Goal: Task Accomplishment & Management: Manage account settings

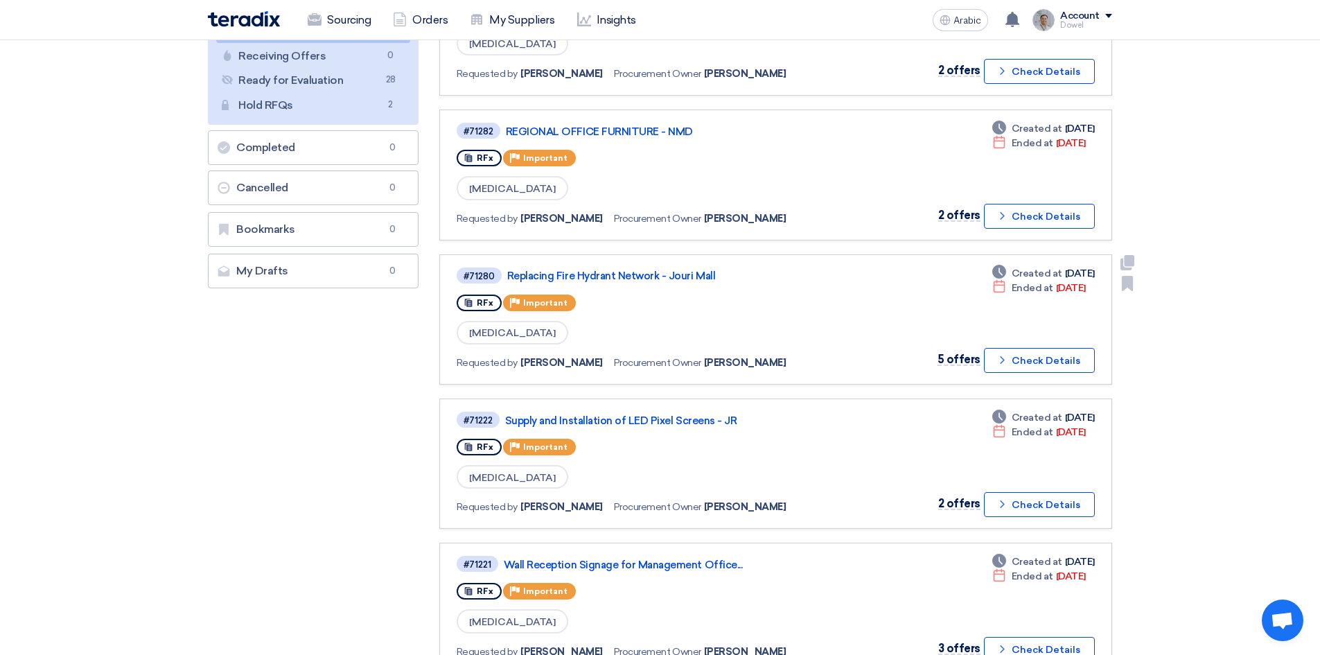
scroll to position [208, 0]
click at [620, 271] on font "Replacing Fire Hydrant Network - Jouri Mall" at bounding box center [611, 276] width 208 height 12
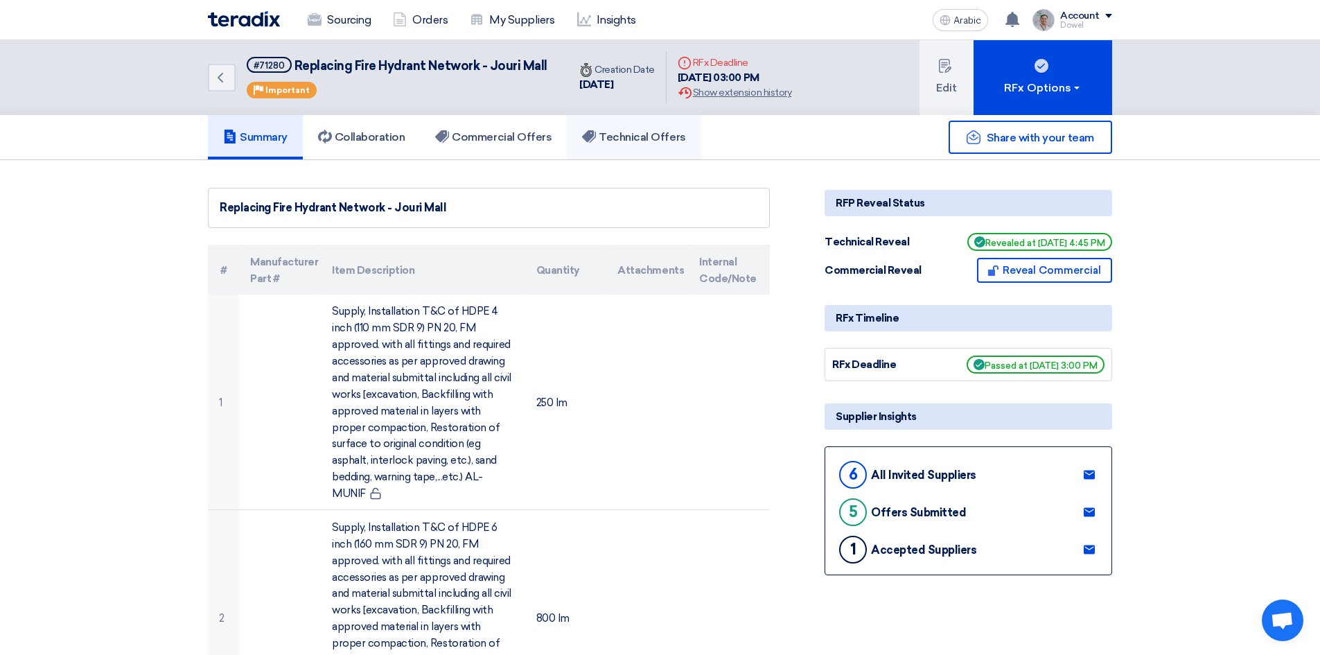
click at [668, 131] on font "Technical Offers" at bounding box center [642, 136] width 87 height 13
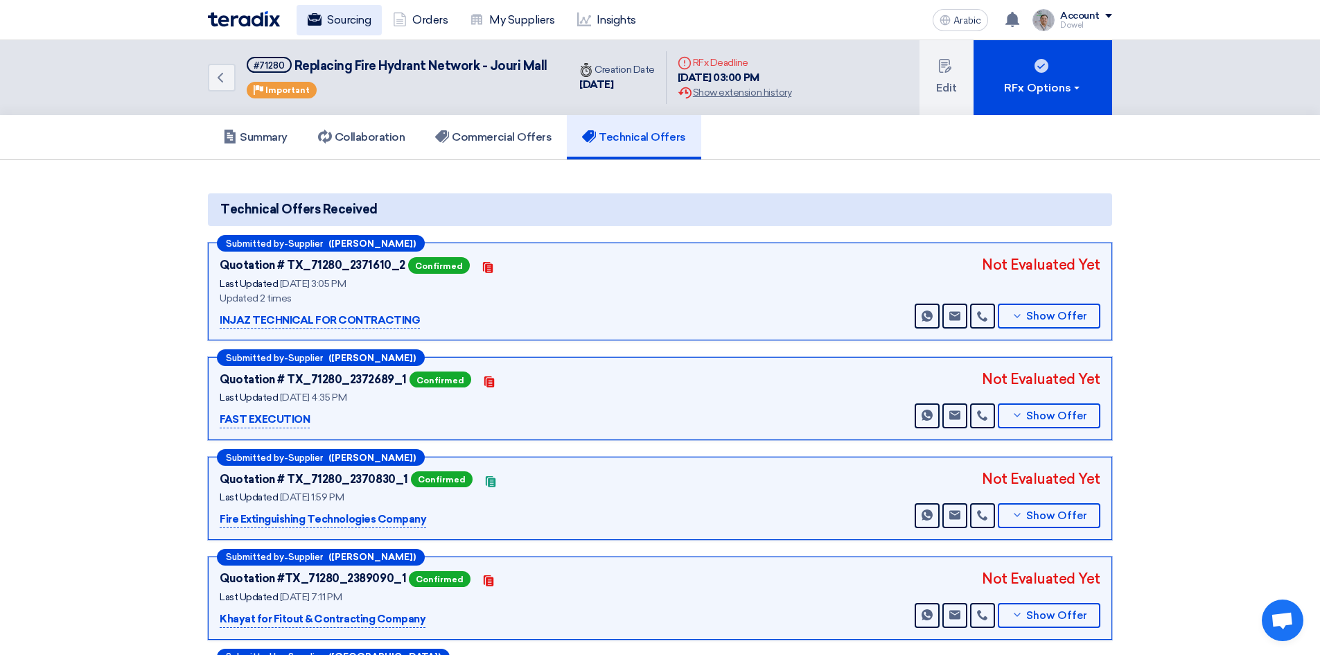
click at [353, 19] on font "Sourcing" at bounding box center [349, 19] width 44 height 13
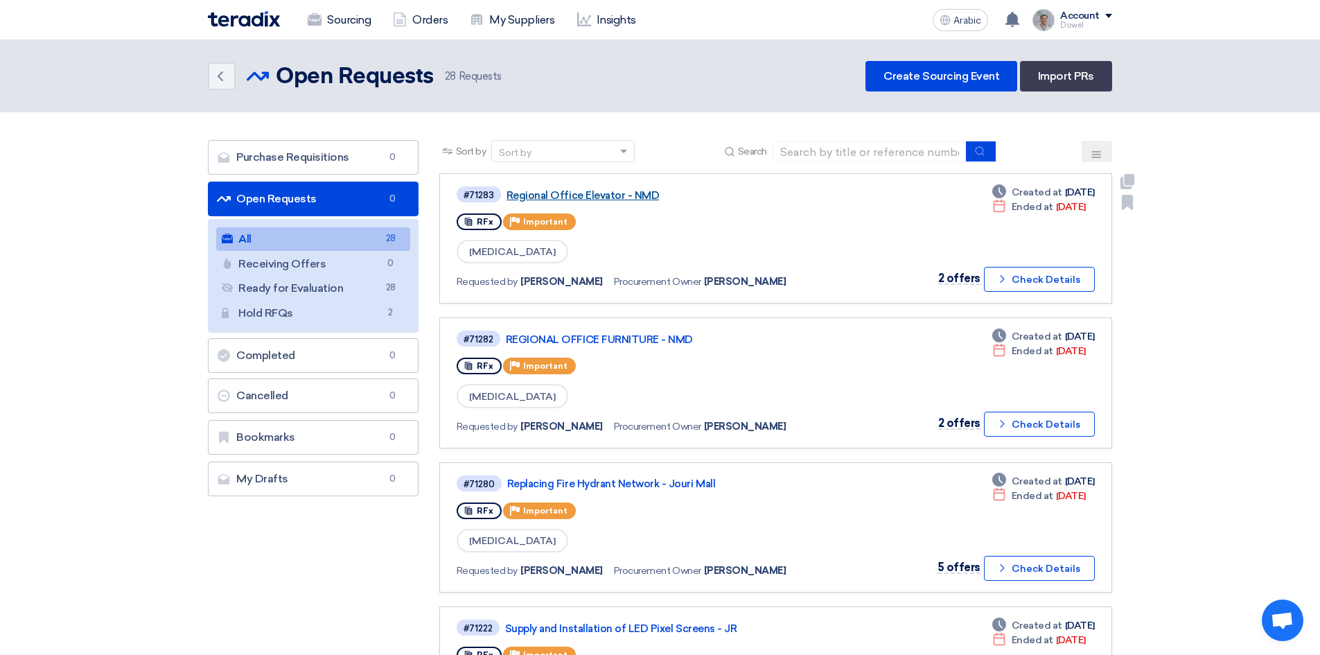
click at [590, 190] on font "Regional Office Elevator - NMD" at bounding box center [583, 195] width 153 height 12
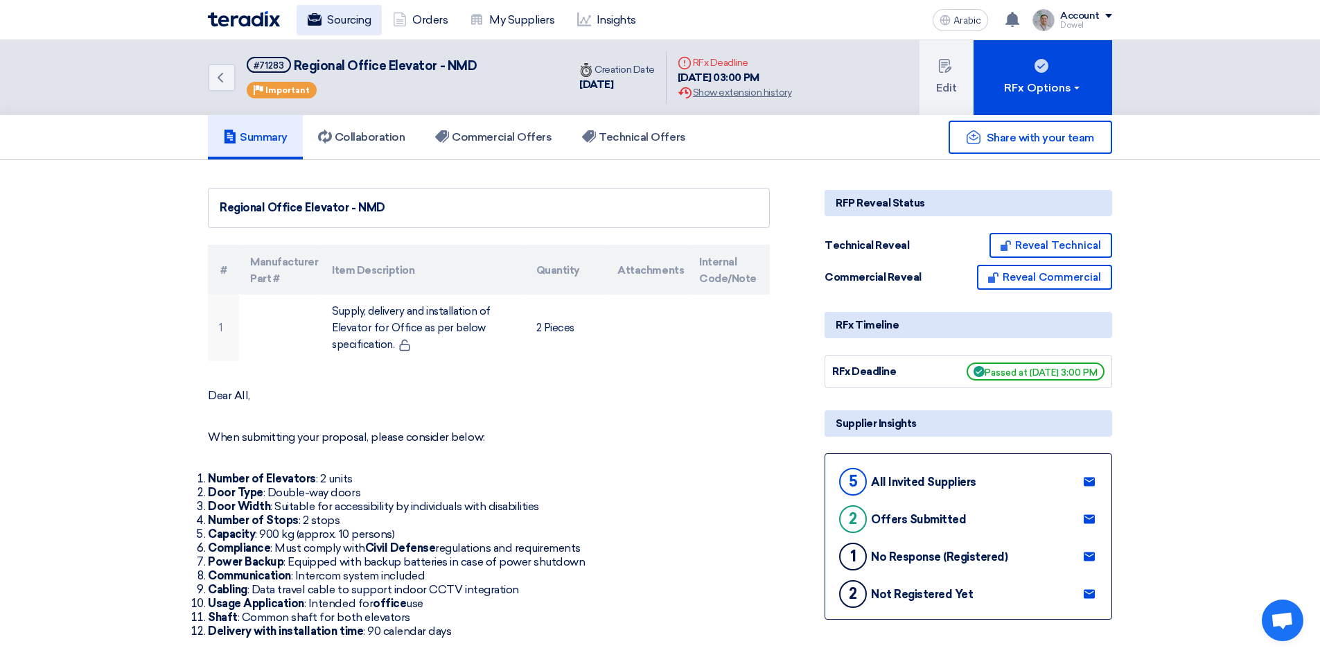
click at [353, 26] on font "Sourcing" at bounding box center [349, 20] width 44 height 17
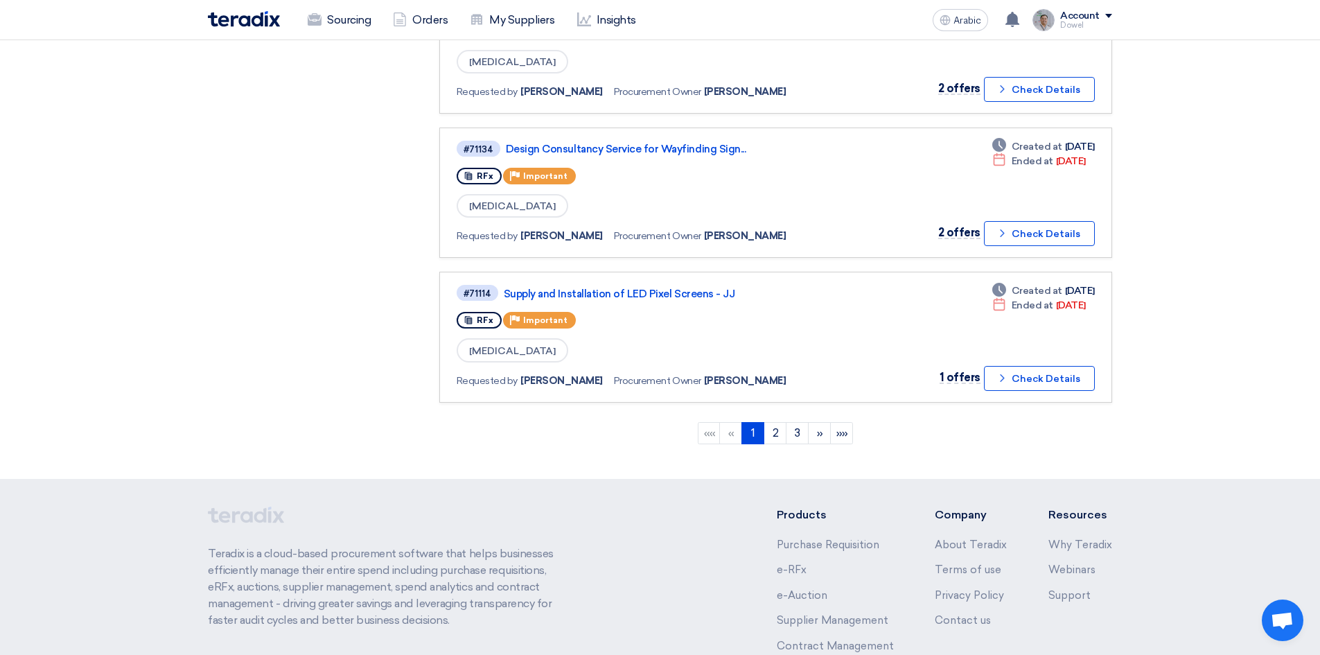
scroll to position [1317, 0]
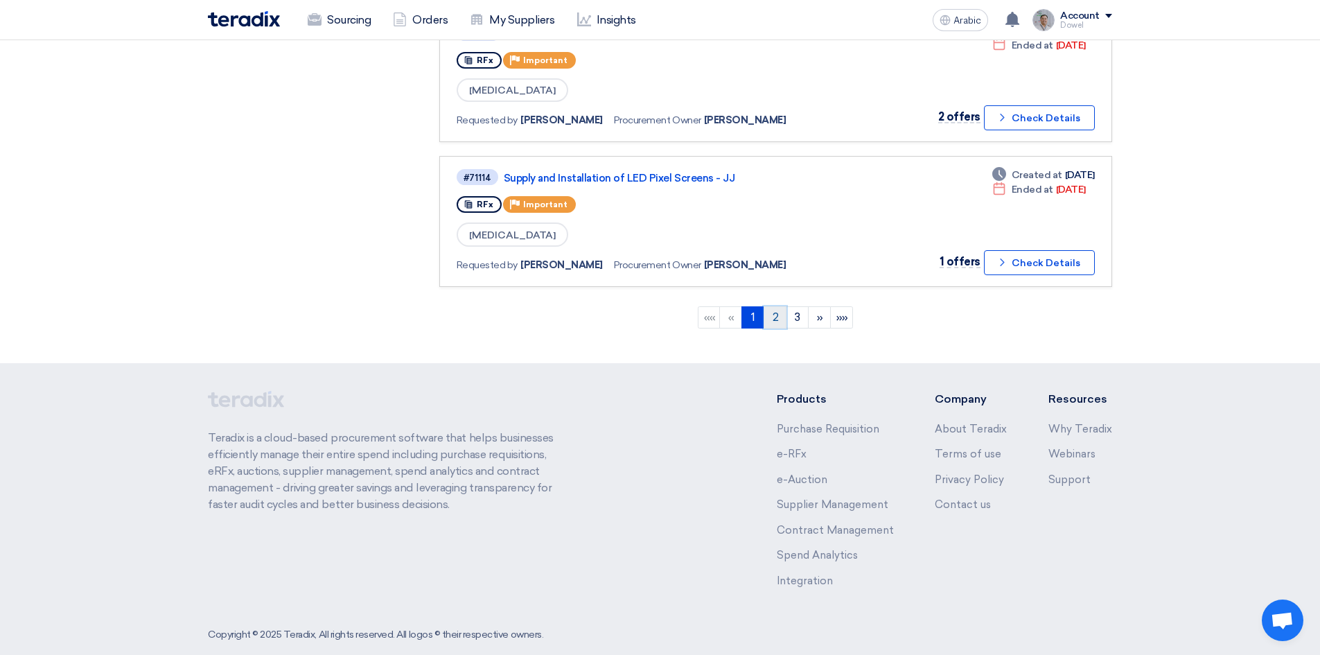
click at [771, 319] on link "2" at bounding box center [775, 317] width 23 height 22
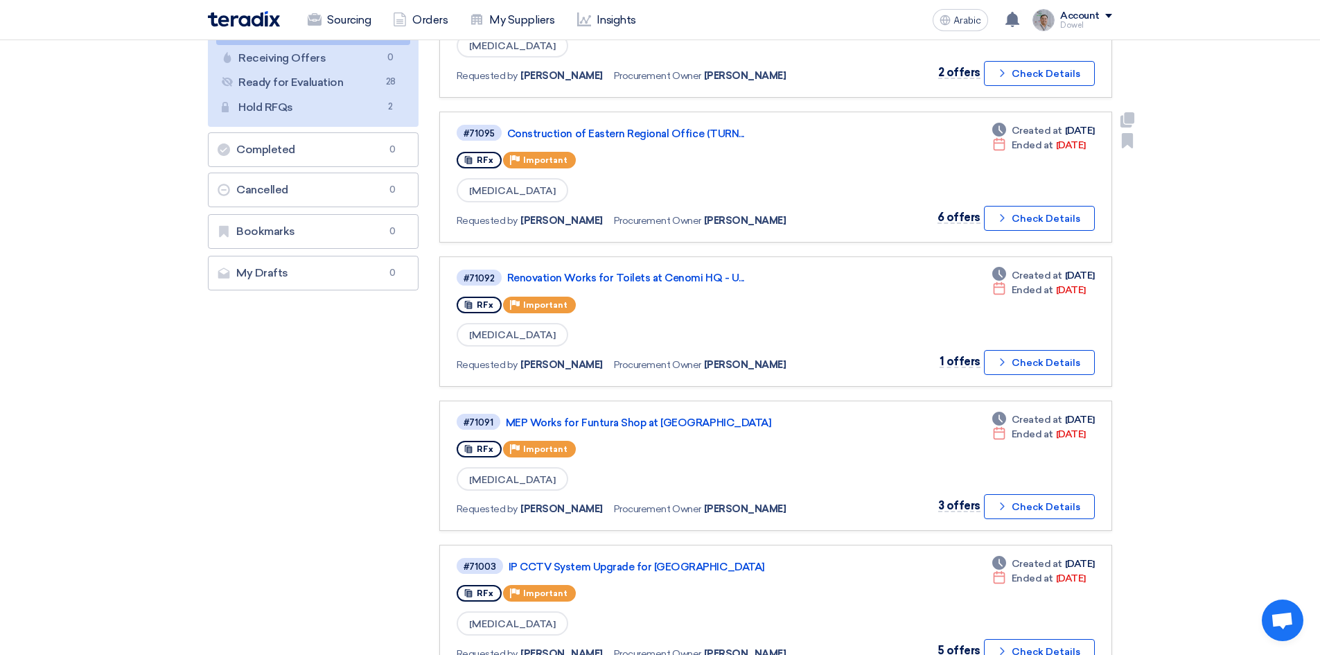
scroll to position [208, 0]
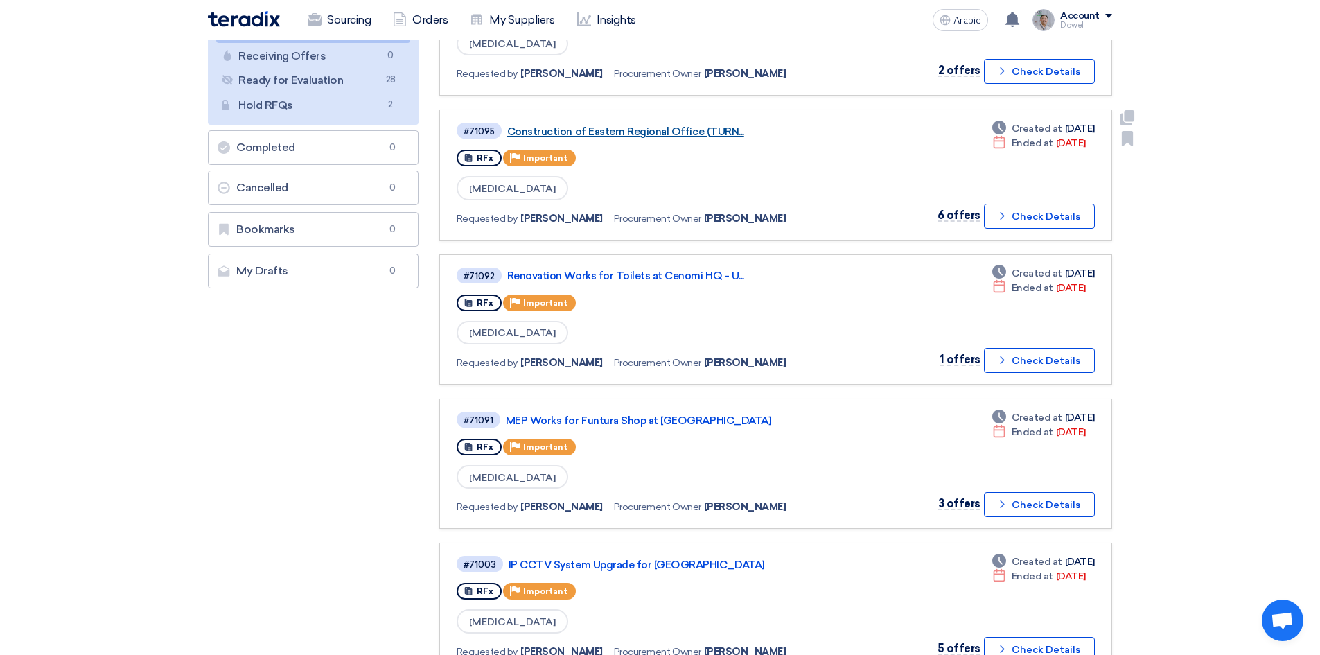
click at [645, 133] on font "Construction of Eastern Regional Office (TURN..." at bounding box center [625, 131] width 237 height 12
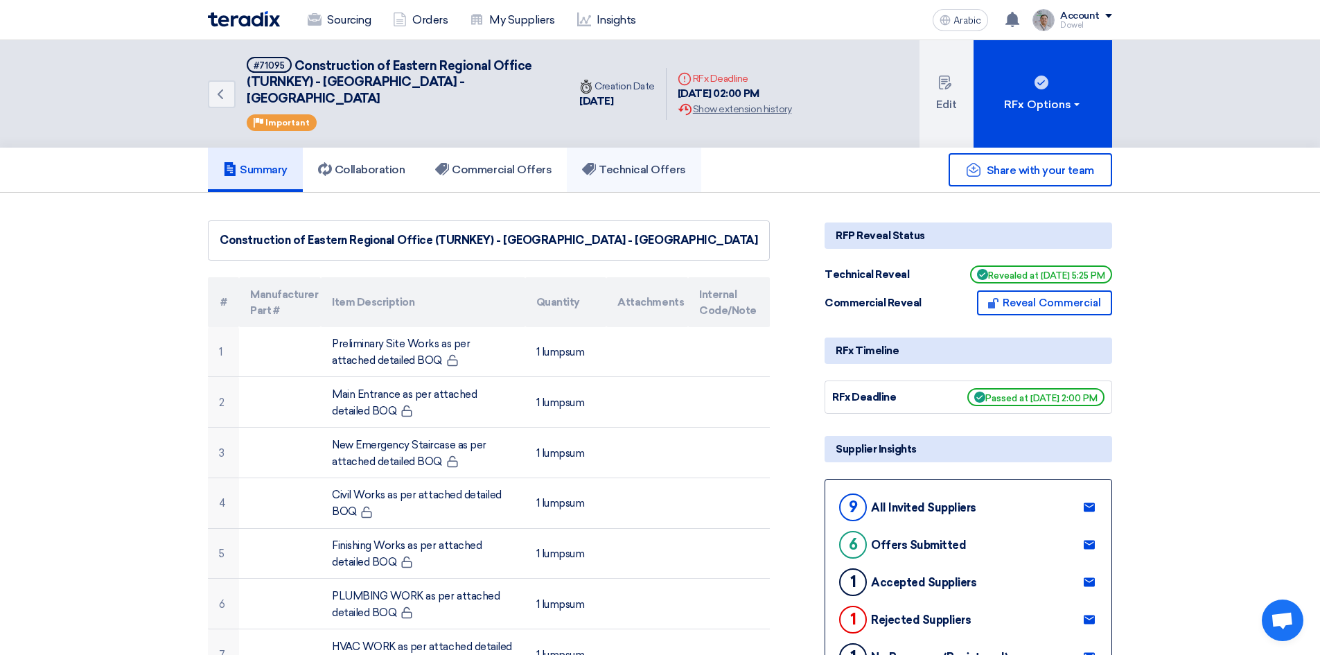
click at [654, 163] on font "Technical Offers" at bounding box center [642, 169] width 87 height 13
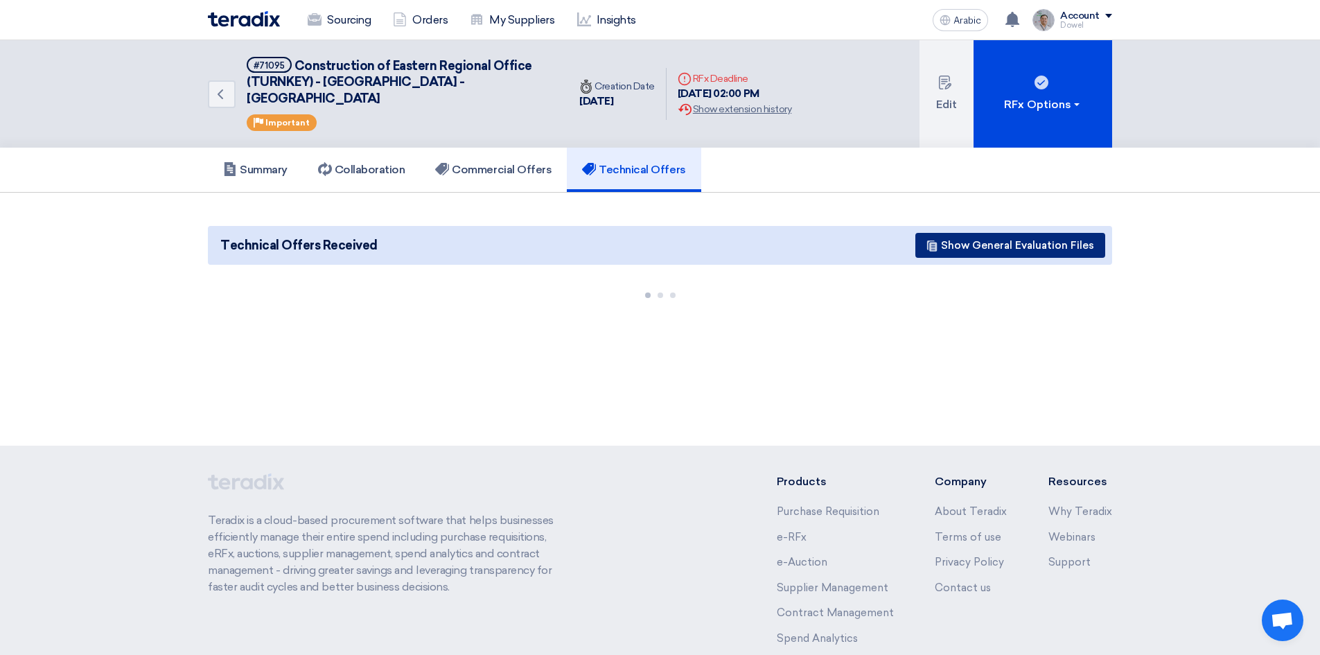
click at [968, 239] on font "Show General Evaluation Files" at bounding box center [1017, 245] width 153 height 12
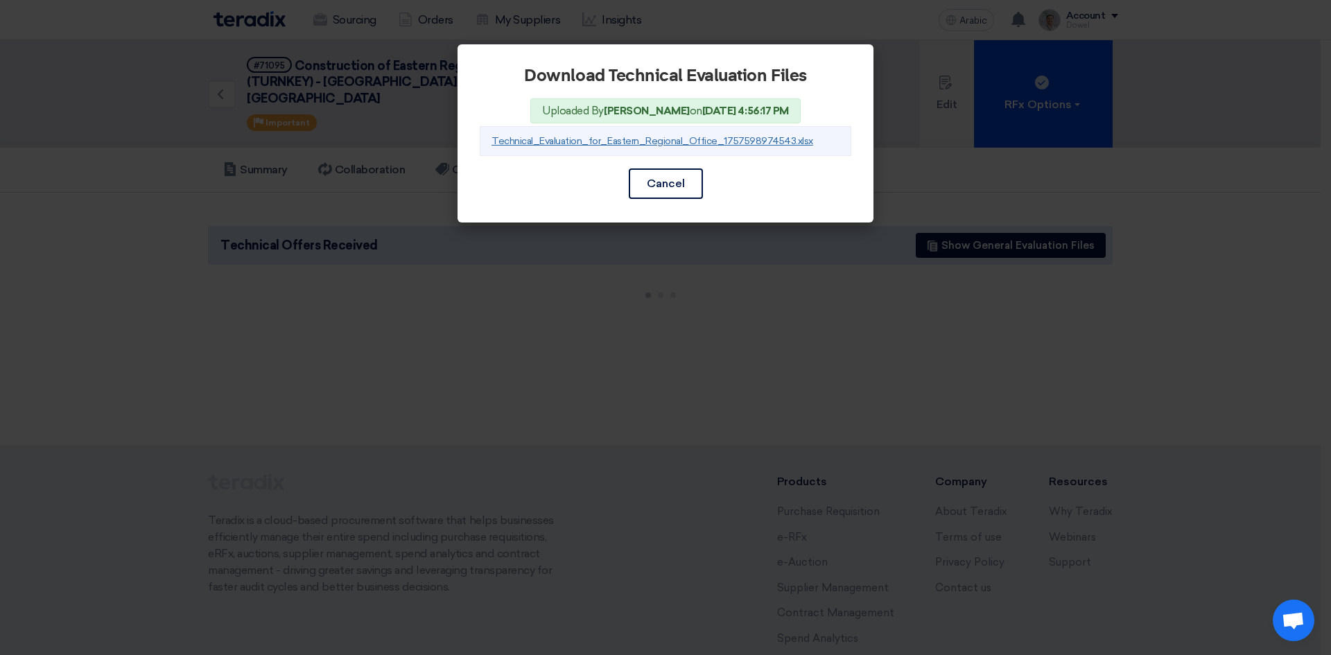
click at [677, 137] on font "Technical_Evaluation_for_Eastern_Regional_Office_1757598974543.xlsx" at bounding box center [652, 141] width 322 height 12
click at [663, 183] on font "Cancel" at bounding box center [666, 183] width 38 height 13
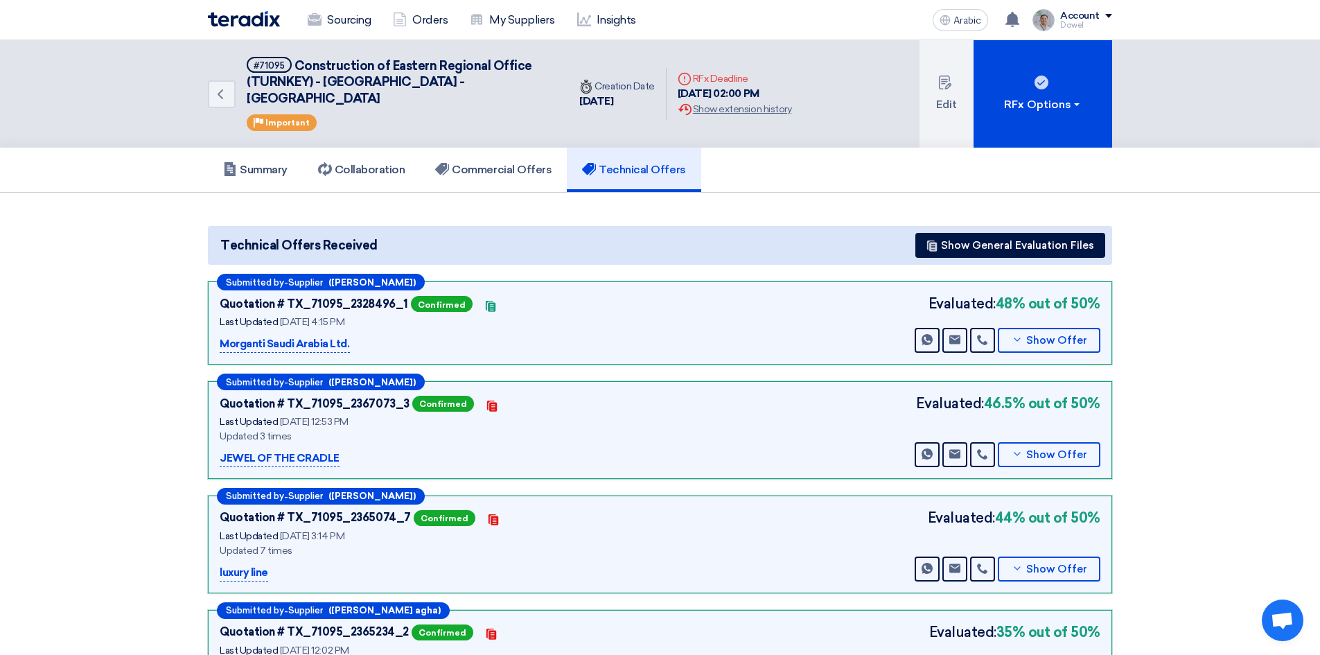
click at [98, 306] on section "Technical Offers Received Show General Evaluation Files Submitted by - Supplier…" at bounding box center [660, 574] width 1320 height 762
click at [123, 298] on section "Technical Offers Received Show General Evaluation Files Submitted by - Supplier…" at bounding box center [660, 574] width 1320 height 762
click at [500, 162] on link "Commercial Offers" at bounding box center [493, 170] width 147 height 44
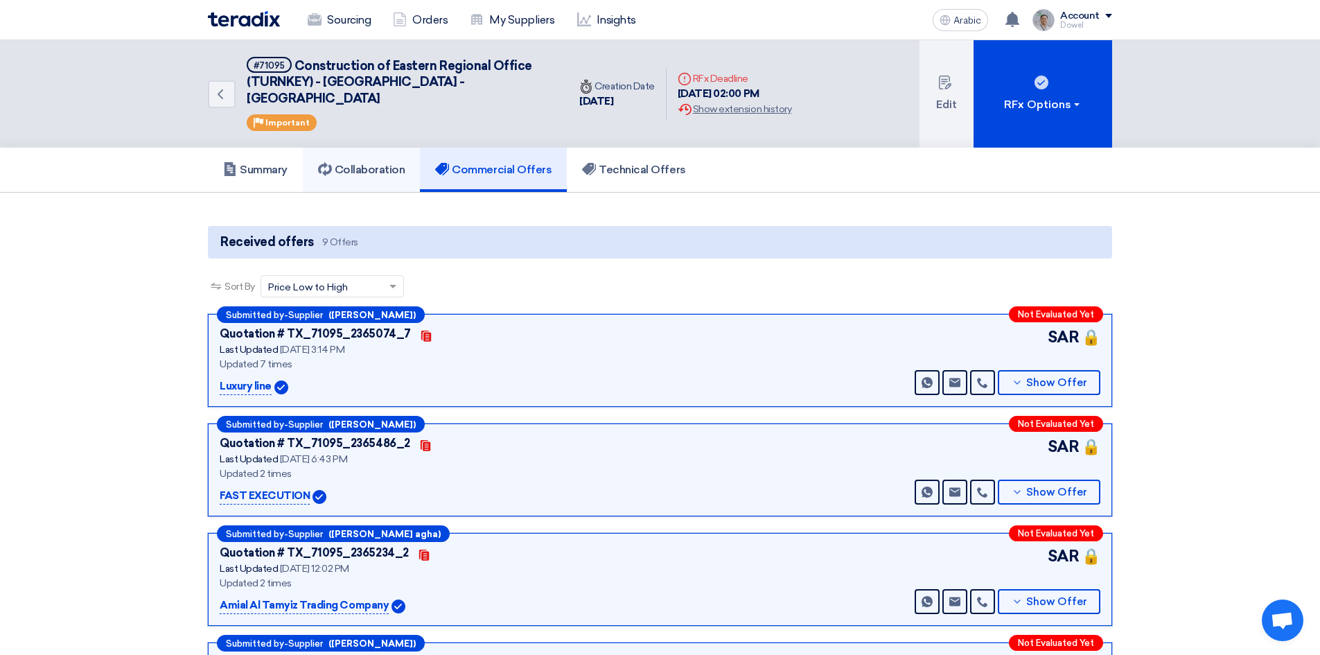
click at [370, 163] on font "Collaboration" at bounding box center [370, 169] width 71 height 13
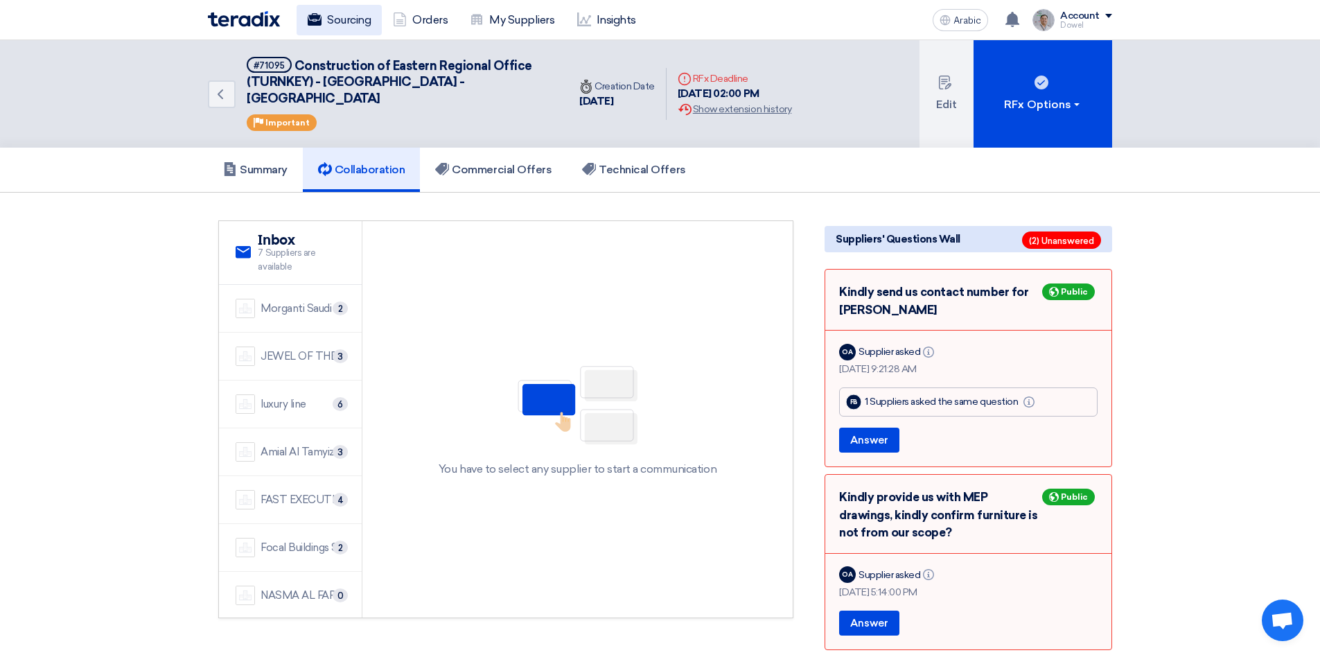
click at [346, 24] on font "Sourcing" at bounding box center [349, 19] width 44 height 13
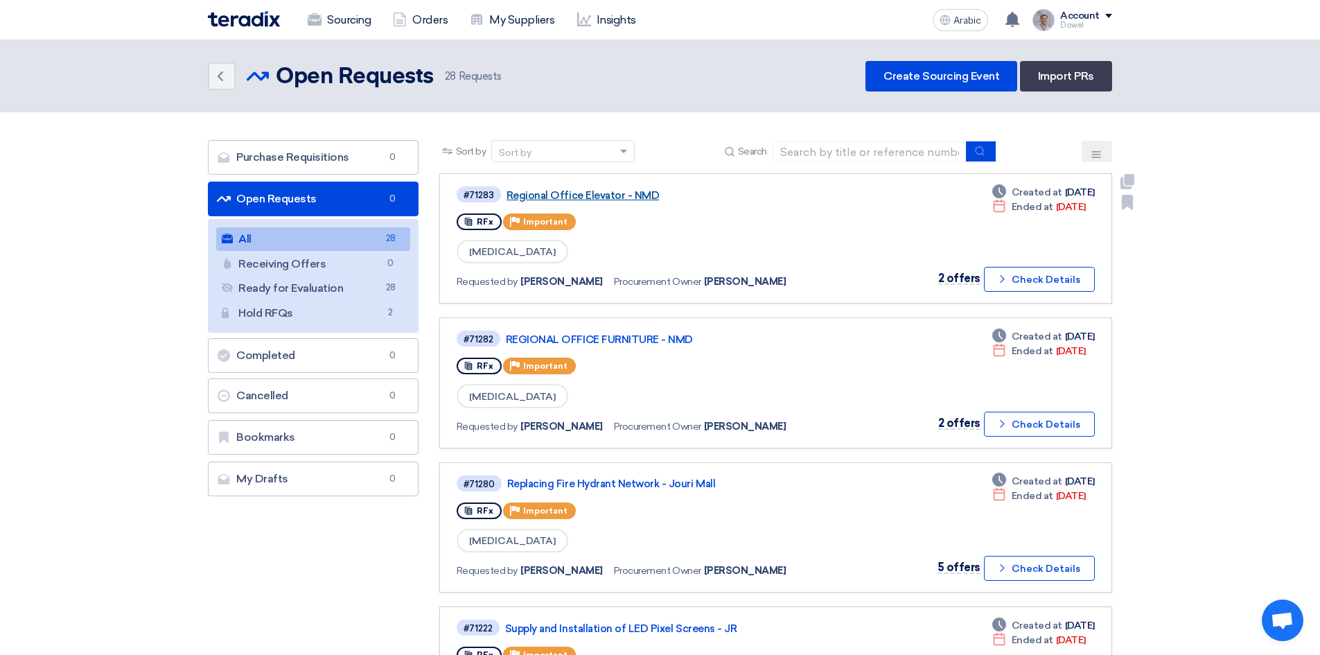
click at [577, 189] on font "Regional Office Elevator - NMD" at bounding box center [583, 195] width 153 height 12
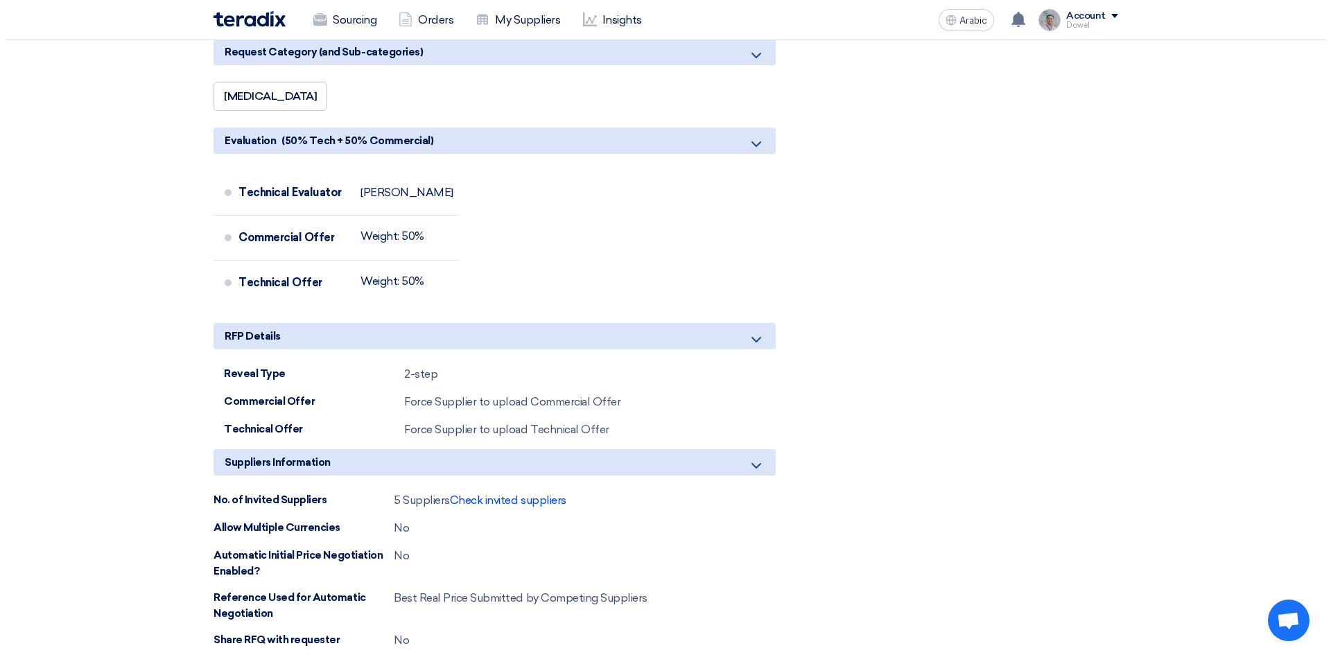
scroll to position [1386, 0]
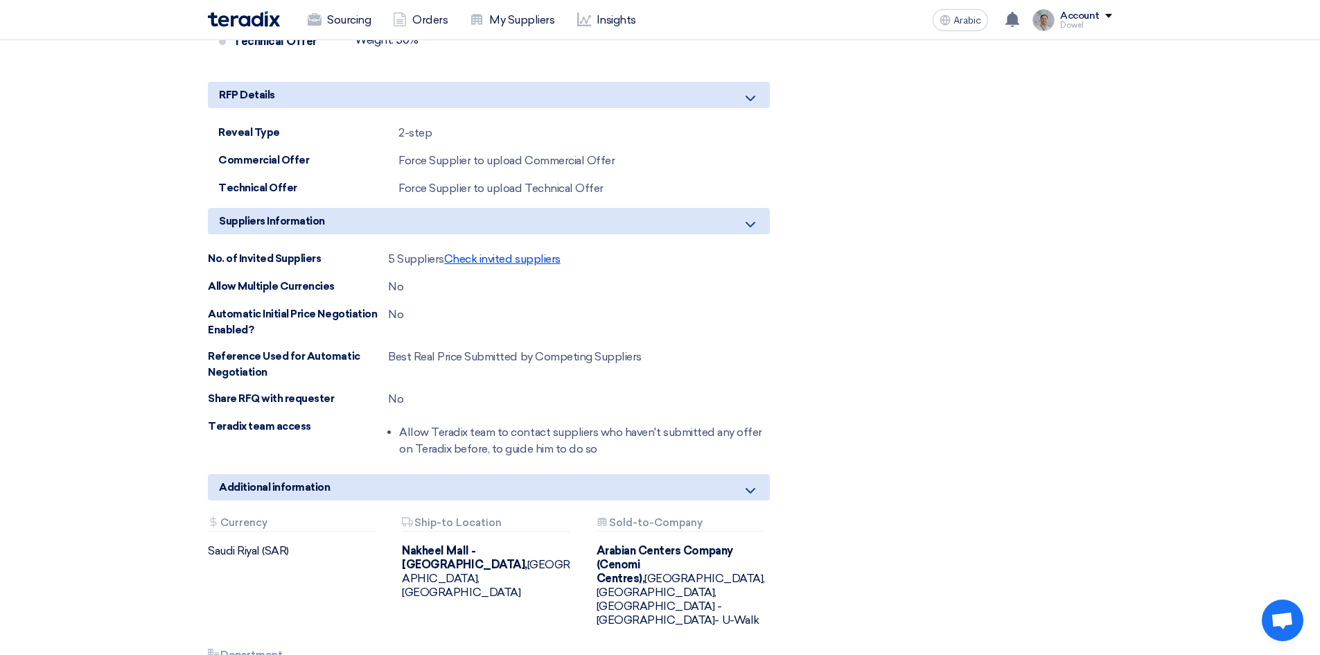
click at [515, 258] on font "Check invited suppliers" at bounding box center [502, 258] width 116 height 13
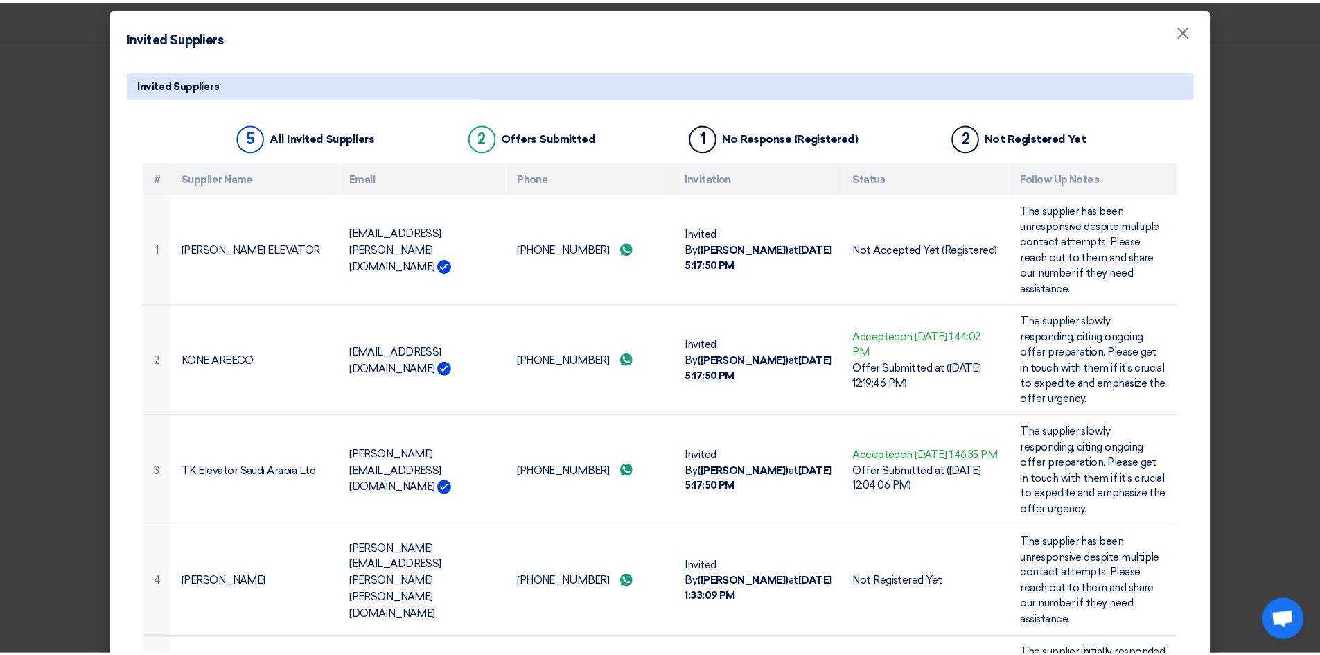
scroll to position [0, 0]
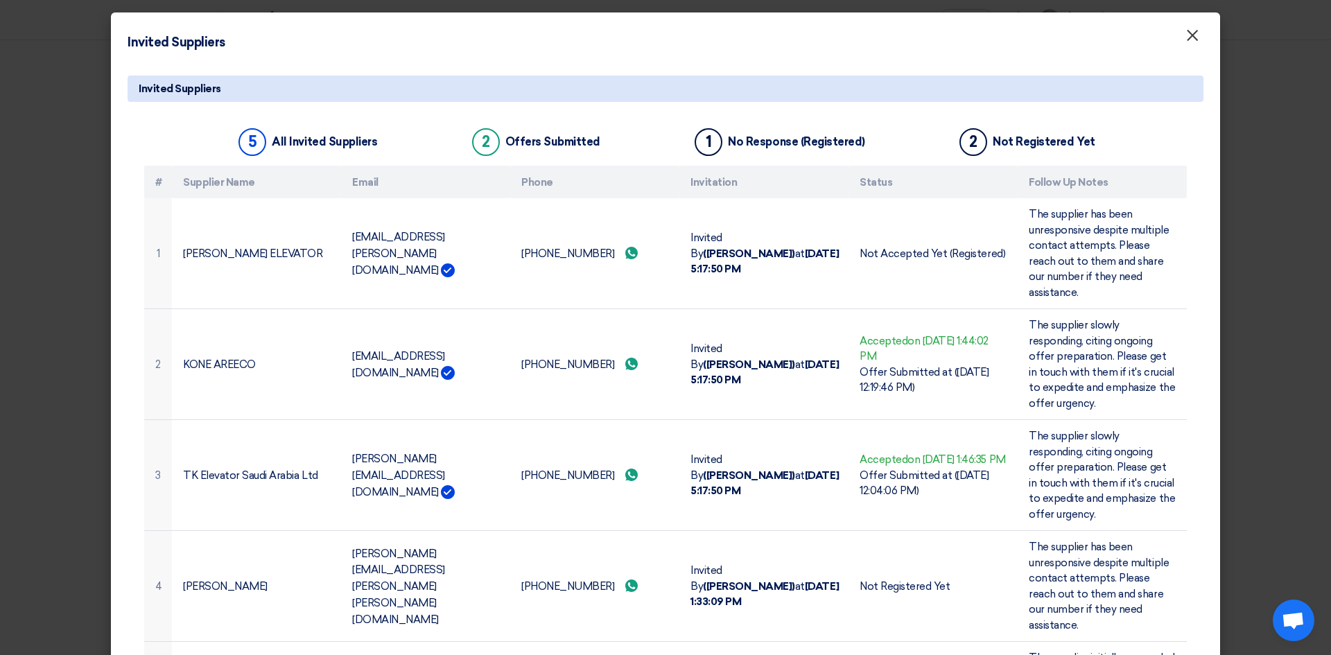
click at [1191, 38] on font "×" at bounding box center [1192, 39] width 14 height 28
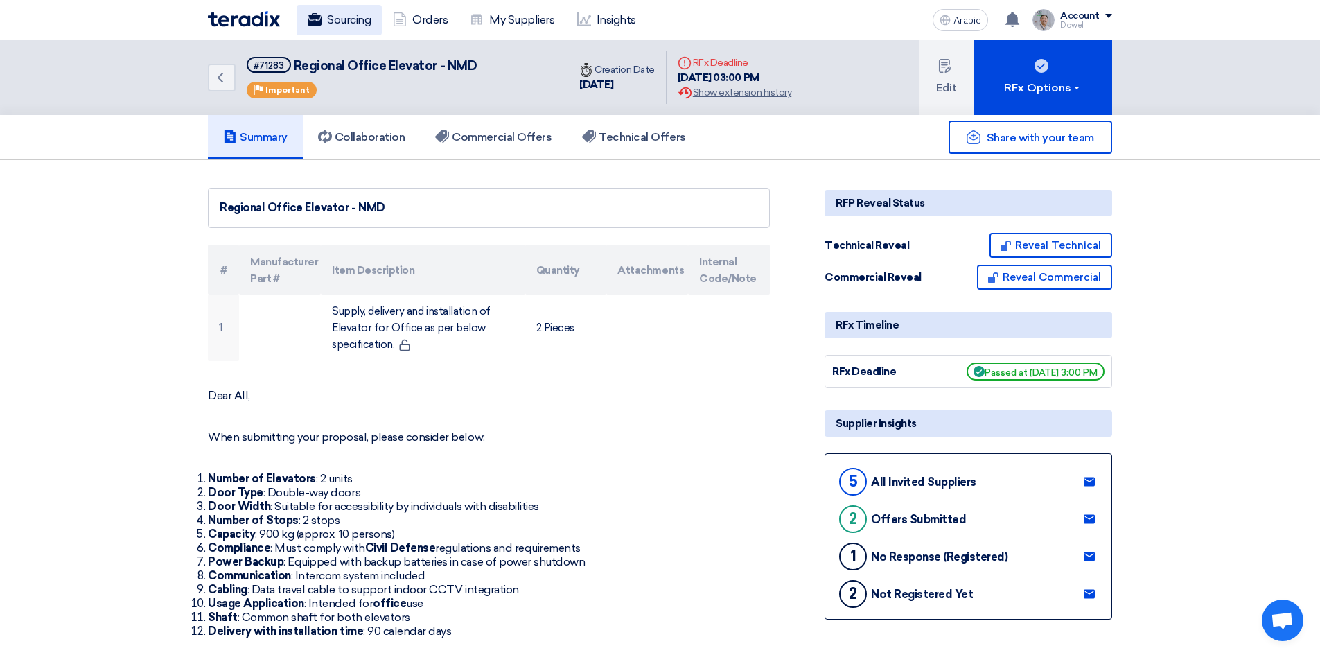
click at [339, 17] on font "Sourcing" at bounding box center [349, 19] width 44 height 13
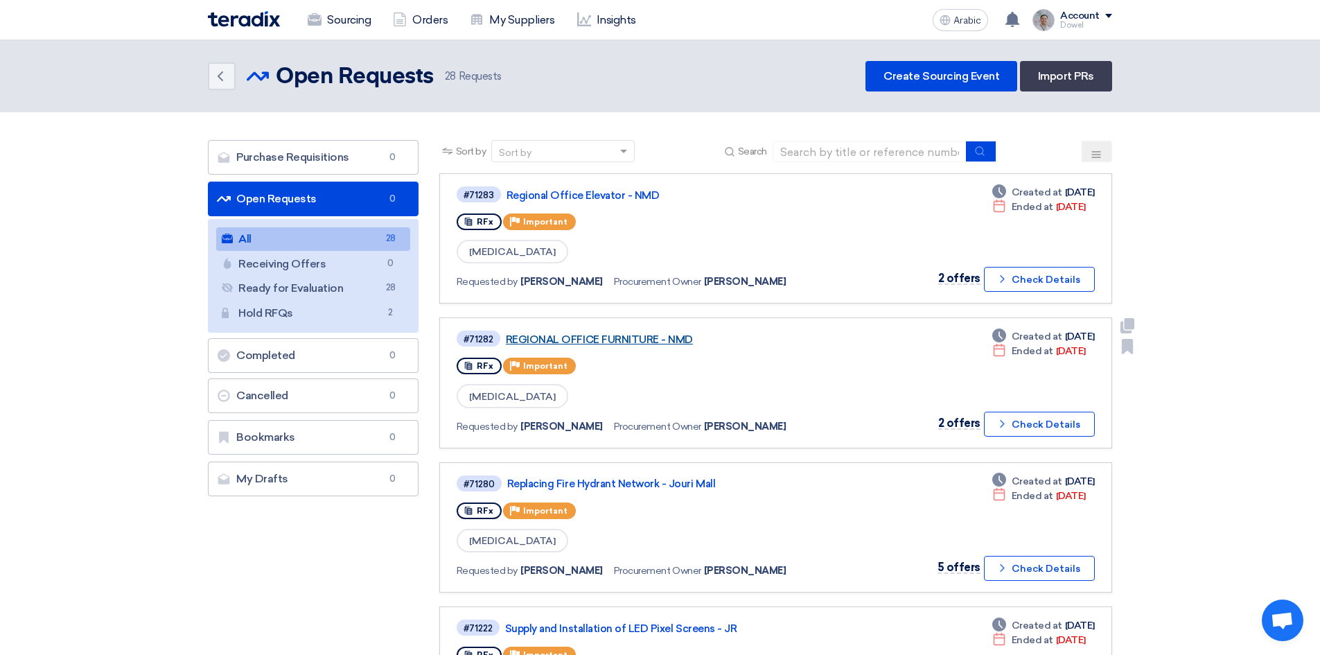
click at [624, 341] on font "REGIONAL OFFICE FURNITURE - NMD" at bounding box center [599, 339] width 187 height 12
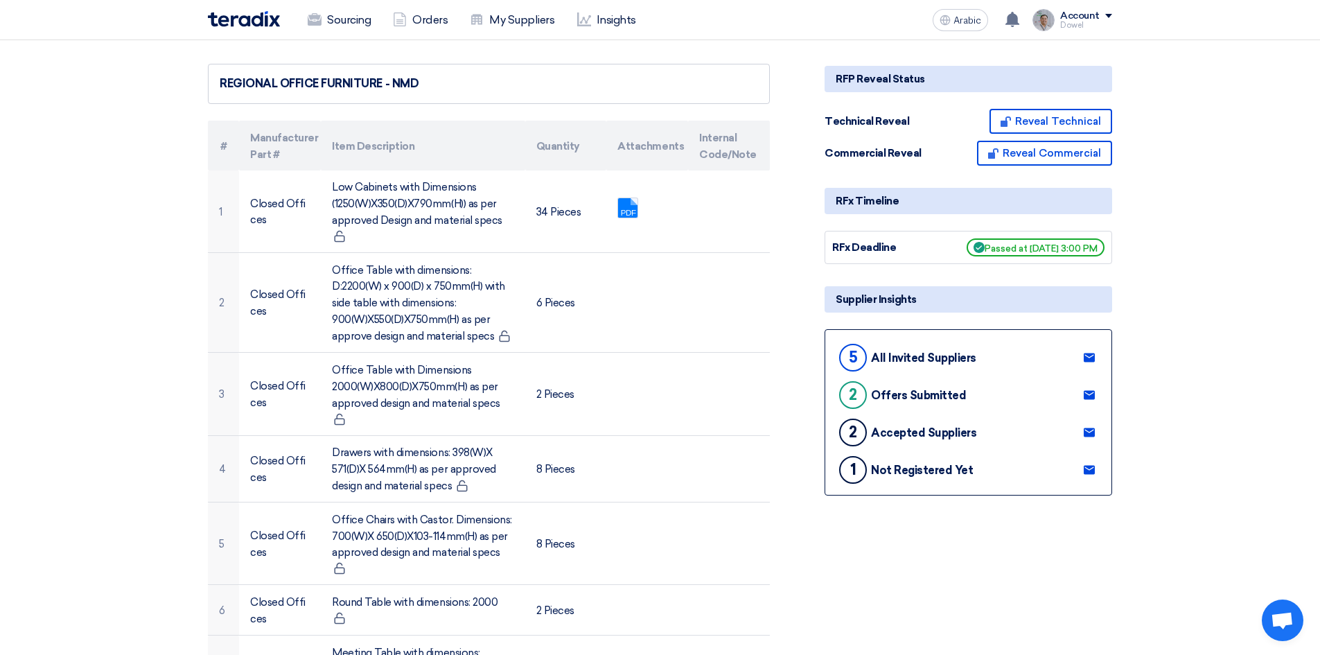
scroll to position [147, 0]
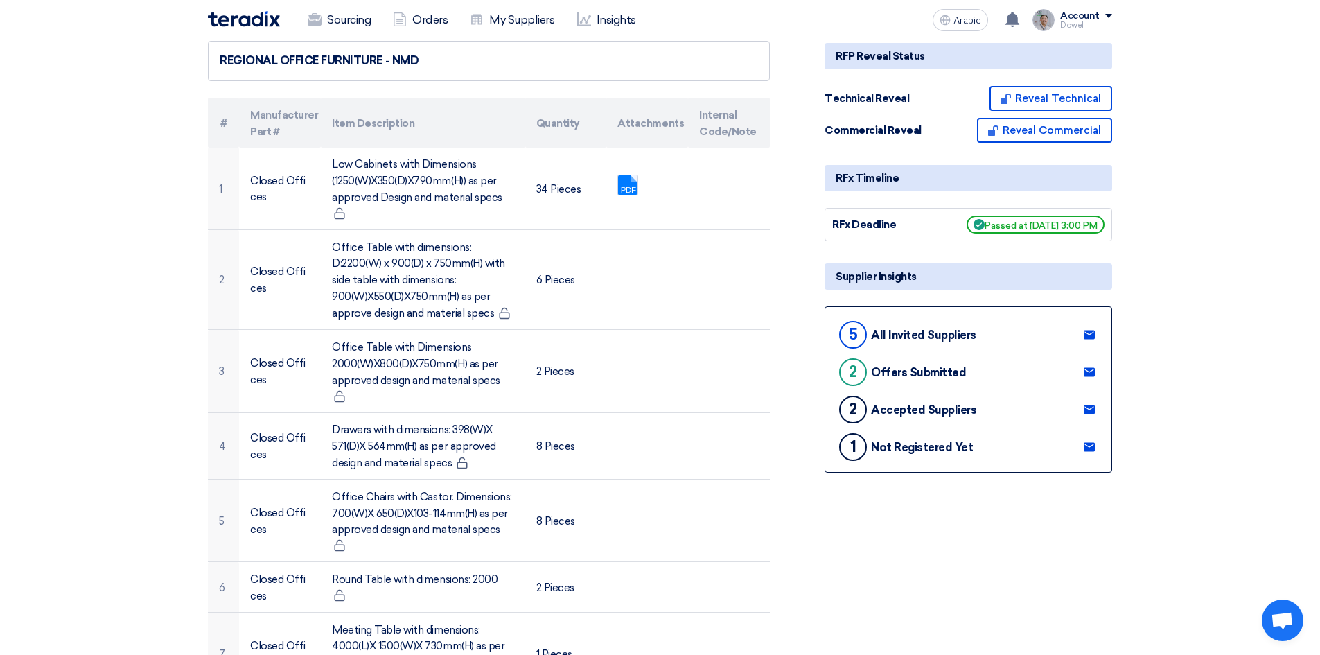
click at [1092, 408] on icon at bounding box center [1089, 409] width 11 height 11
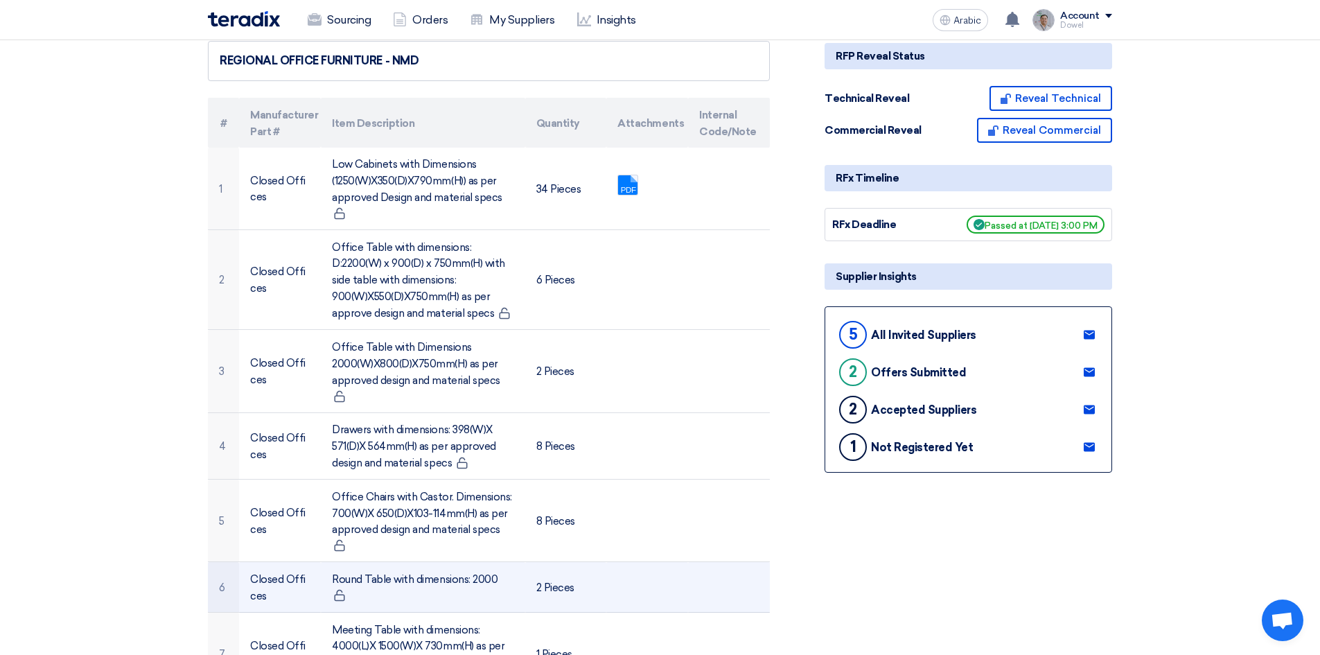
scroll to position [493, 0]
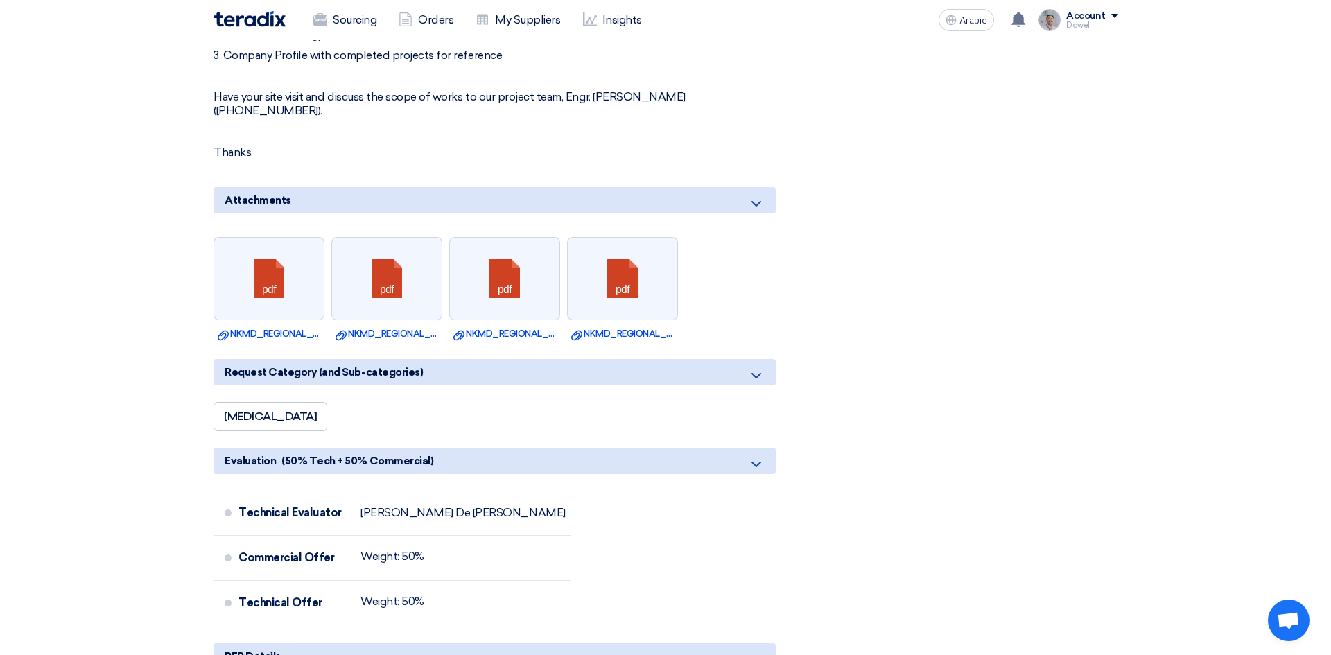
scroll to position [3058, 0]
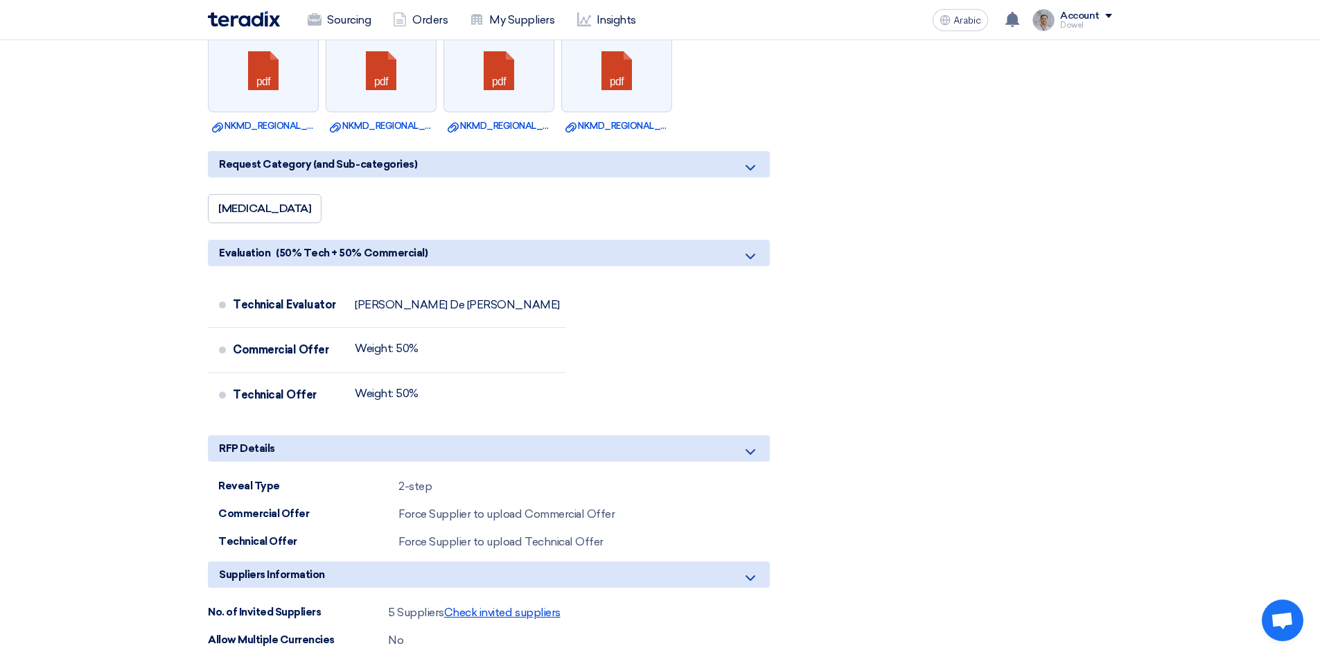
click at [484, 606] on font "Check invited suppliers" at bounding box center [502, 612] width 116 height 13
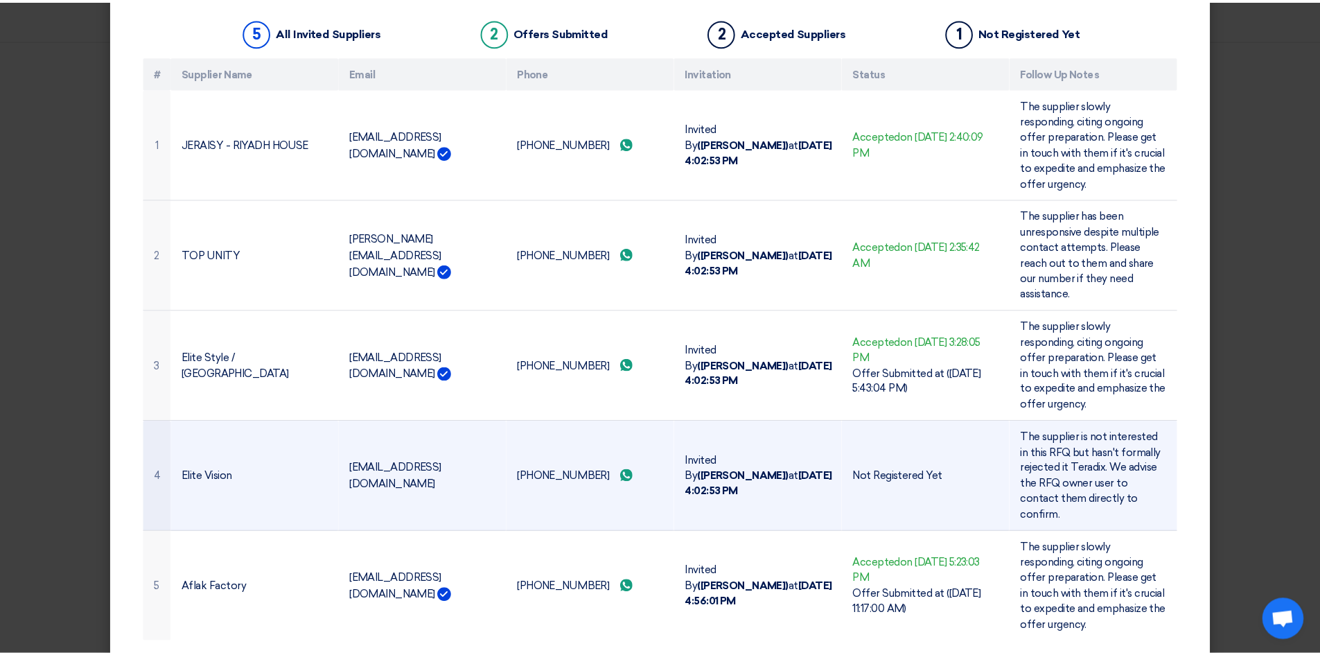
scroll to position [123, 0]
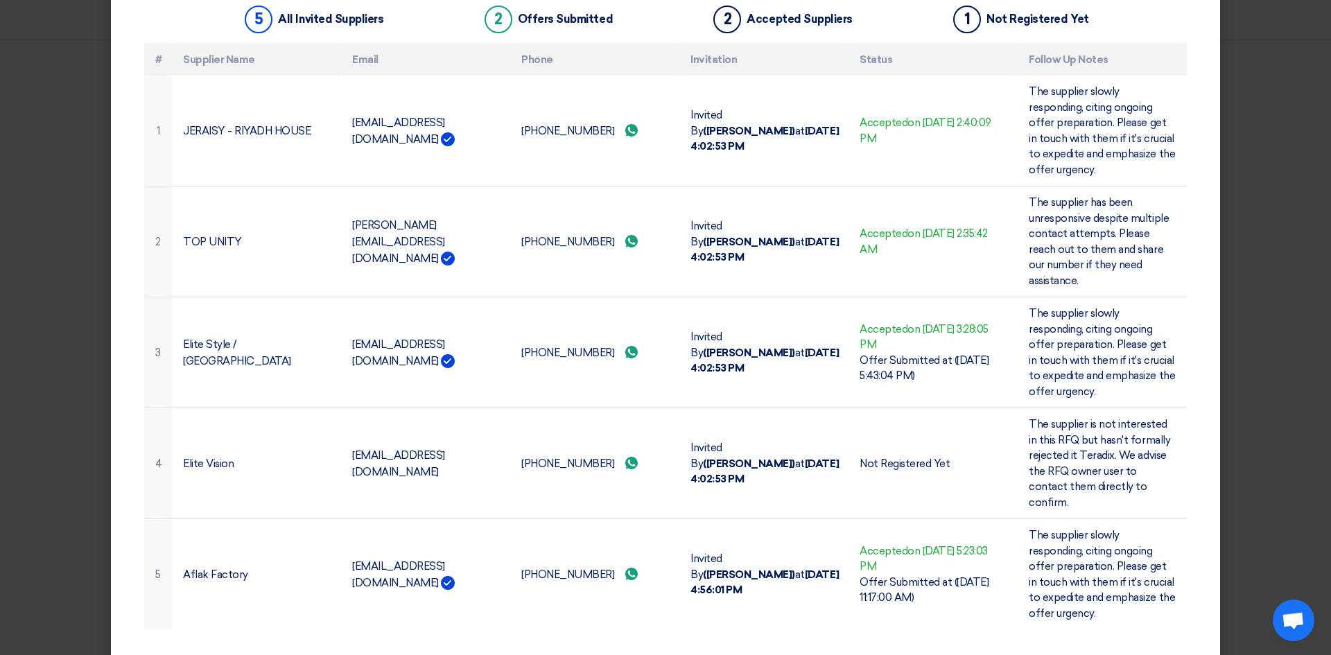
click at [1206, 343] on div "Invited Suppliers 5 All Invited Suppliers 2 Offers Submitted 2 Accepted Supplie…" at bounding box center [665, 307] width 1109 height 734
click at [1284, 266] on modal-container "Invited Suppliers × Invited Suppliers 5 All Invited Suppliers 2 Offers Submitte…" at bounding box center [665, 327] width 1331 height 655
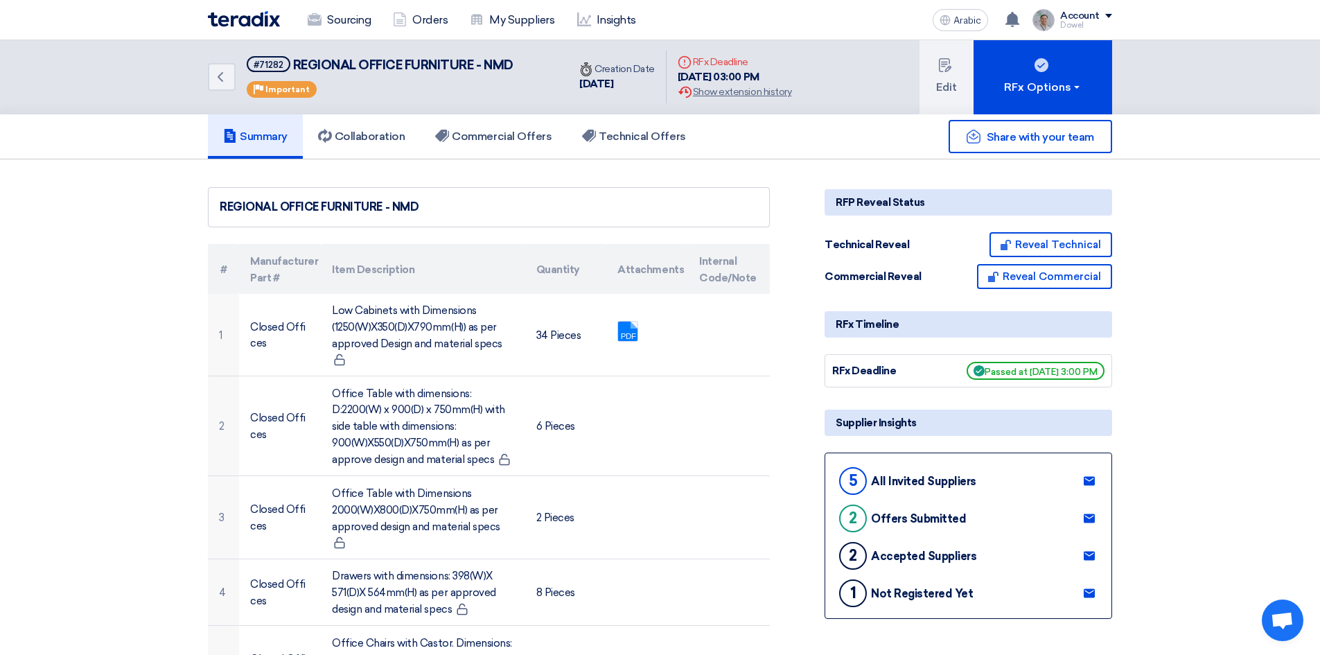
scroll to position [0, 0]
click at [337, 13] on font "Sourcing" at bounding box center [349, 19] width 44 height 13
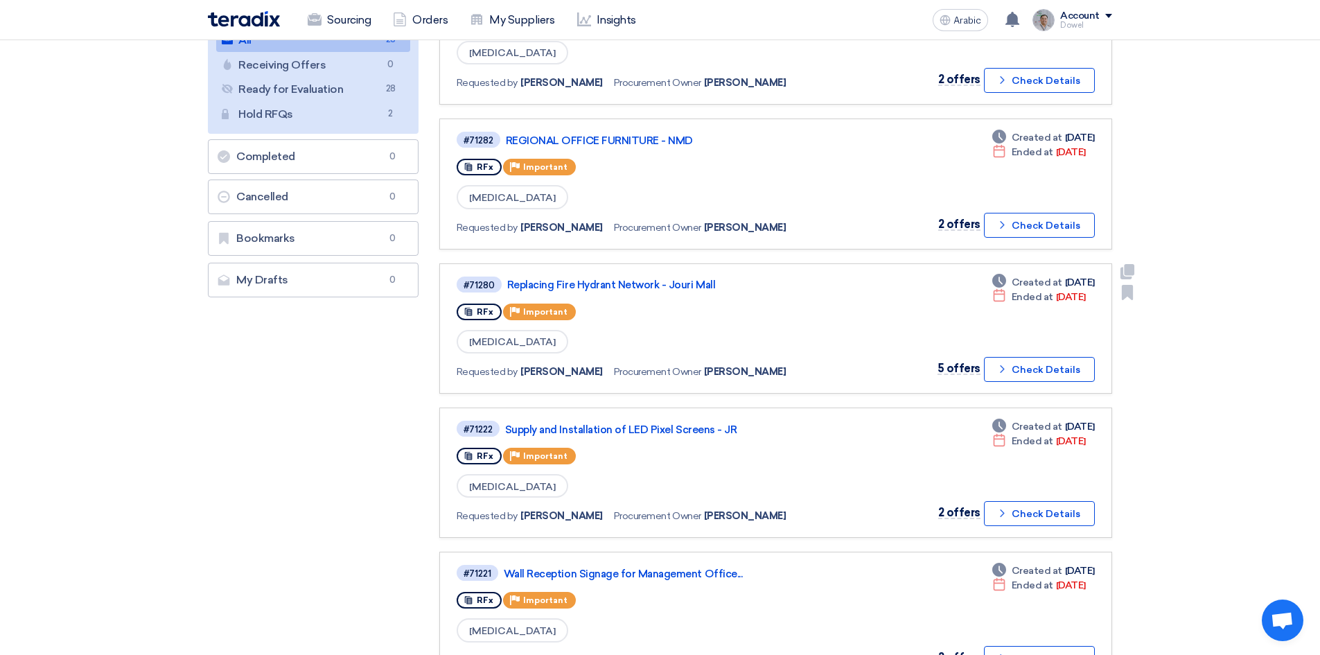
scroll to position [208, 0]
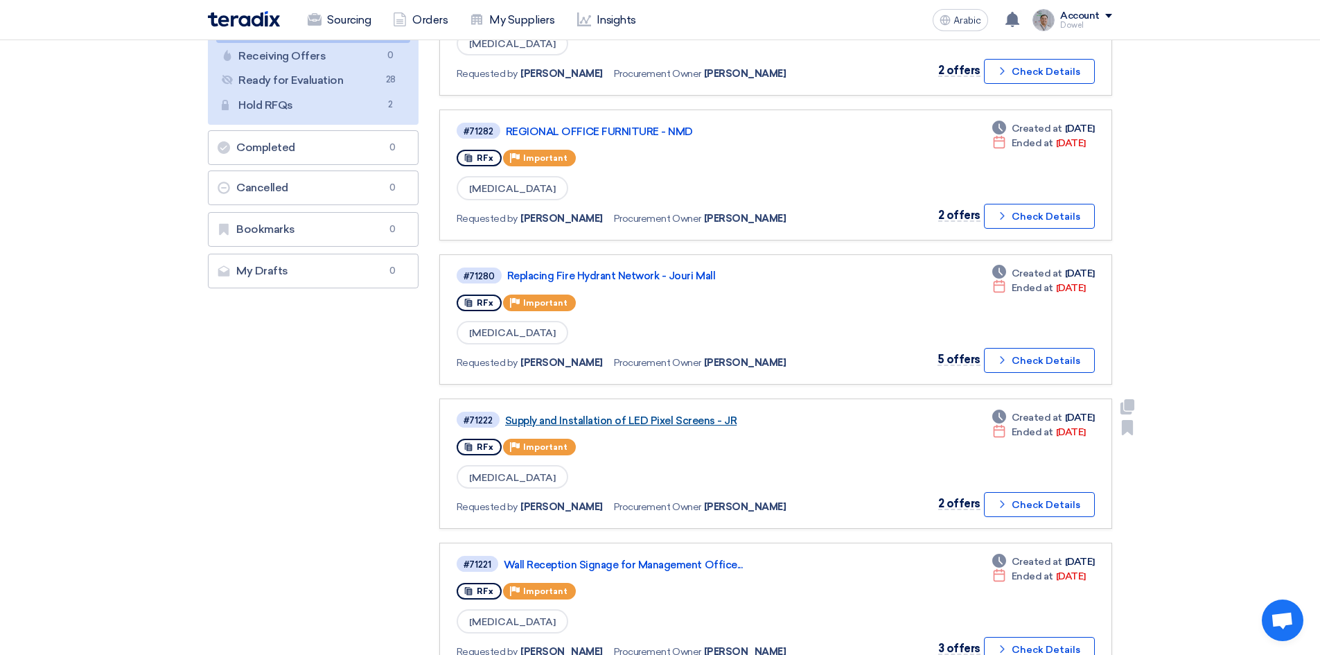
click at [617, 423] on font "Supply and Installation of LED Pixel Screens - JR" at bounding box center [620, 420] width 231 height 12
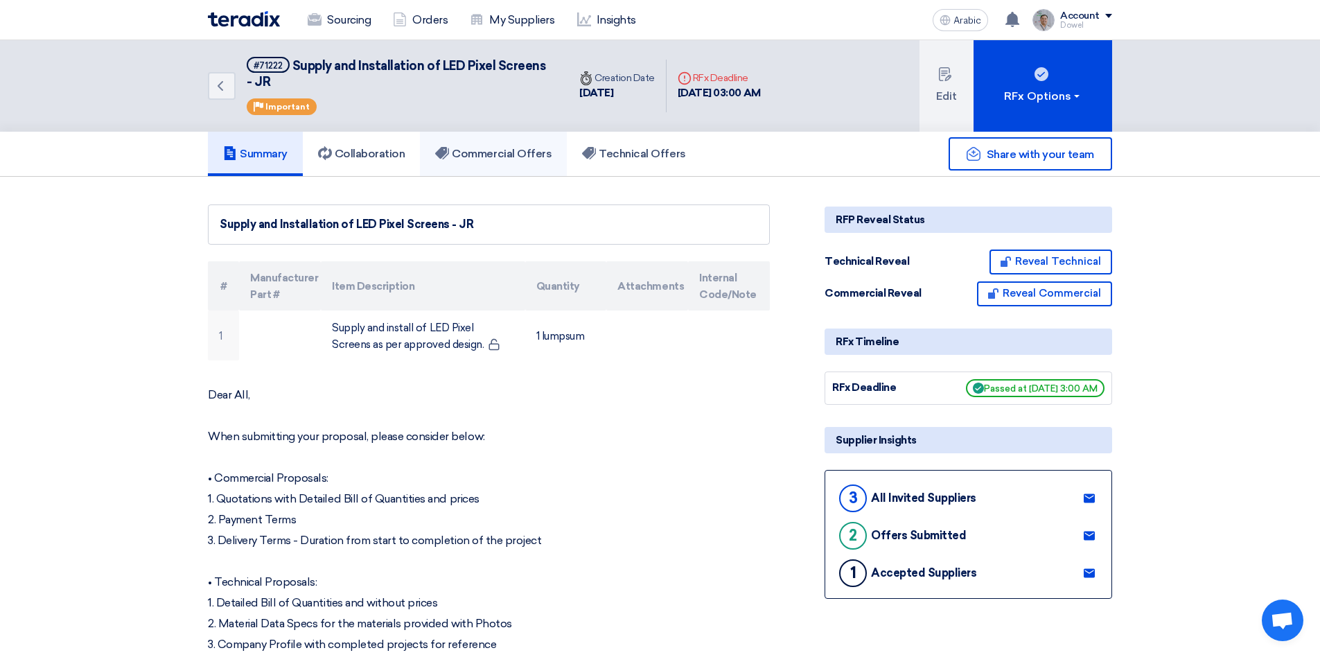
click at [500, 152] on font "Commercial Offers" at bounding box center [502, 153] width 100 height 13
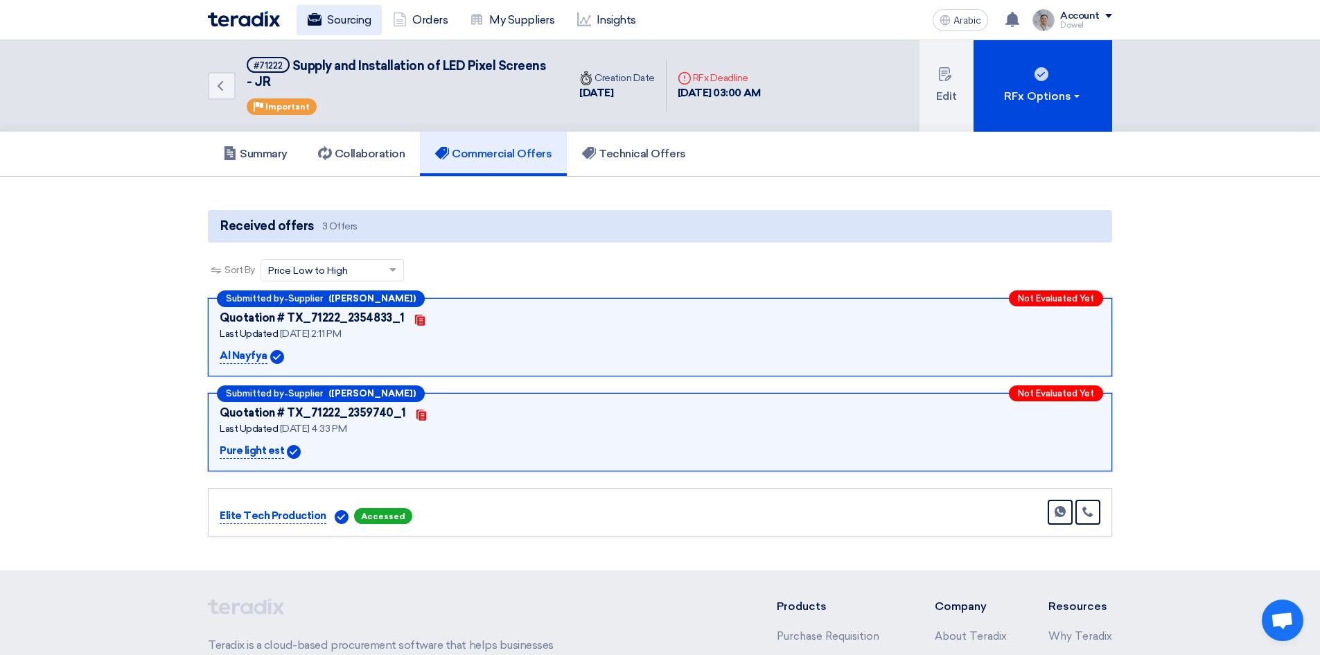
click at [340, 15] on font "Sourcing" at bounding box center [349, 19] width 44 height 13
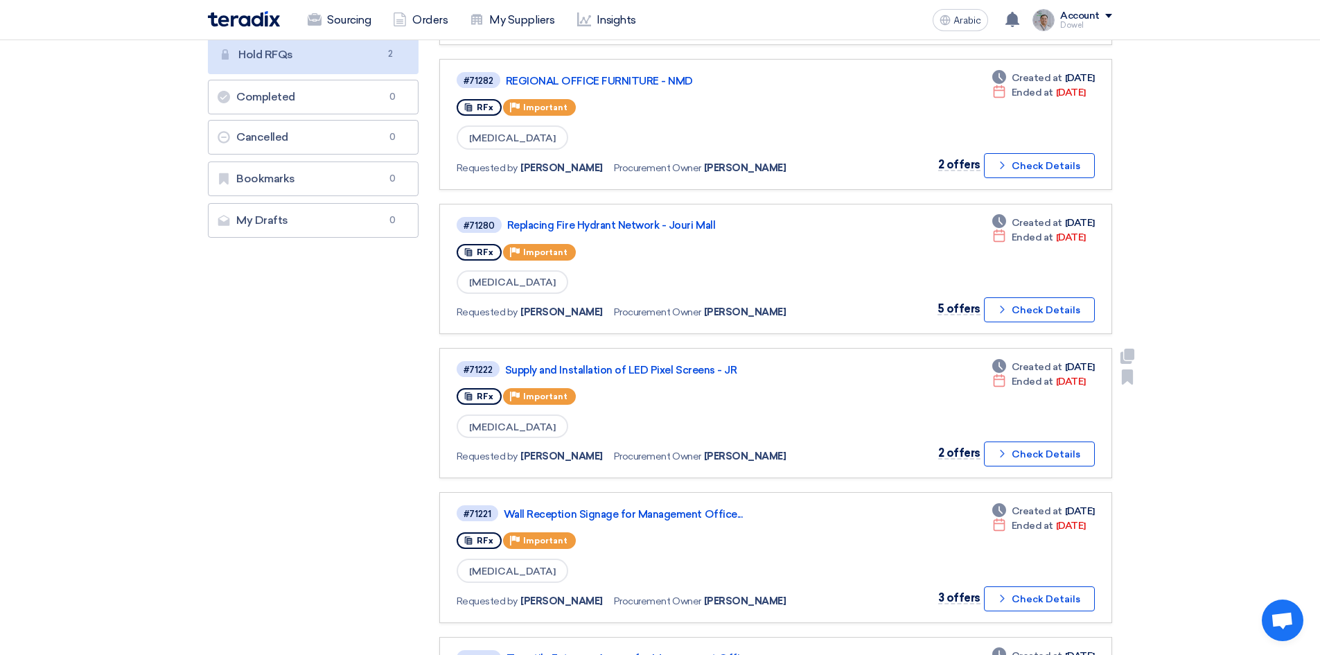
scroll to position [416, 0]
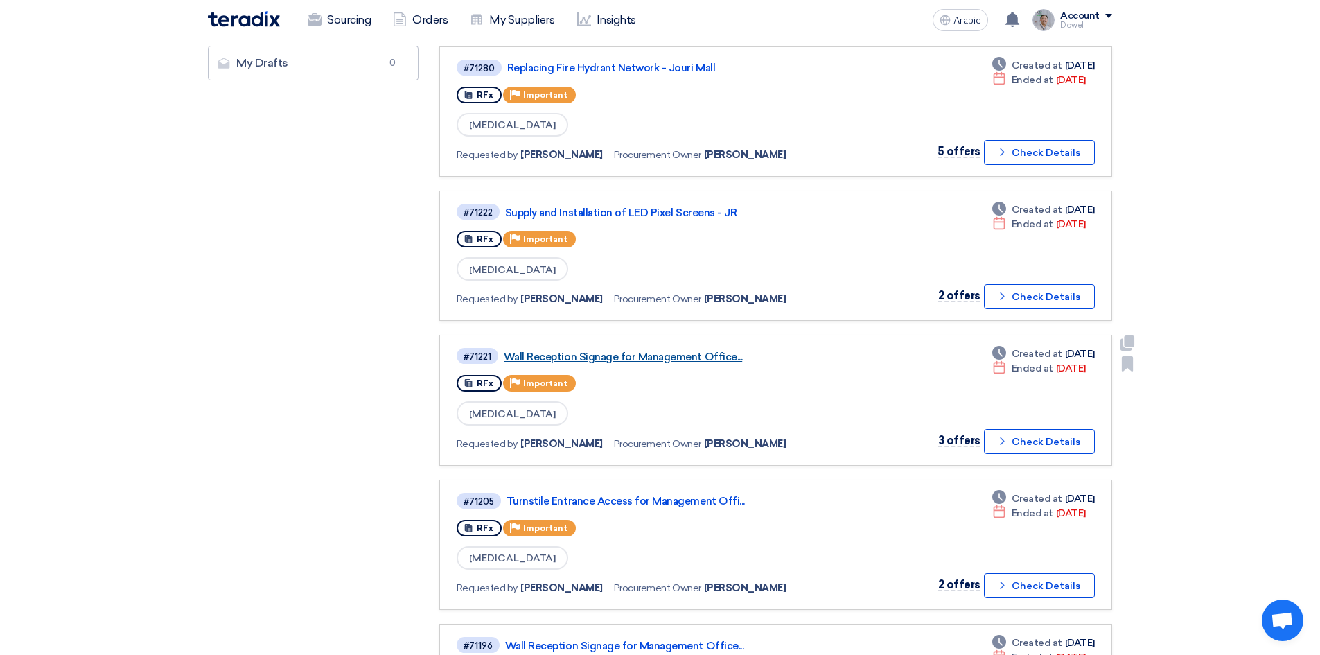
click at [661, 362] on font "Wall Reception Signage for Management Office..." at bounding box center [623, 357] width 238 height 12
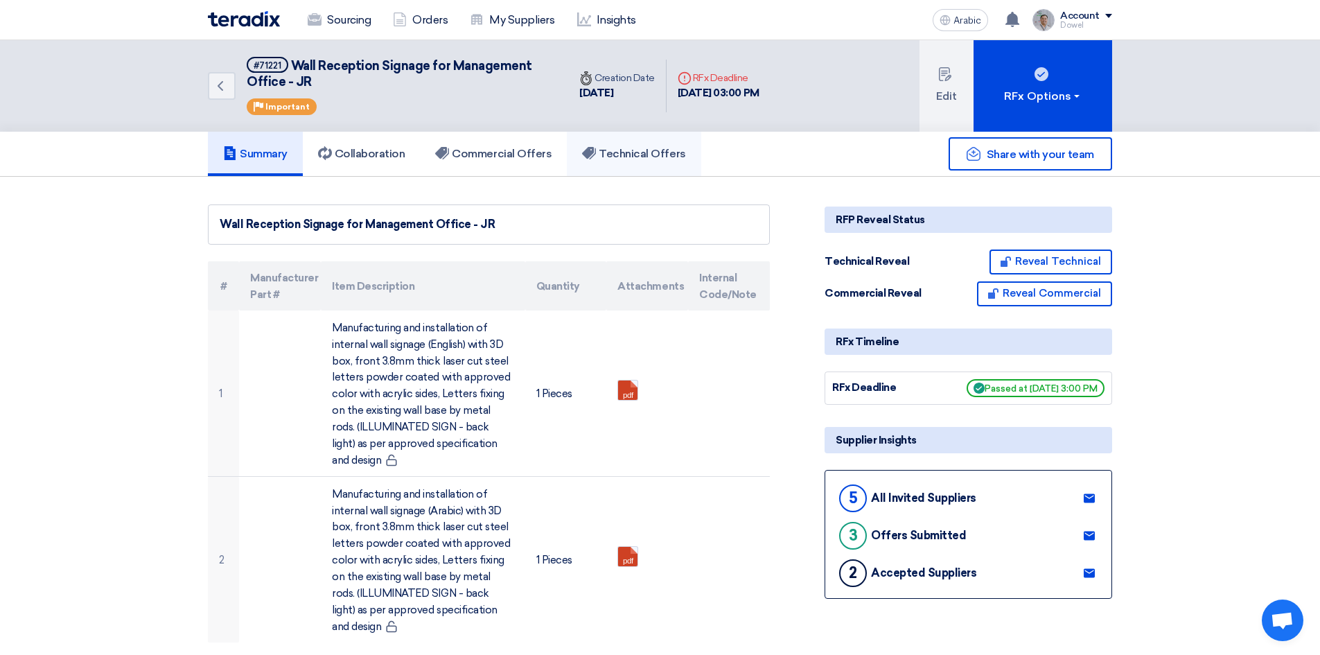
click at [650, 147] on font "Technical Offers" at bounding box center [642, 153] width 87 height 13
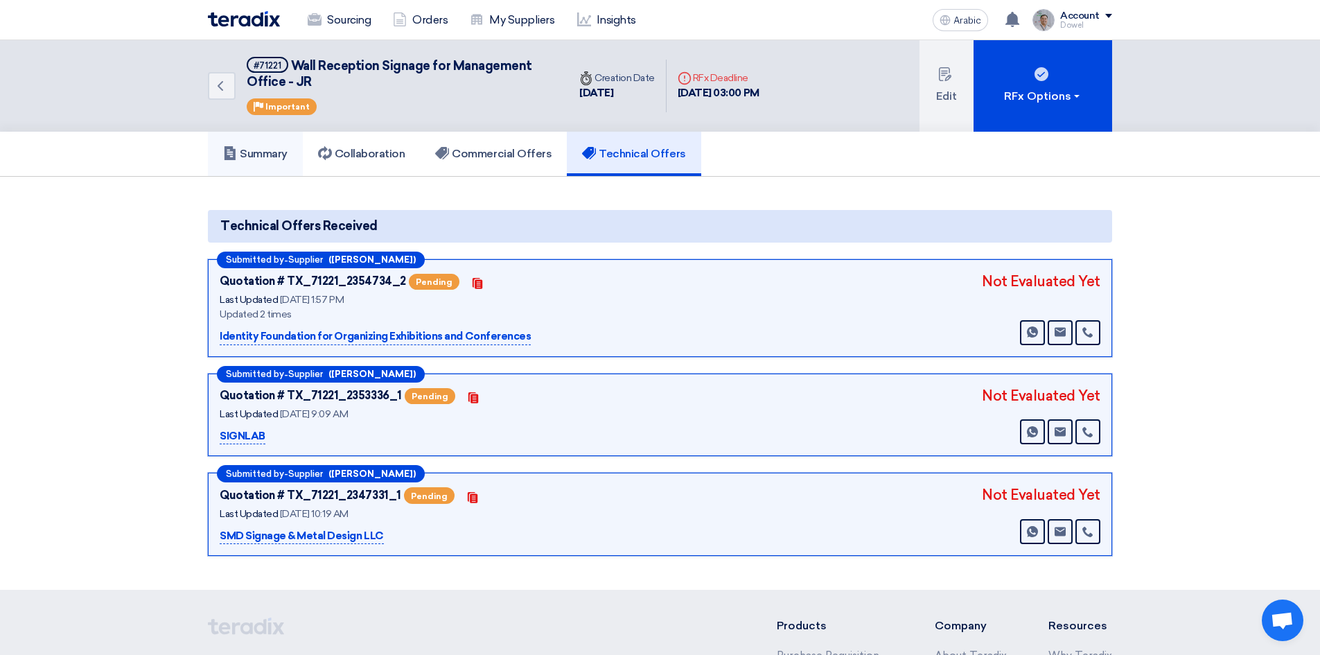
click at [245, 146] on link "Summary" at bounding box center [255, 154] width 95 height 44
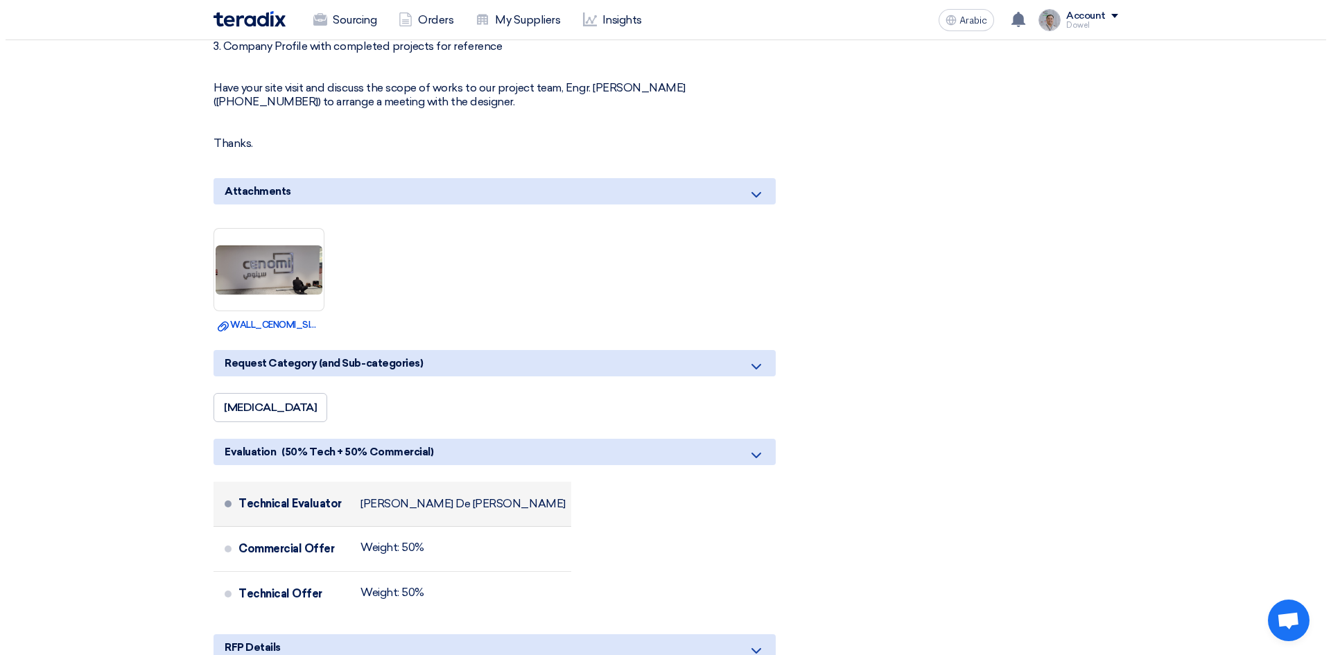
scroll to position [1247, 0]
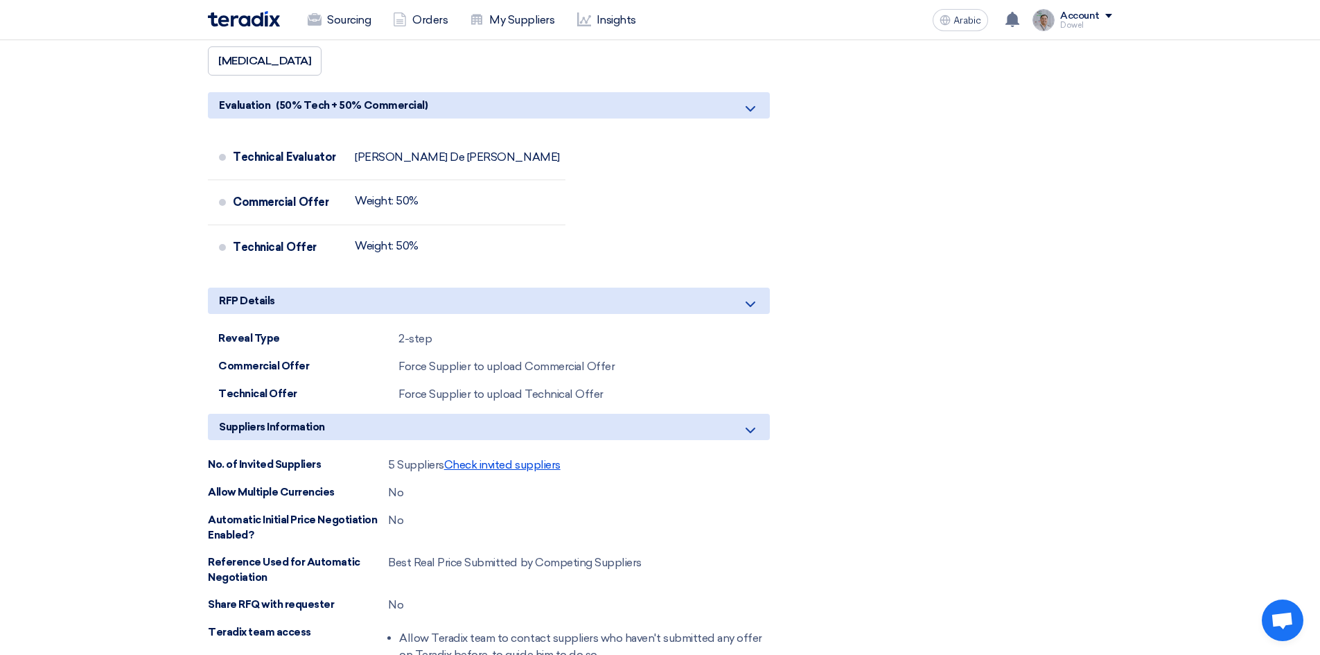
click at [496, 466] on font "Check invited suppliers" at bounding box center [502, 464] width 116 height 13
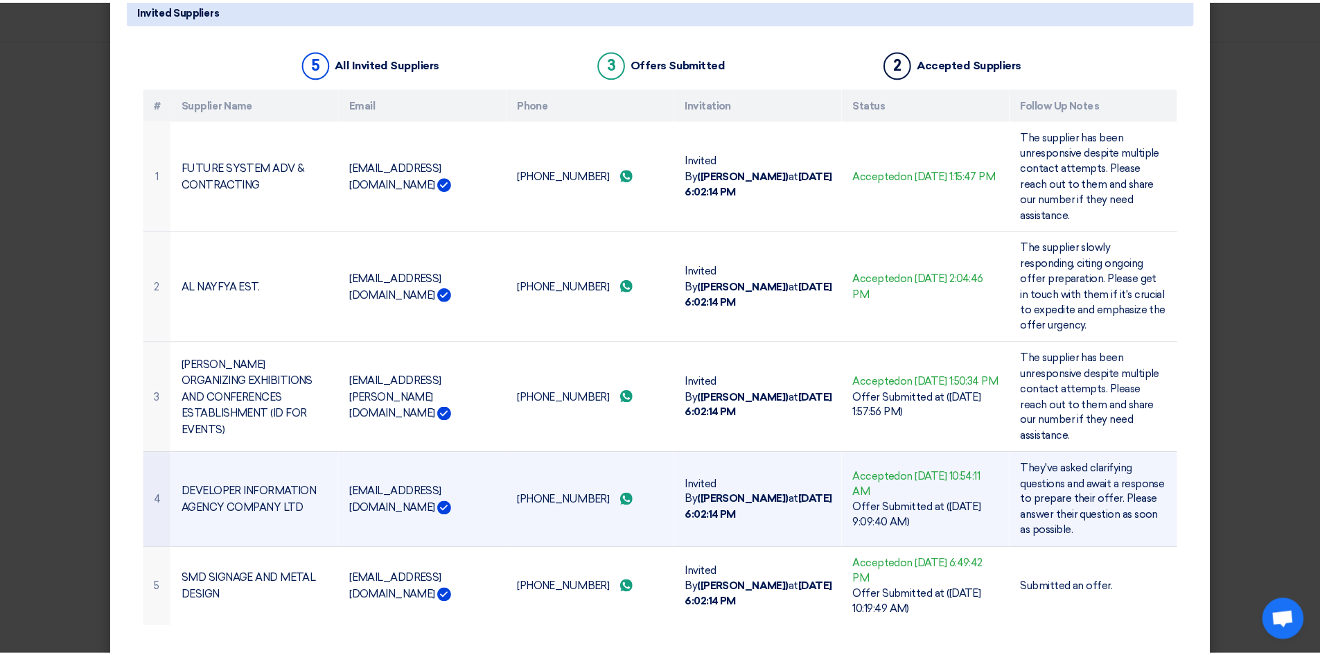
scroll to position [80, 0]
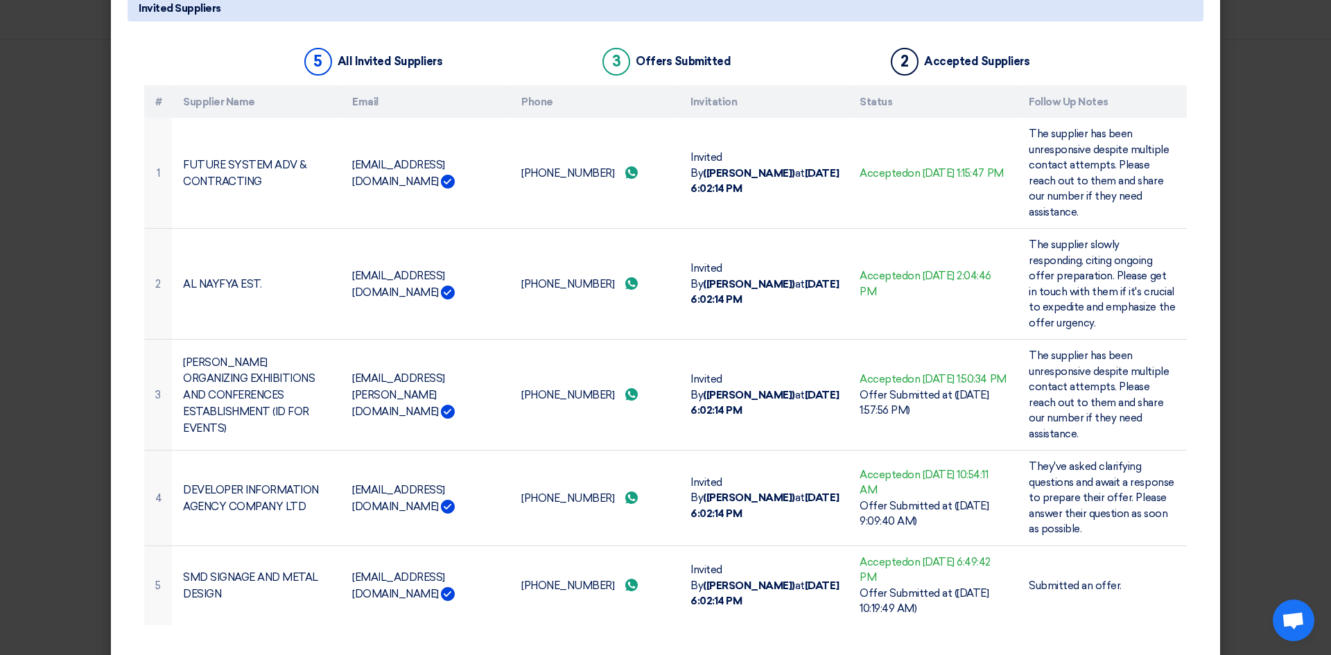
click at [28, 394] on modal-container "Invited Suppliers × Invited Suppliers 5 All Invited Suppliers 3 Offers Submitte…" at bounding box center [665, 327] width 1331 height 655
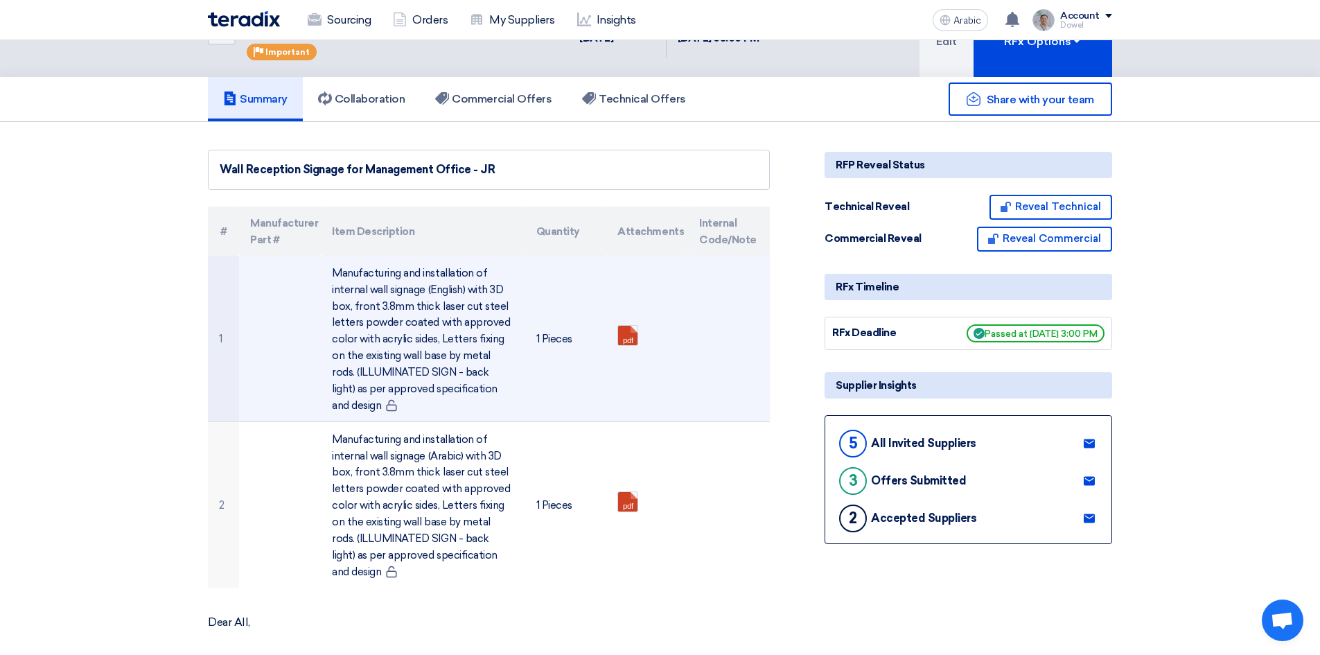
scroll to position [0, 0]
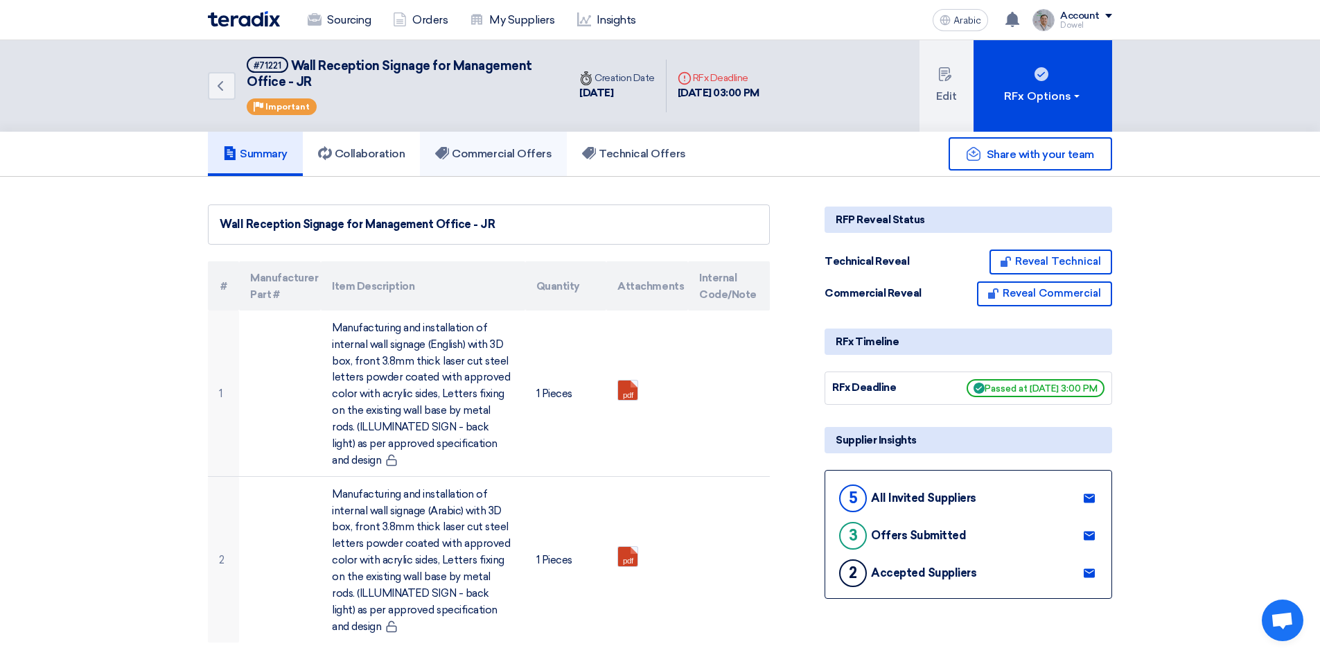
click at [488, 160] on h5 "Commercial Offers" at bounding box center [493, 154] width 116 height 14
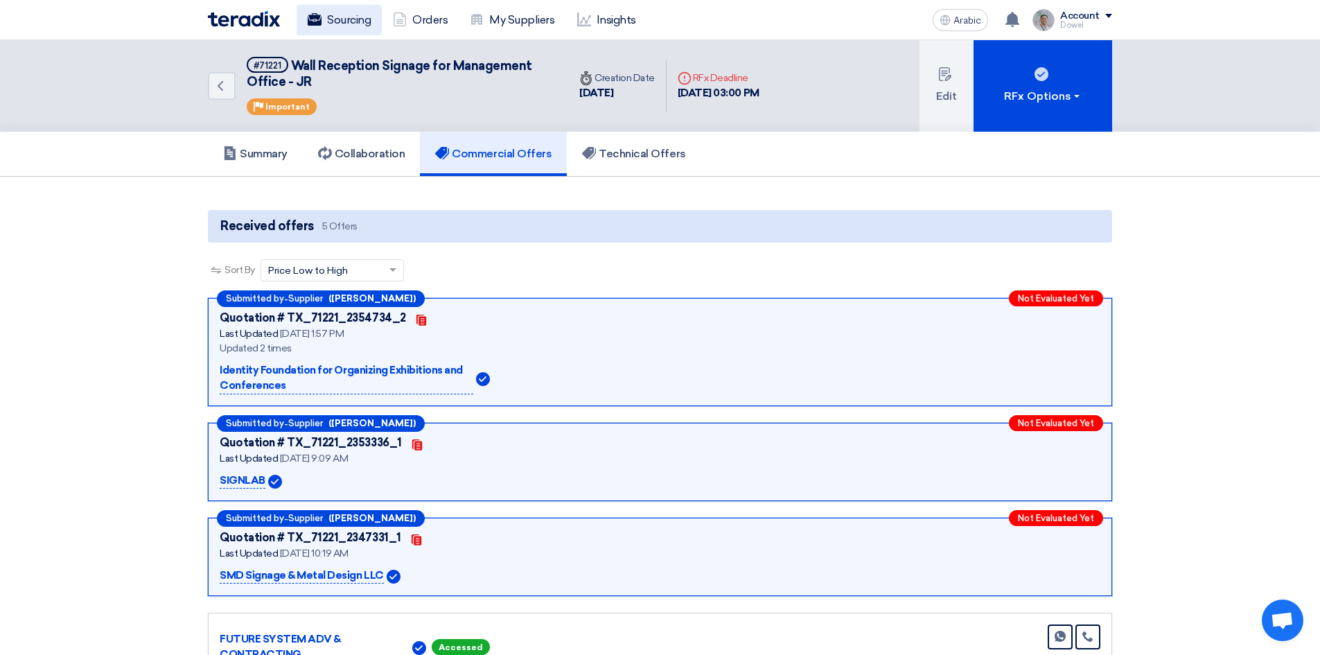
click at [349, 21] on font "Sourcing" at bounding box center [349, 19] width 44 height 13
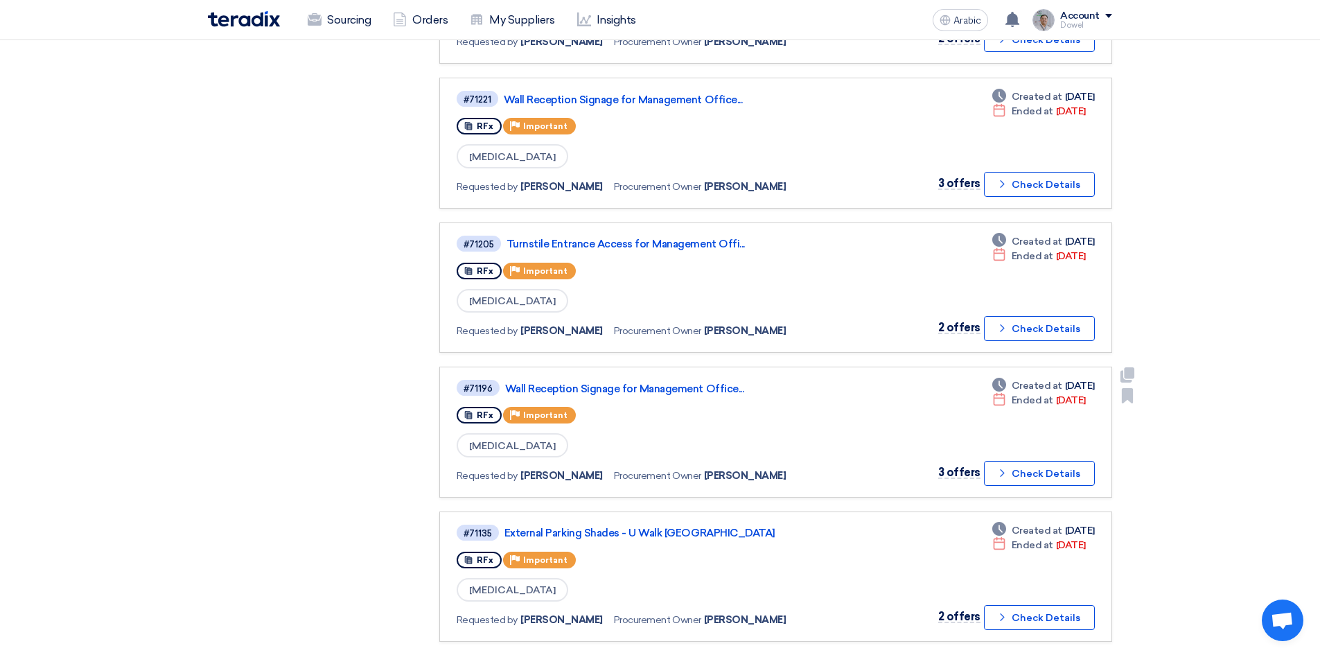
scroll to position [693, 0]
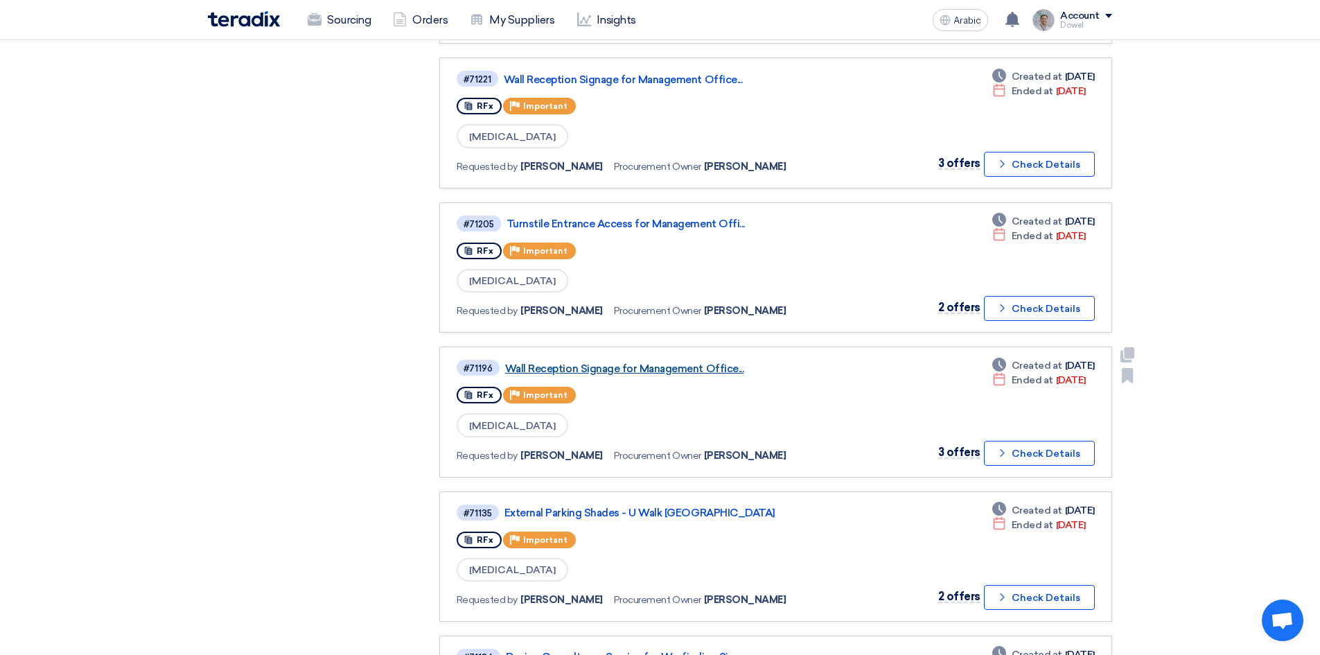
click at [640, 371] on font "Wall Reception Signage for Management Office..." at bounding box center [624, 368] width 238 height 12
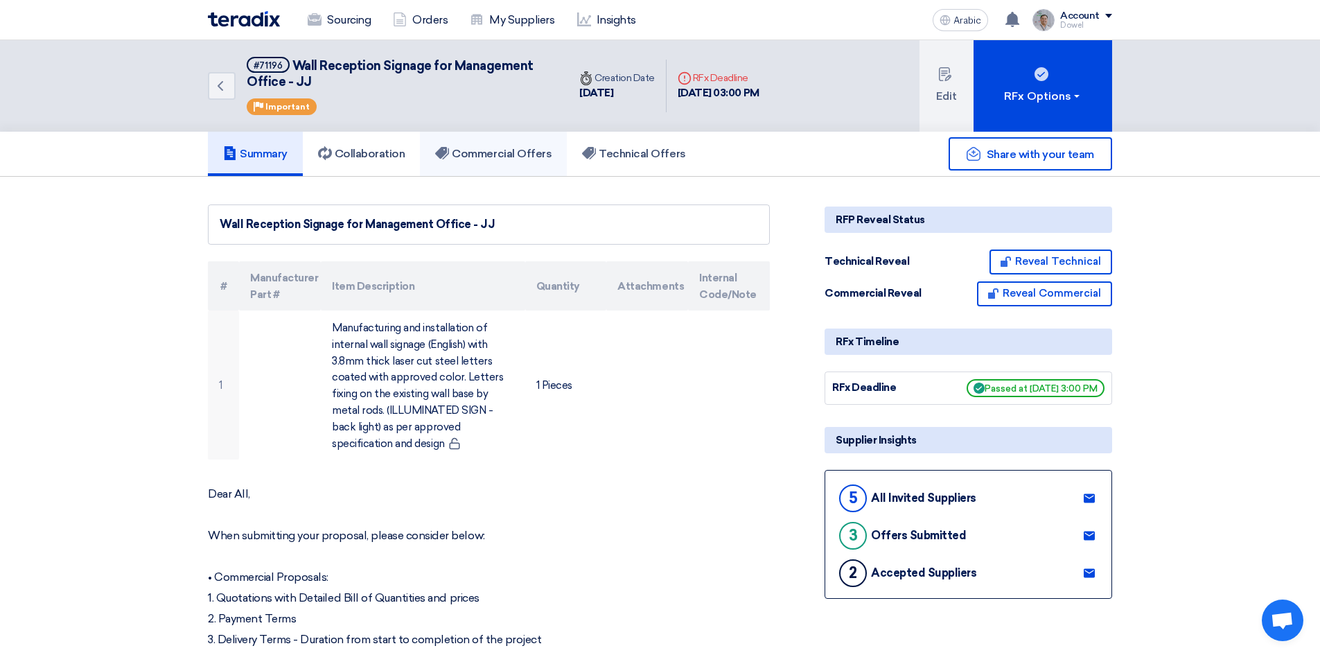
click at [516, 154] on font "Commercial Offers" at bounding box center [502, 153] width 100 height 13
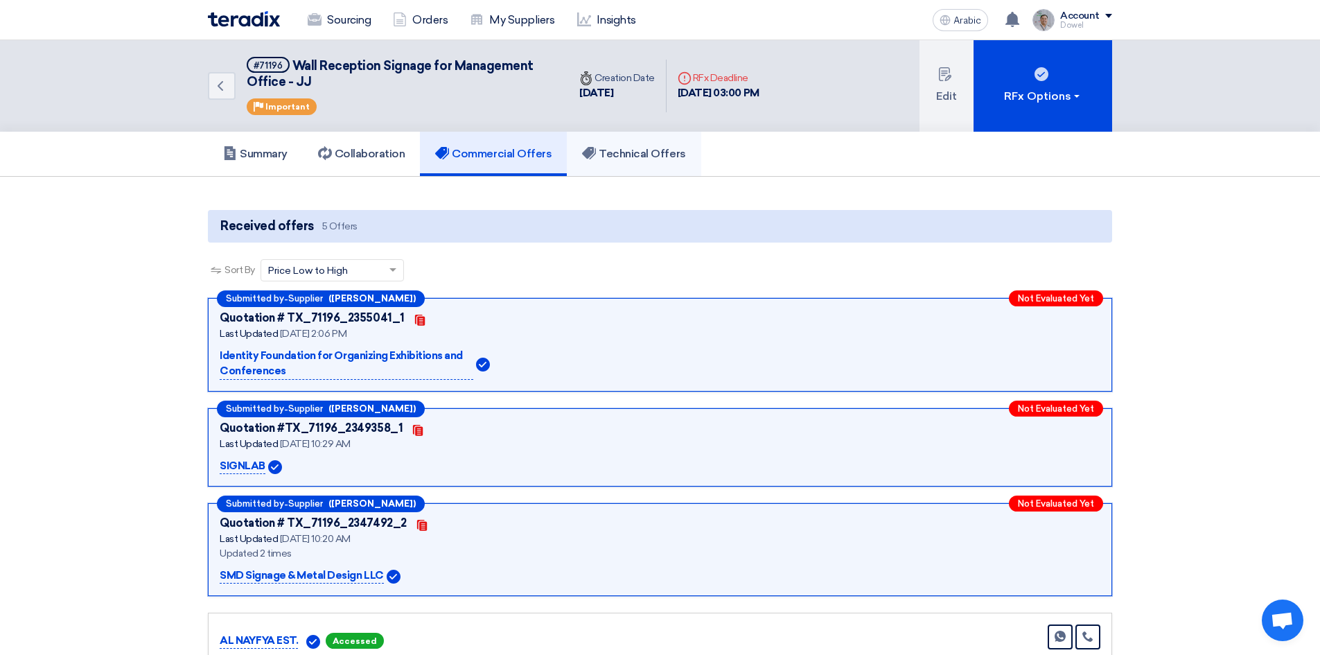
click at [634, 162] on link "Technical Offers" at bounding box center [634, 154] width 134 height 44
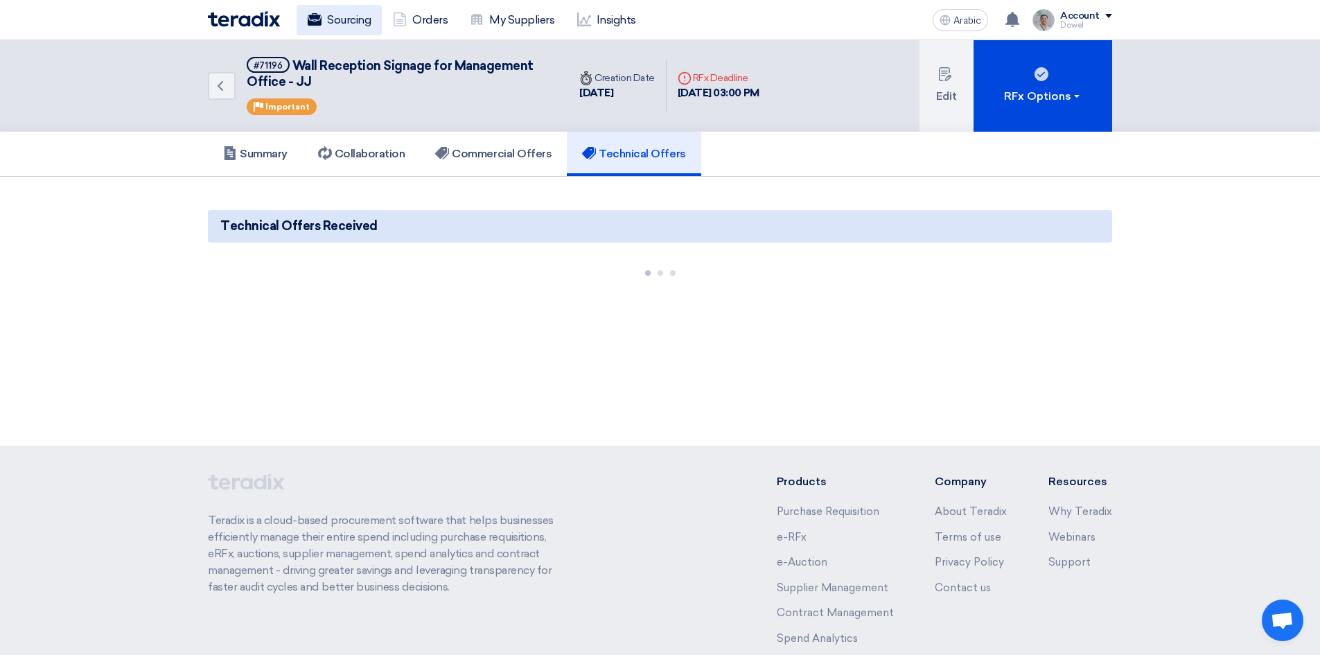
click at [353, 18] on font "Sourcing" at bounding box center [349, 19] width 44 height 13
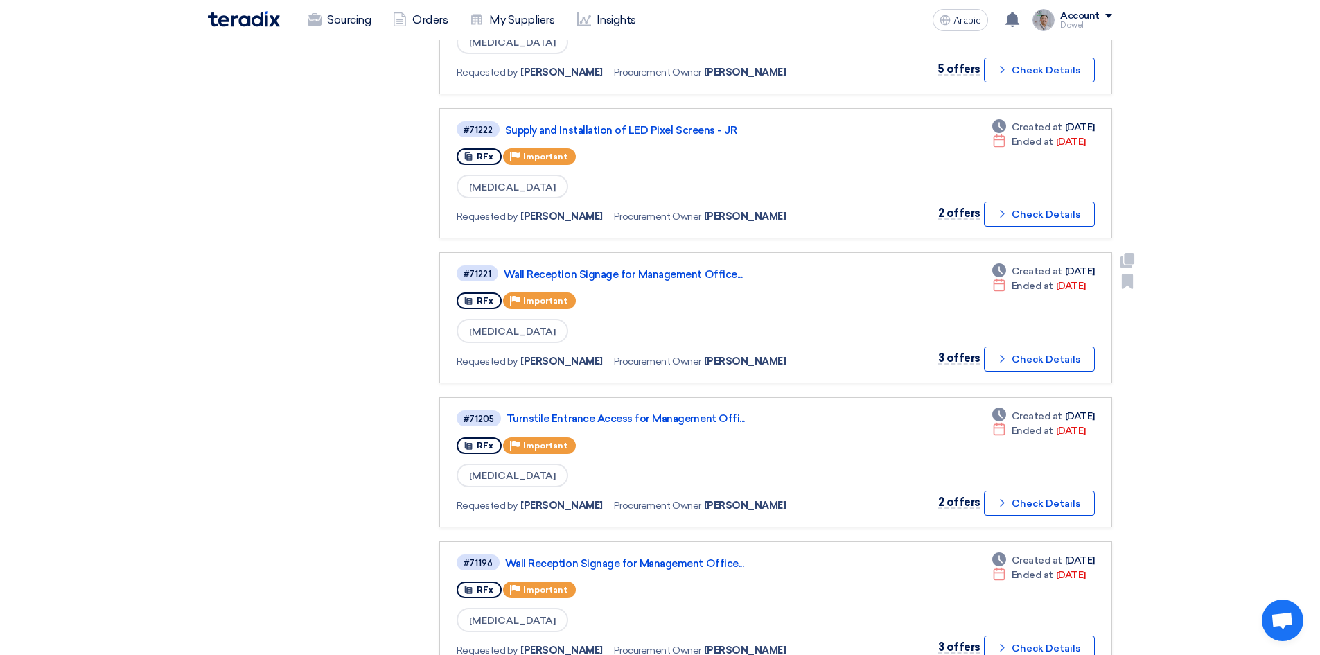
scroll to position [554, 0]
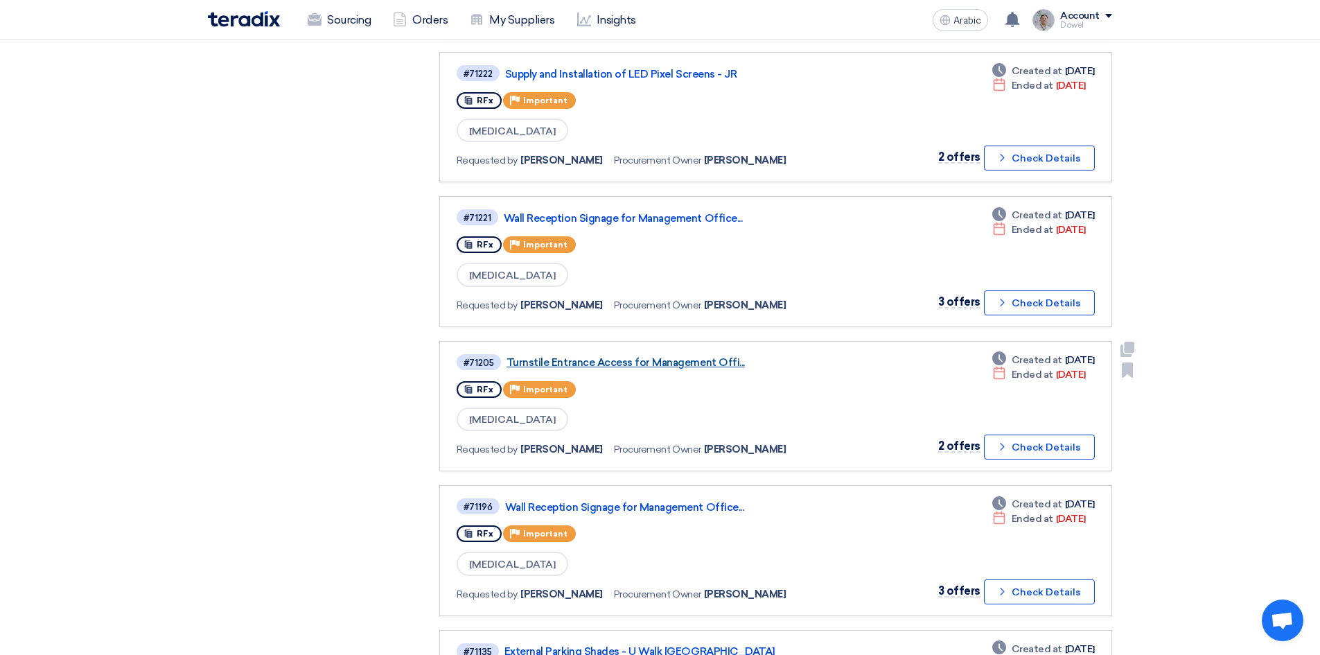
click at [667, 360] on font "Turnstile Entrance Access for Management Offi..." at bounding box center [626, 362] width 238 height 12
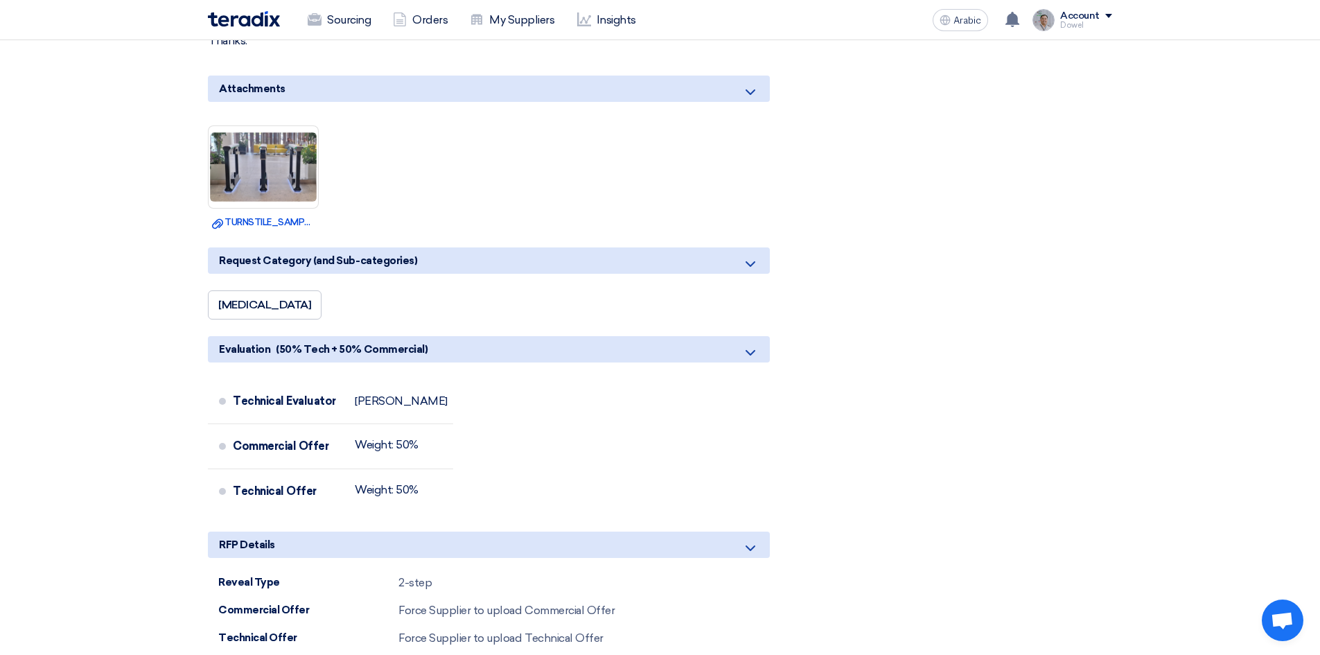
scroll to position [832, 0]
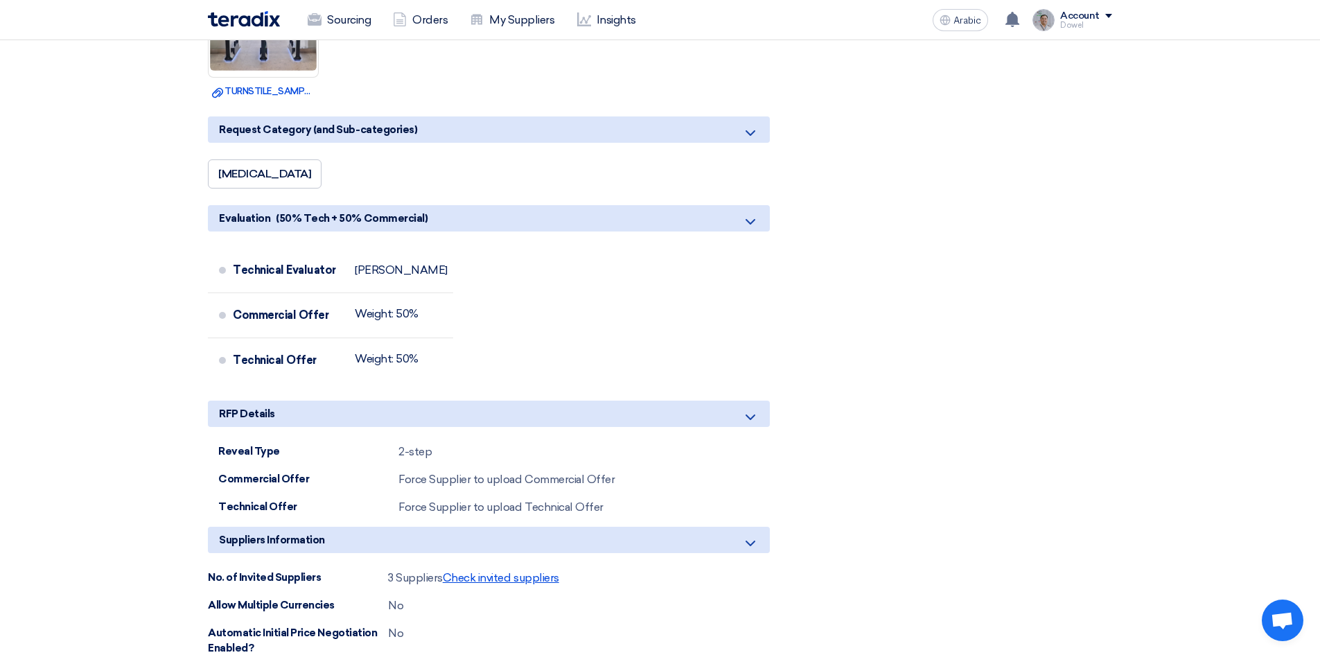
click at [520, 571] on font "Check invited suppliers" at bounding box center [501, 577] width 116 height 13
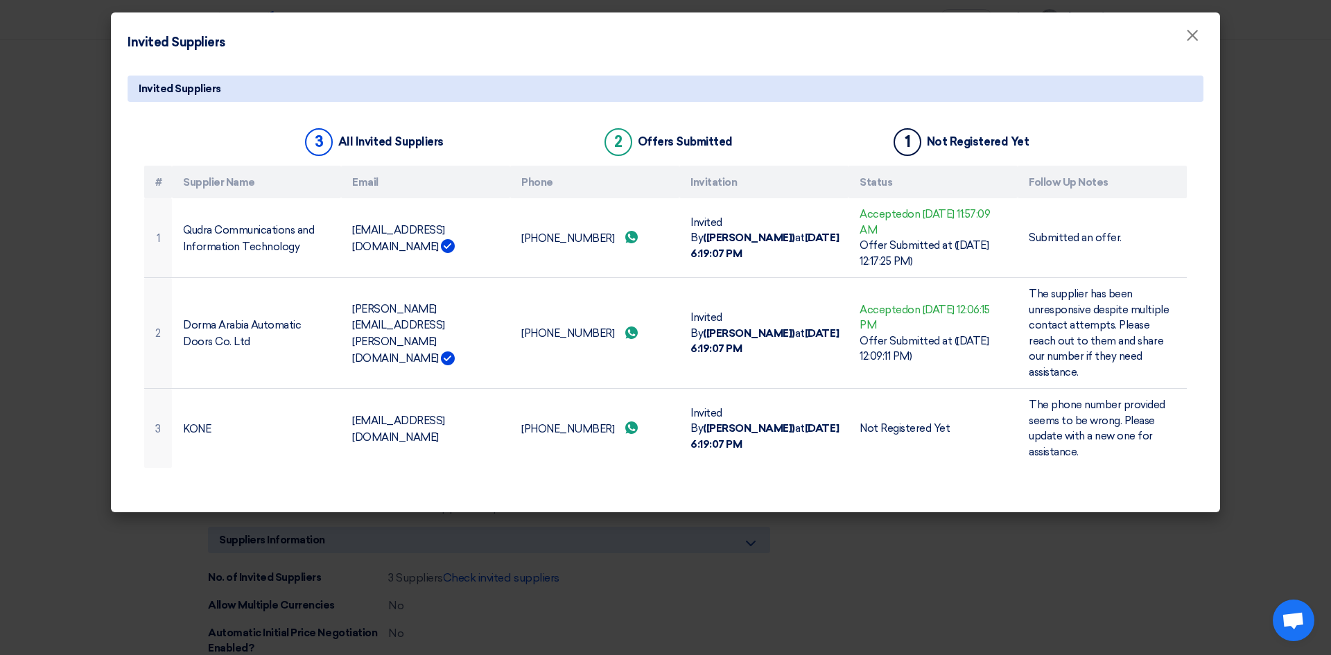
click at [1157, 578] on modal-container "Invited Suppliers × Invited Suppliers 3 All Invited Suppliers 2 Offers Submitte…" at bounding box center [665, 327] width 1331 height 655
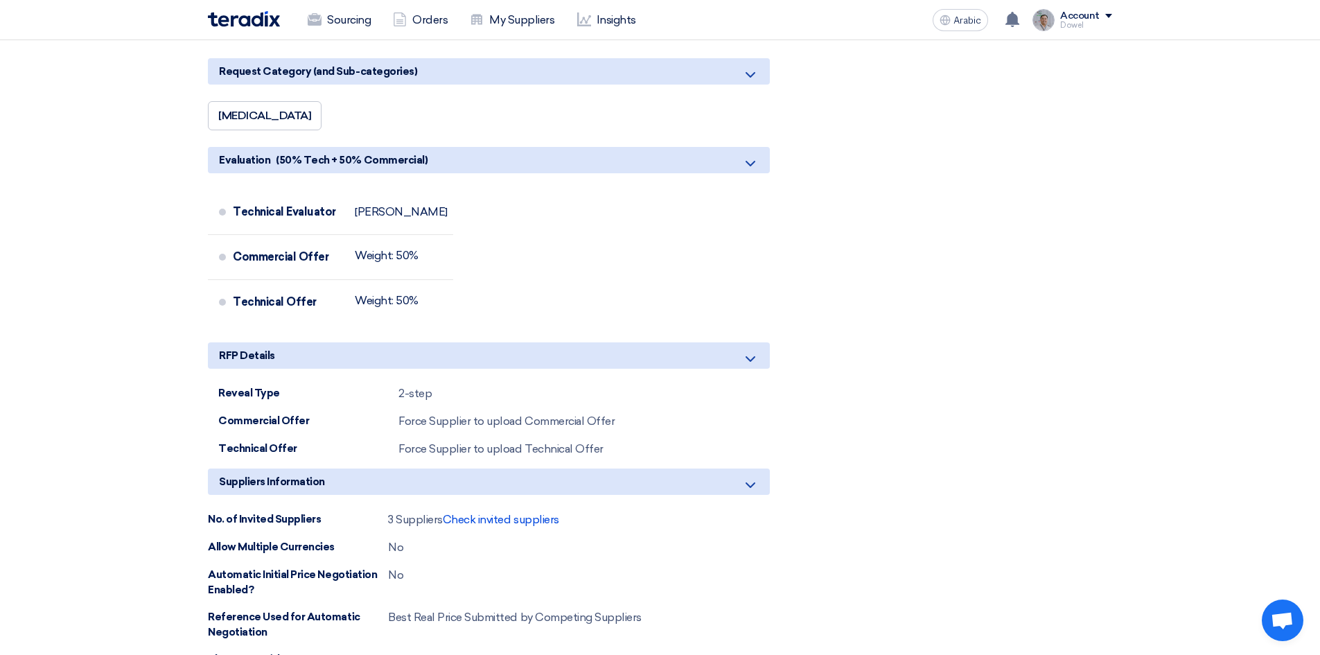
scroll to position [1109, 0]
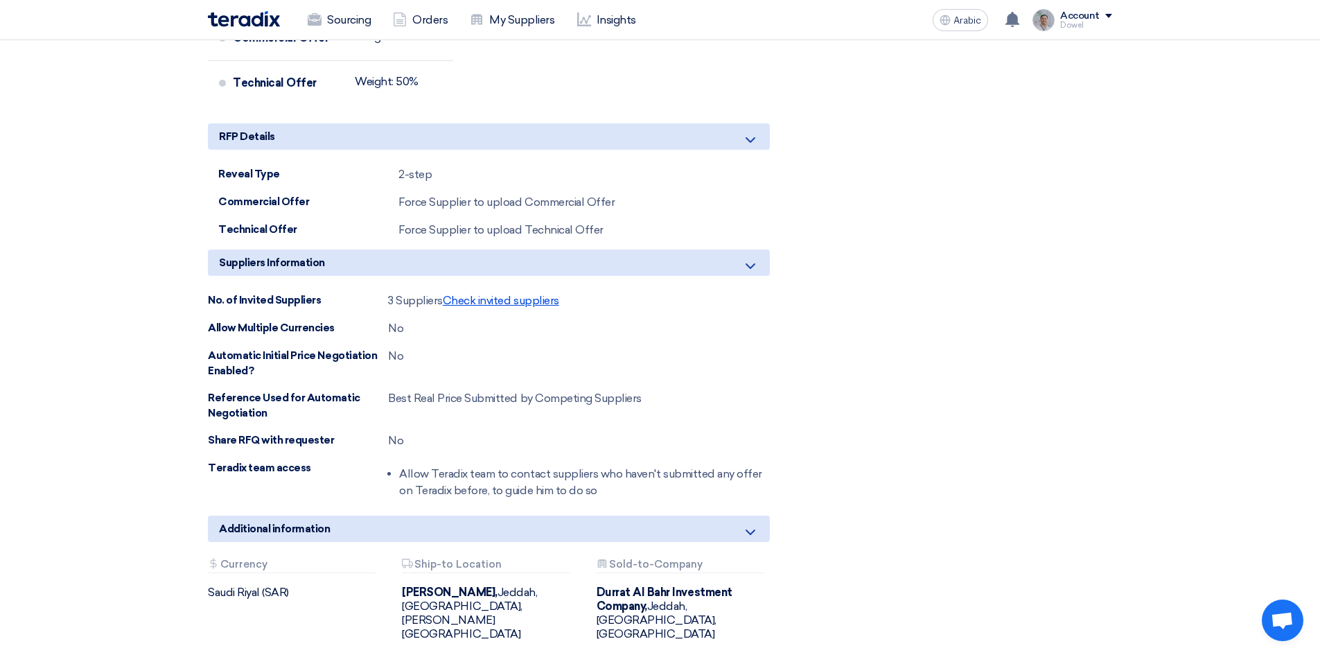
click at [527, 294] on font "Check invited suppliers" at bounding box center [501, 300] width 116 height 13
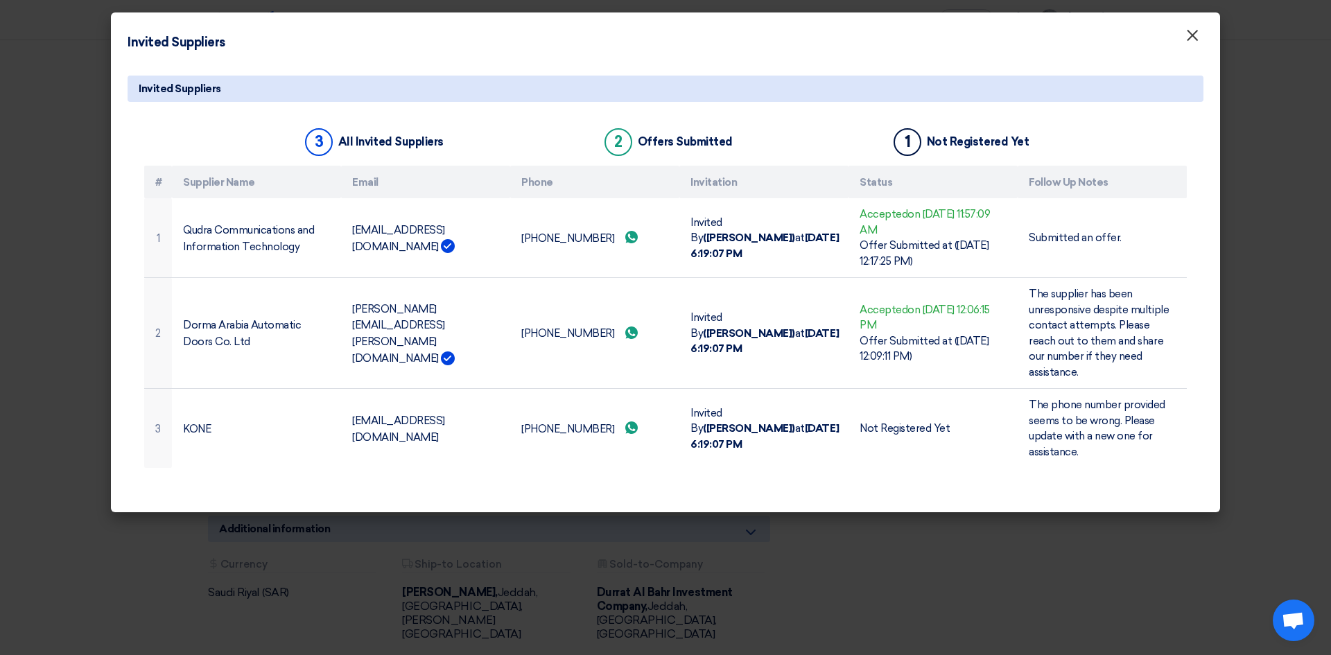
click at [1189, 44] on font "×" at bounding box center [1192, 39] width 14 height 28
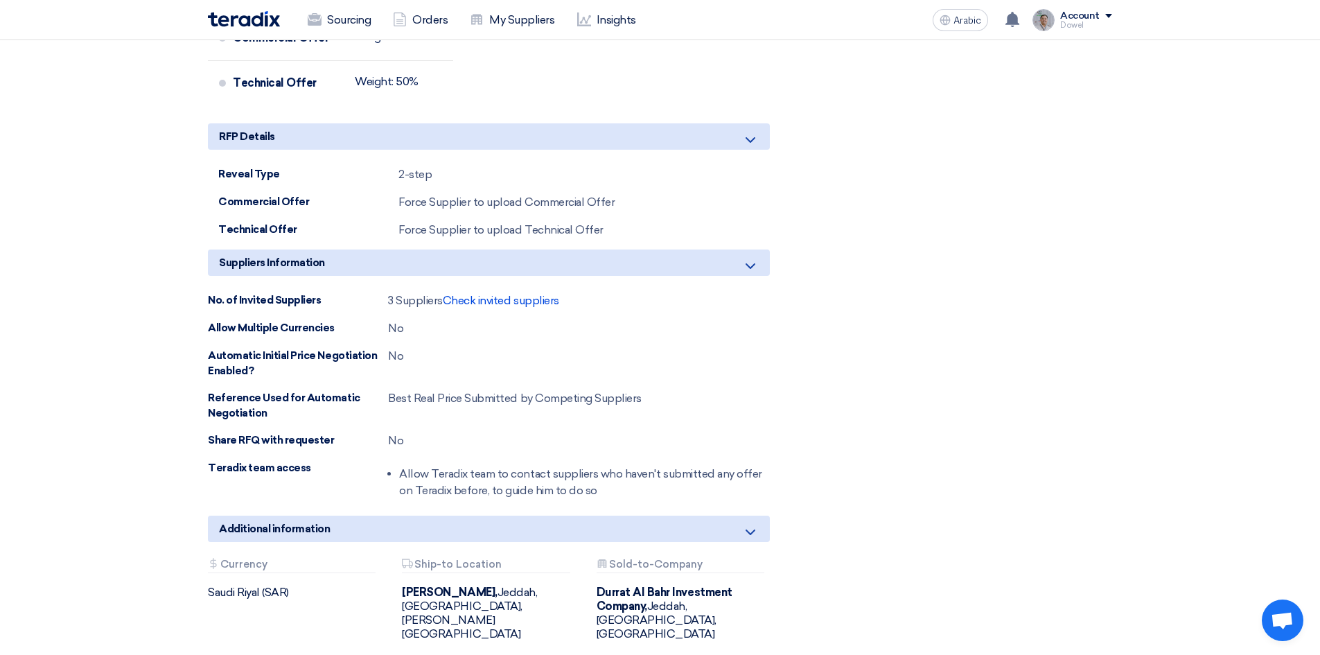
drag, startPoint x: 913, startPoint y: 232, endPoint x: 895, endPoint y: 247, distance: 24.1
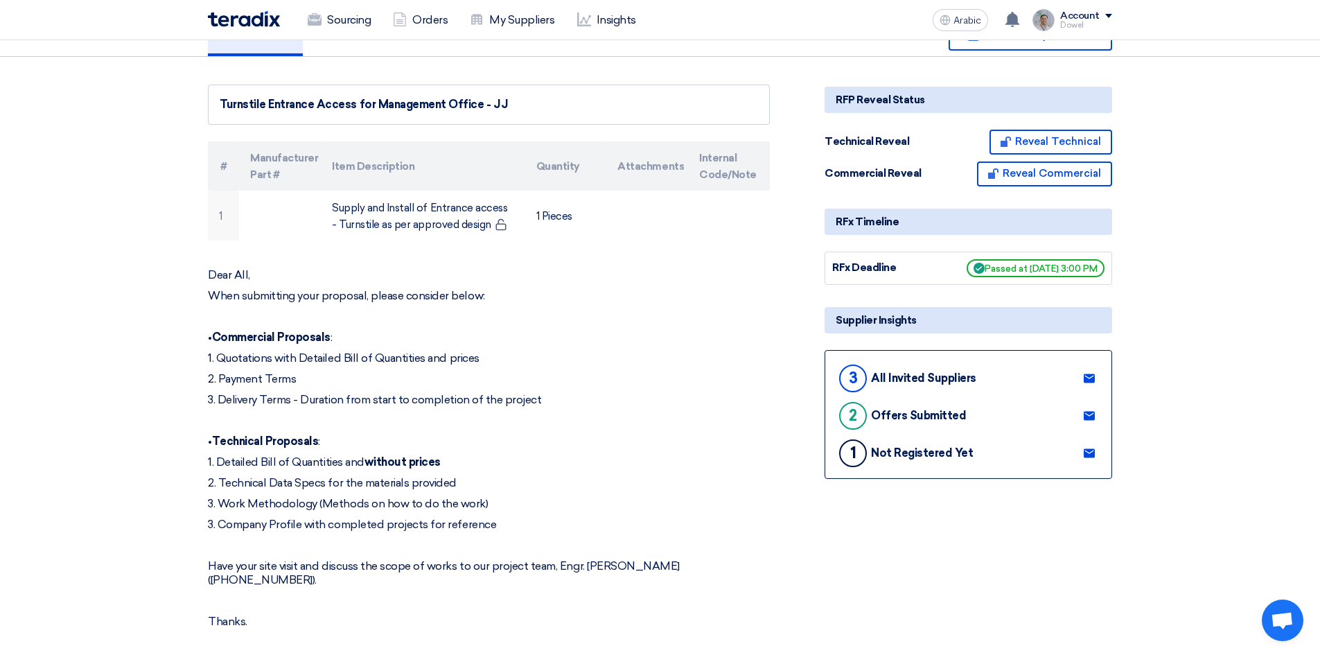
scroll to position [0, 0]
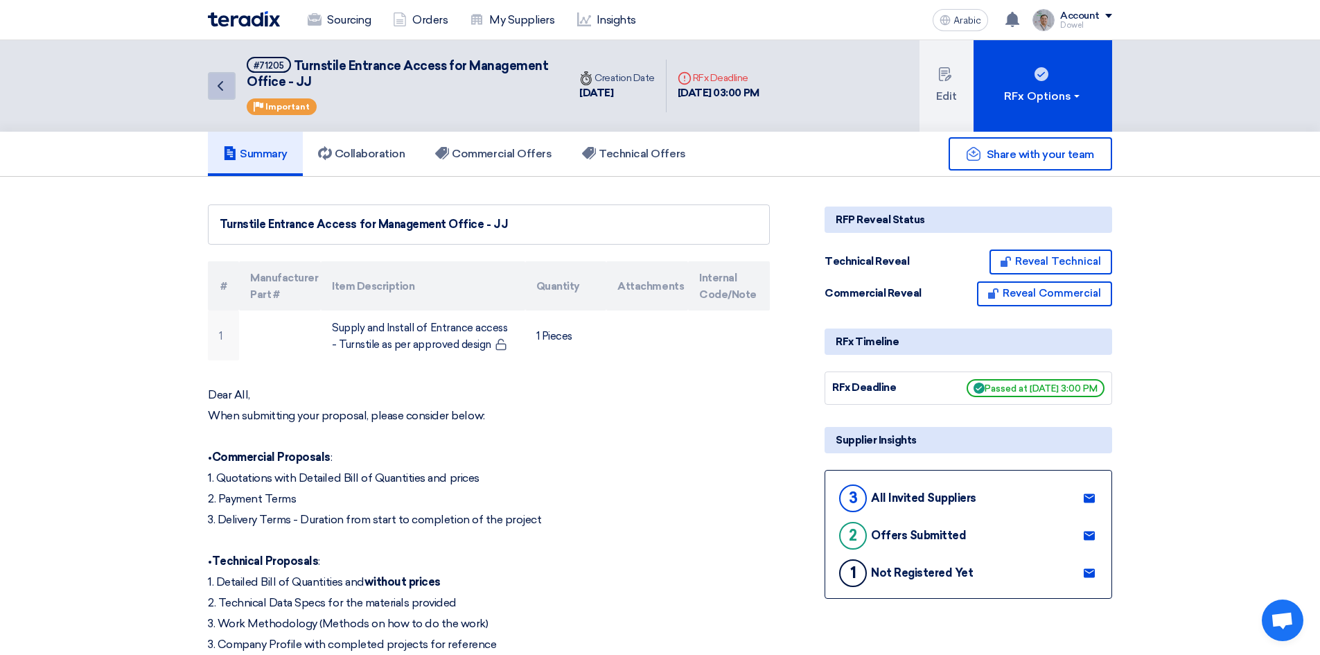
click at [227, 91] on icon "Back" at bounding box center [220, 86] width 17 height 17
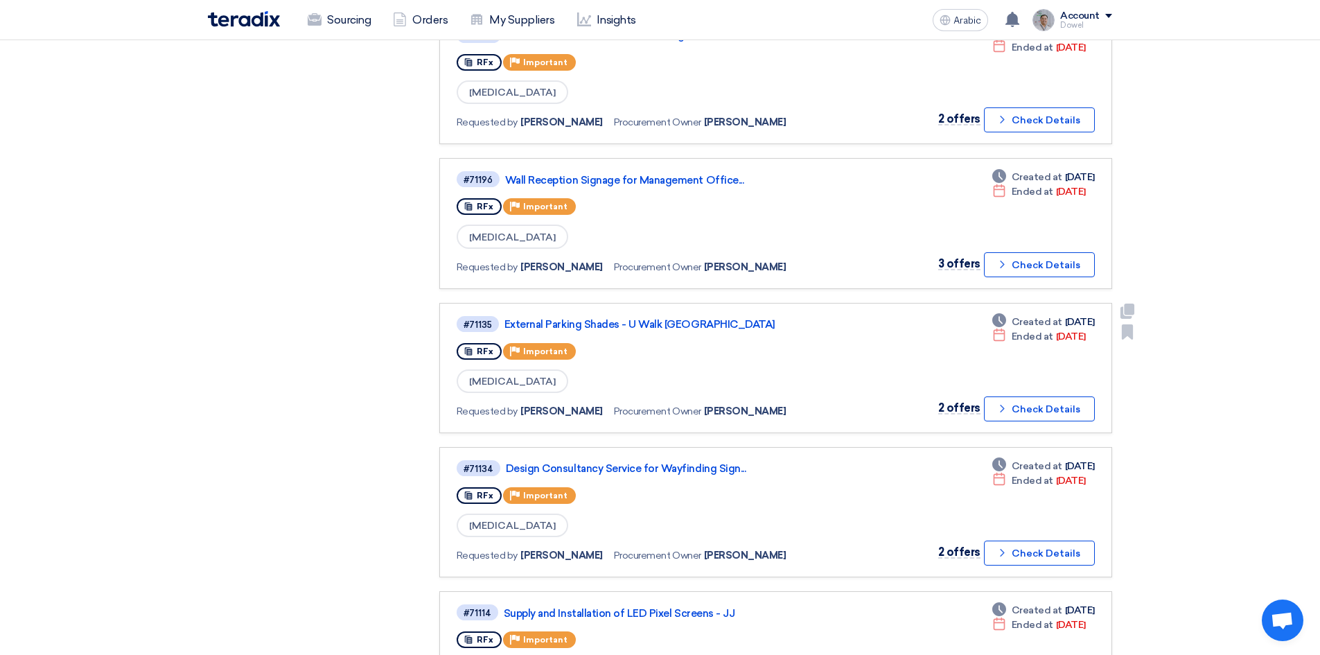
scroll to position [901, 0]
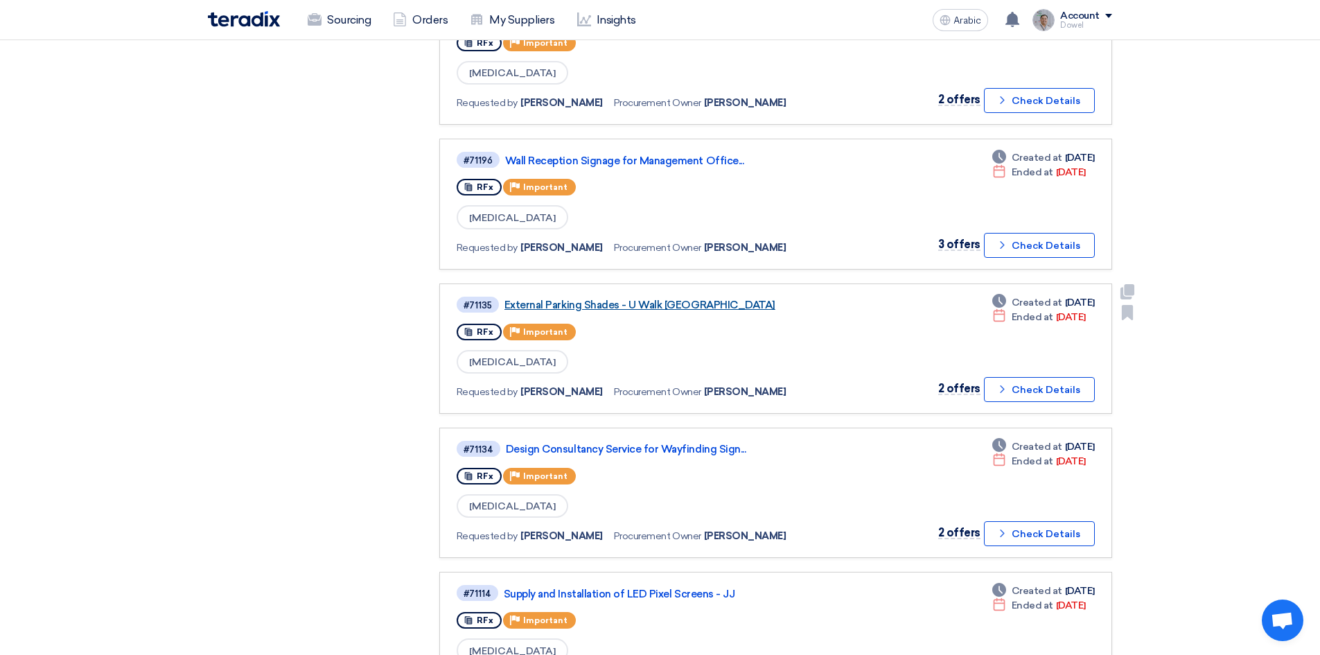
click at [651, 304] on font "External Parking Shades - U Walk [GEOGRAPHIC_DATA]" at bounding box center [640, 305] width 271 height 12
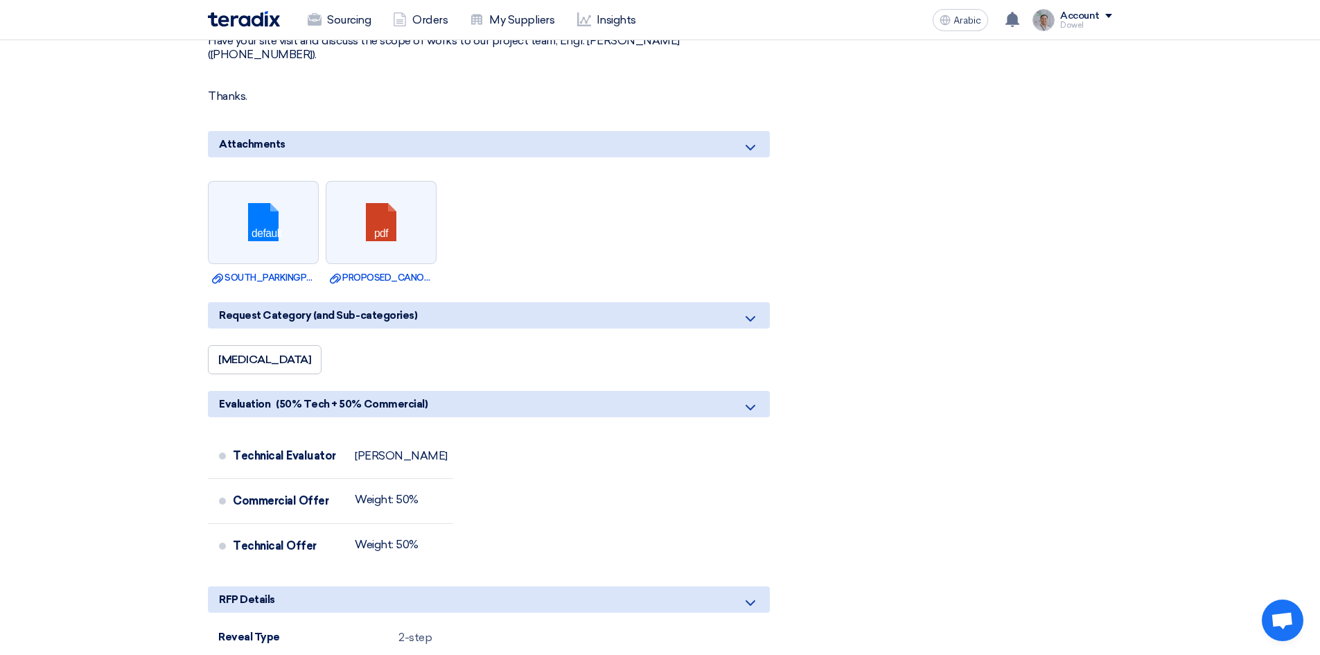
scroll to position [901, 0]
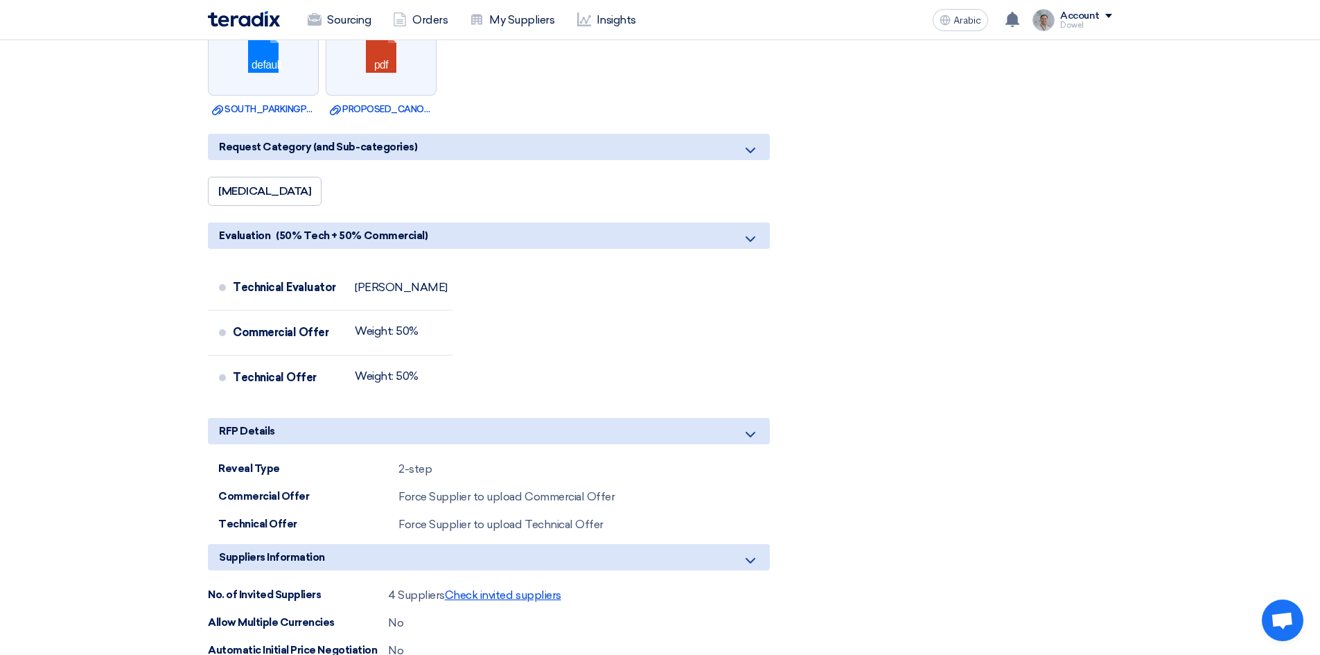
click at [496, 588] on font "Check invited suppliers" at bounding box center [503, 594] width 116 height 13
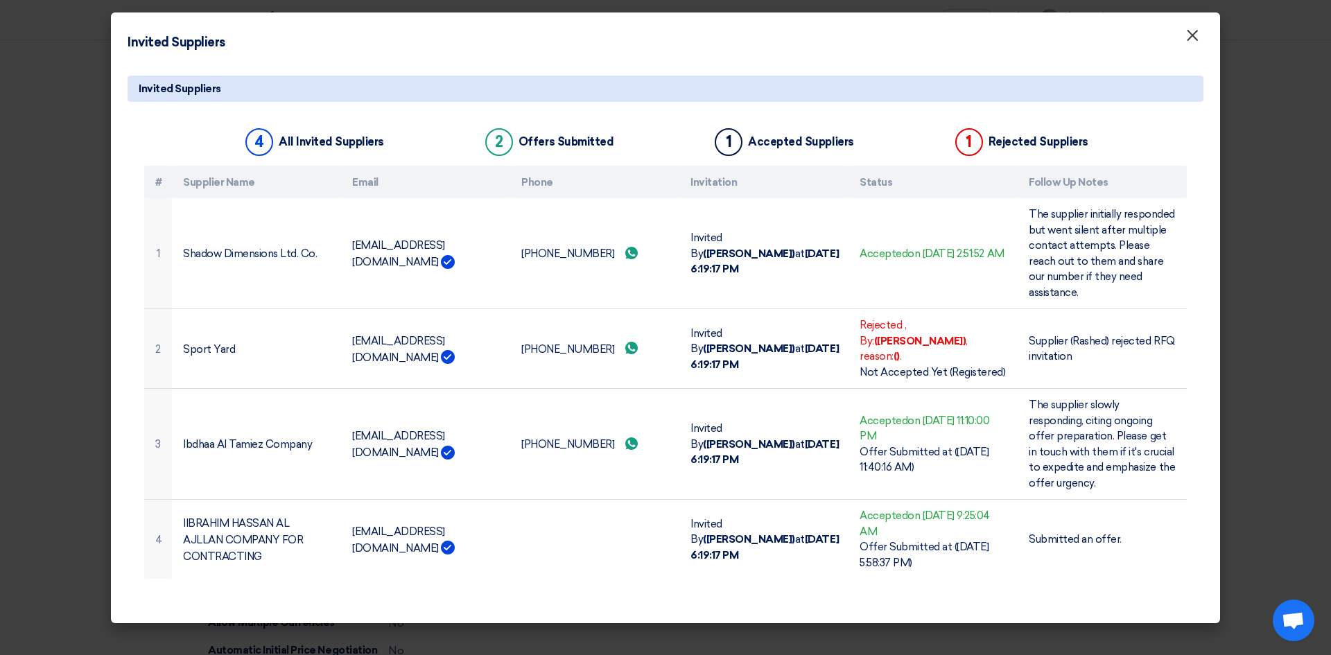
click at [1193, 37] on font "×" at bounding box center [1192, 39] width 14 height 28
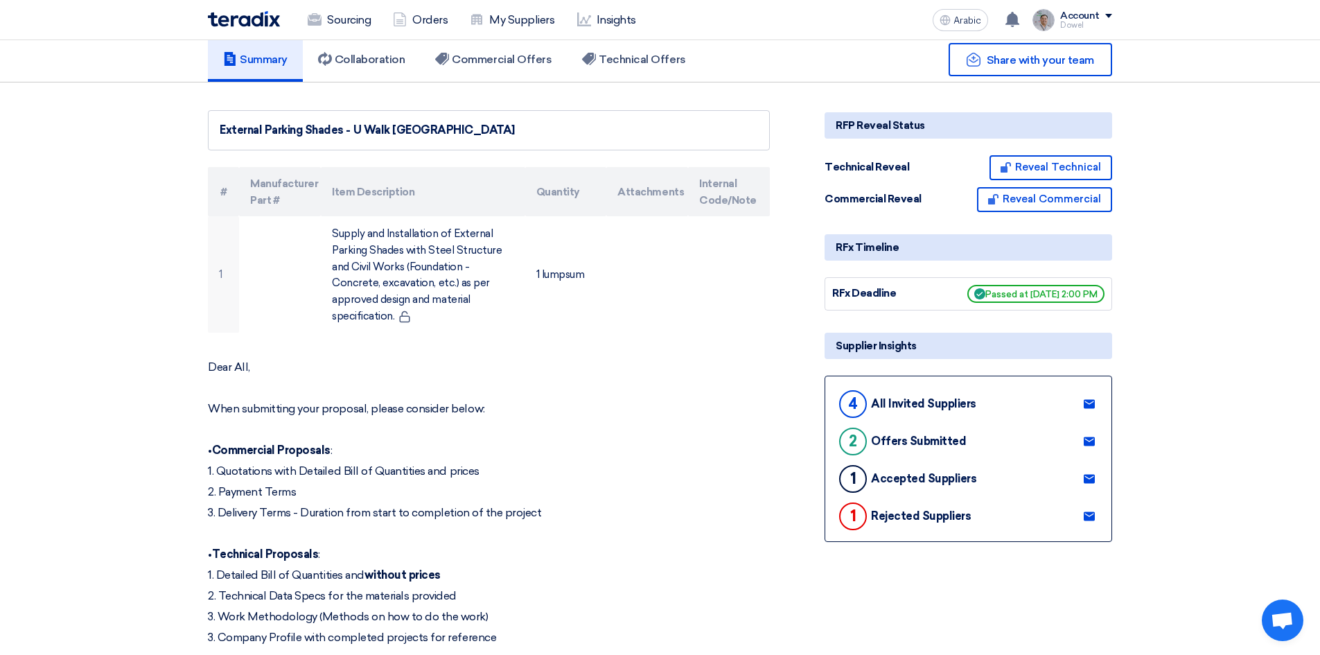
scroll to position [0, 0]
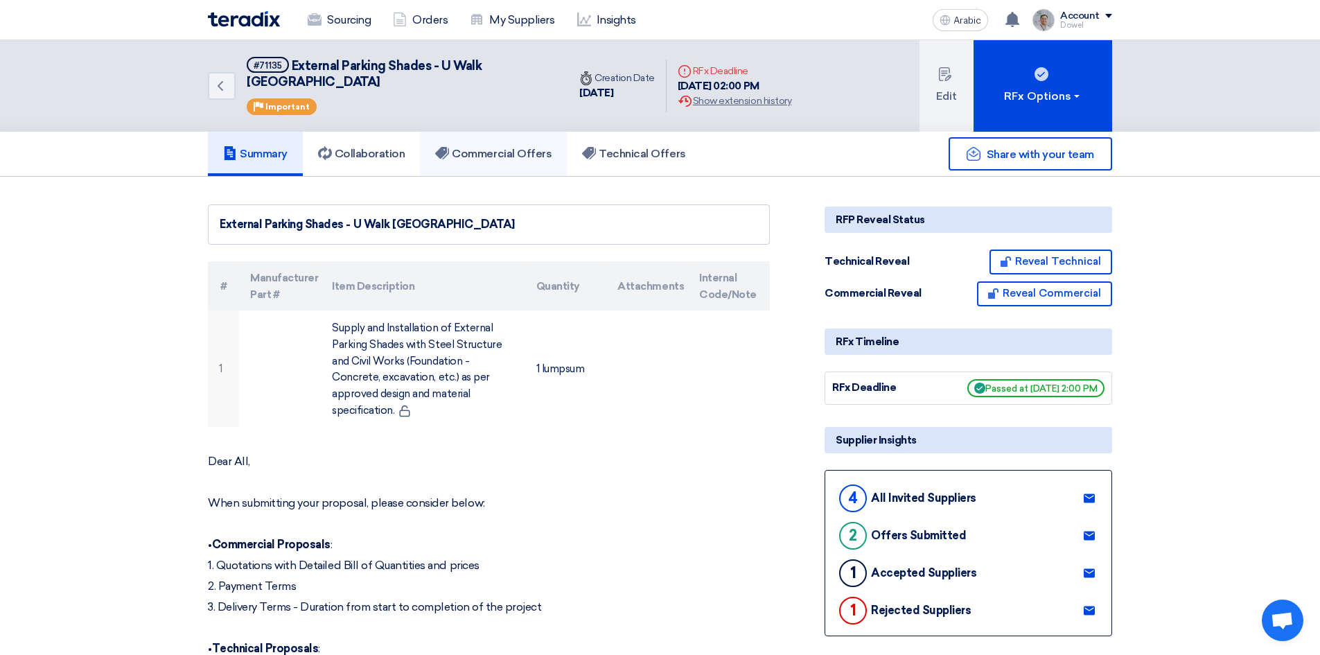
click at [518, 147] on font "Commercial Offers" at bounding box center [502, 153] width 100 height 13
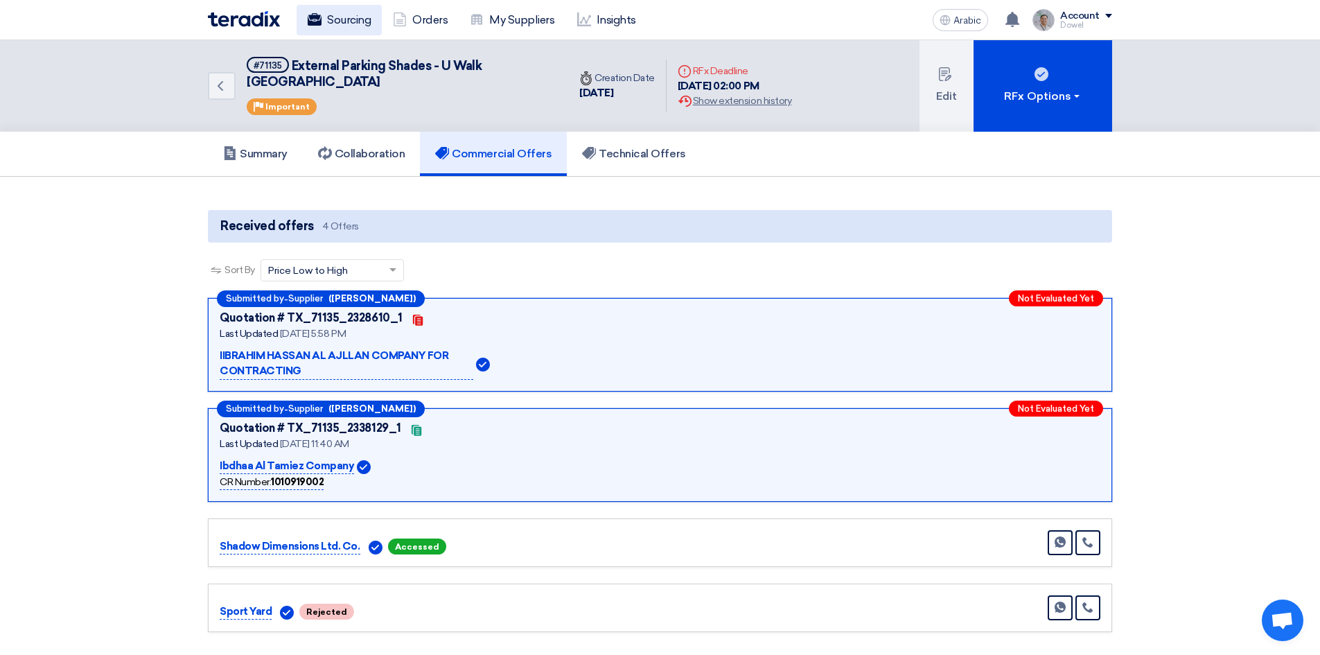
click at [341, 21] on font "Sourcing" at bounding box center [349, 19] width 44 height 13
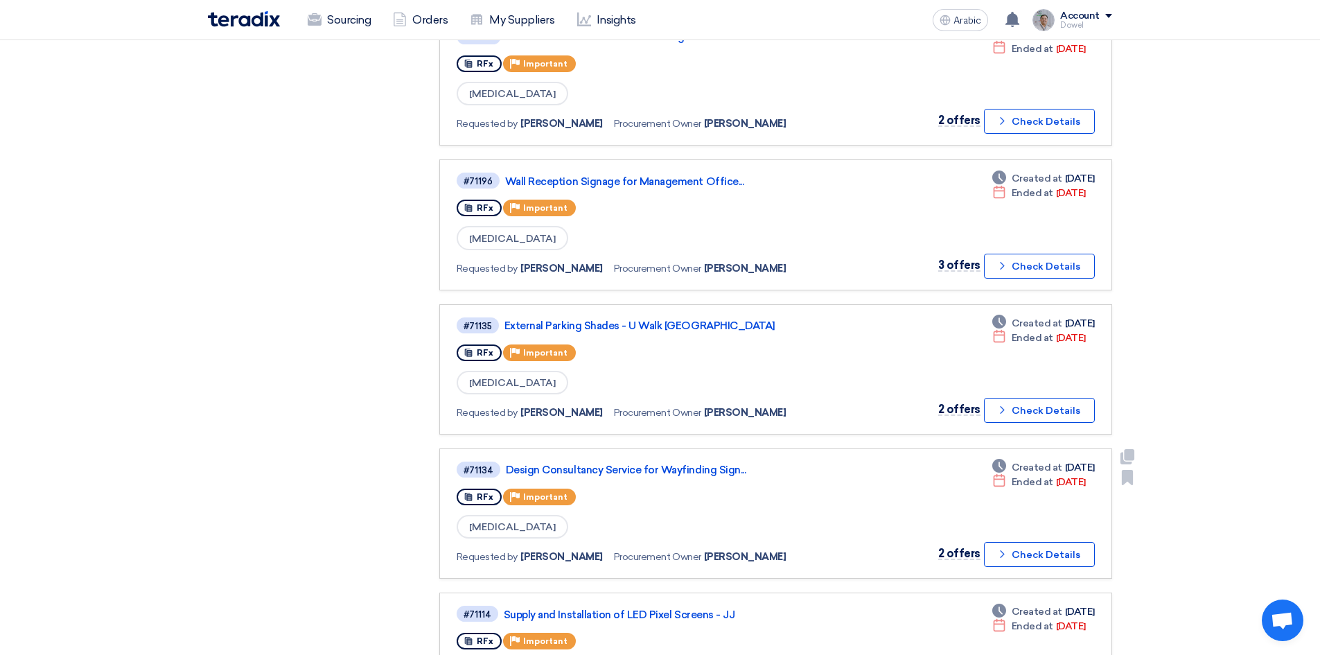
scroll to position [901, 0]
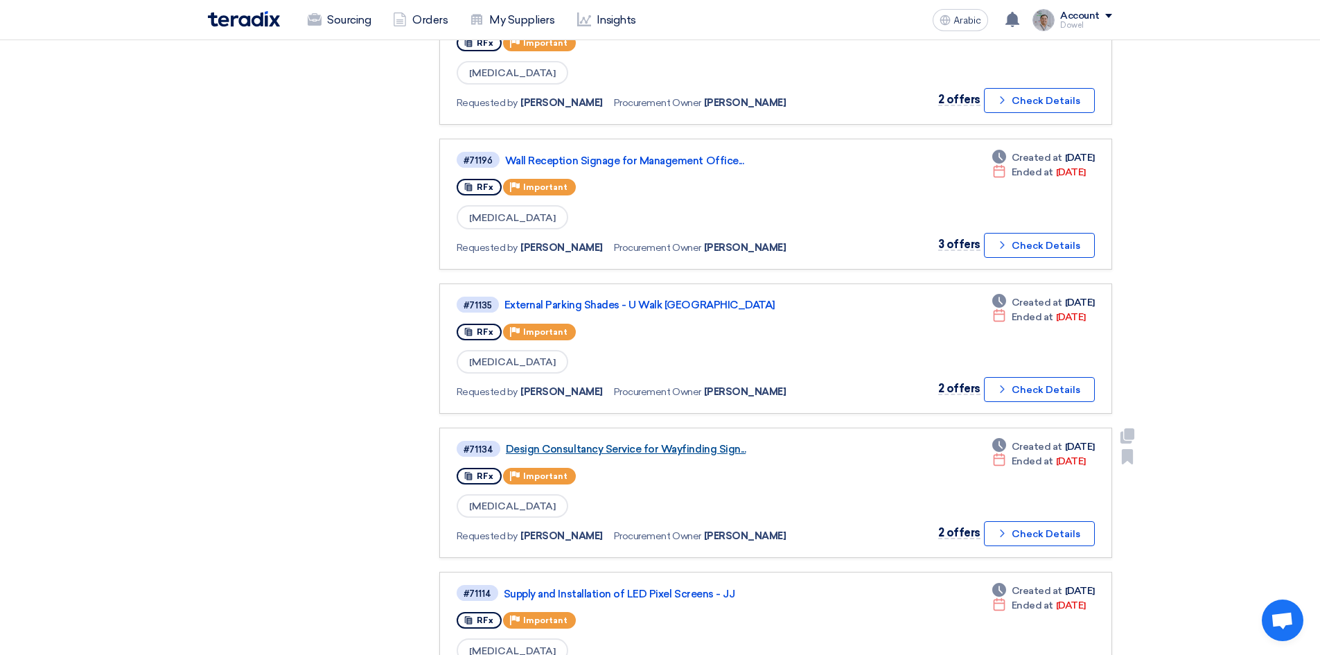
click at [619, 450] on font "Design Consultancy Service for Wayfinding Sign..." at bounding box center [626, 449] width 240 height 12
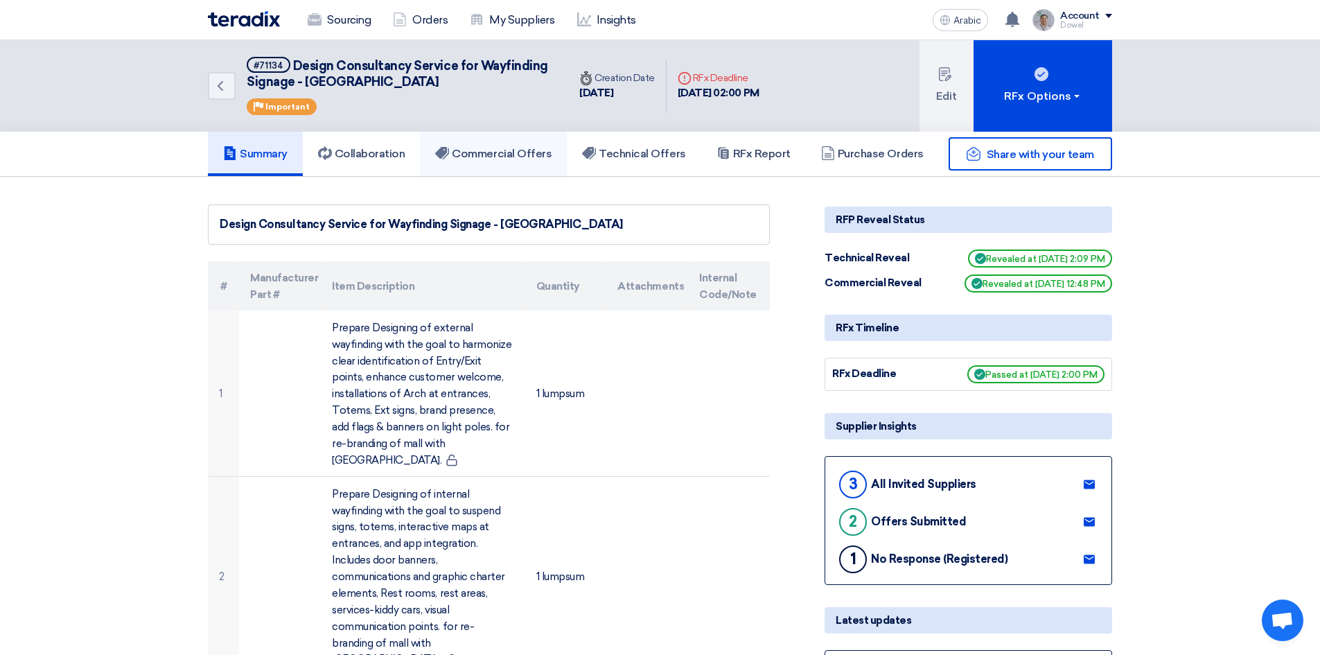
click at [487, 159] on font "Commercial Offers" at bounding box center [502, 153] width 100 height 13
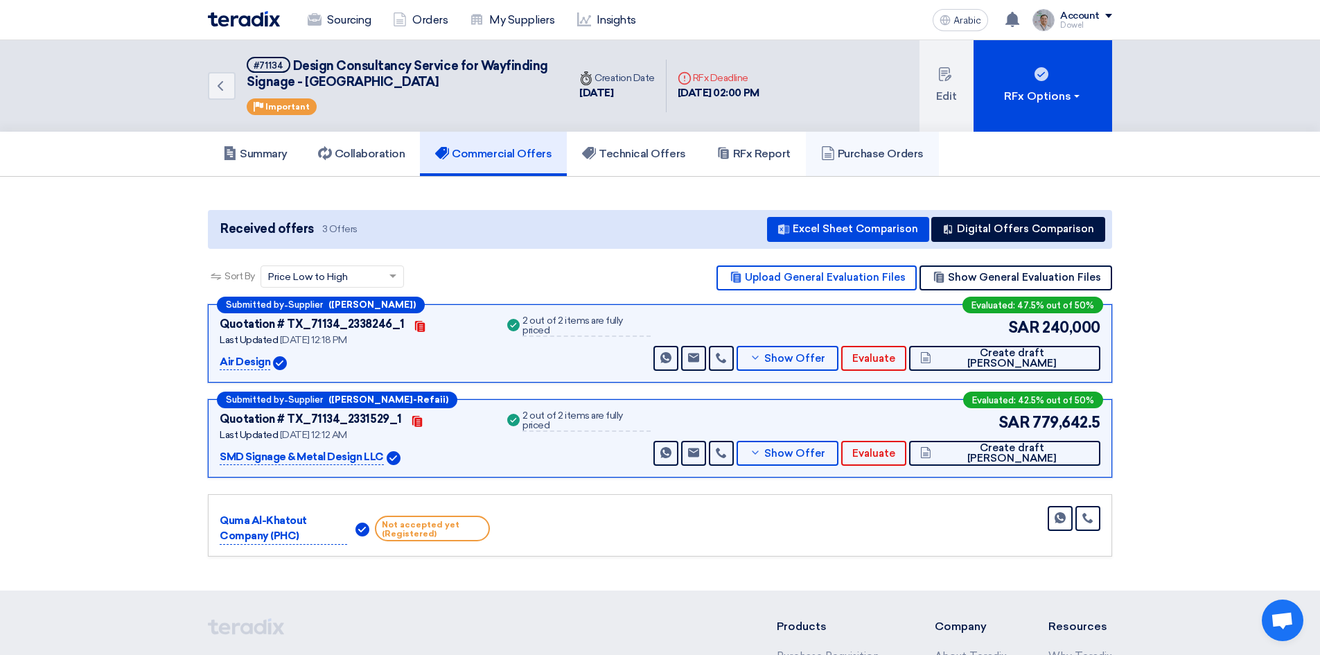
click at [852, 151] on font "Purchase Orders" at bounding box center [881, 153] width 86 height 13
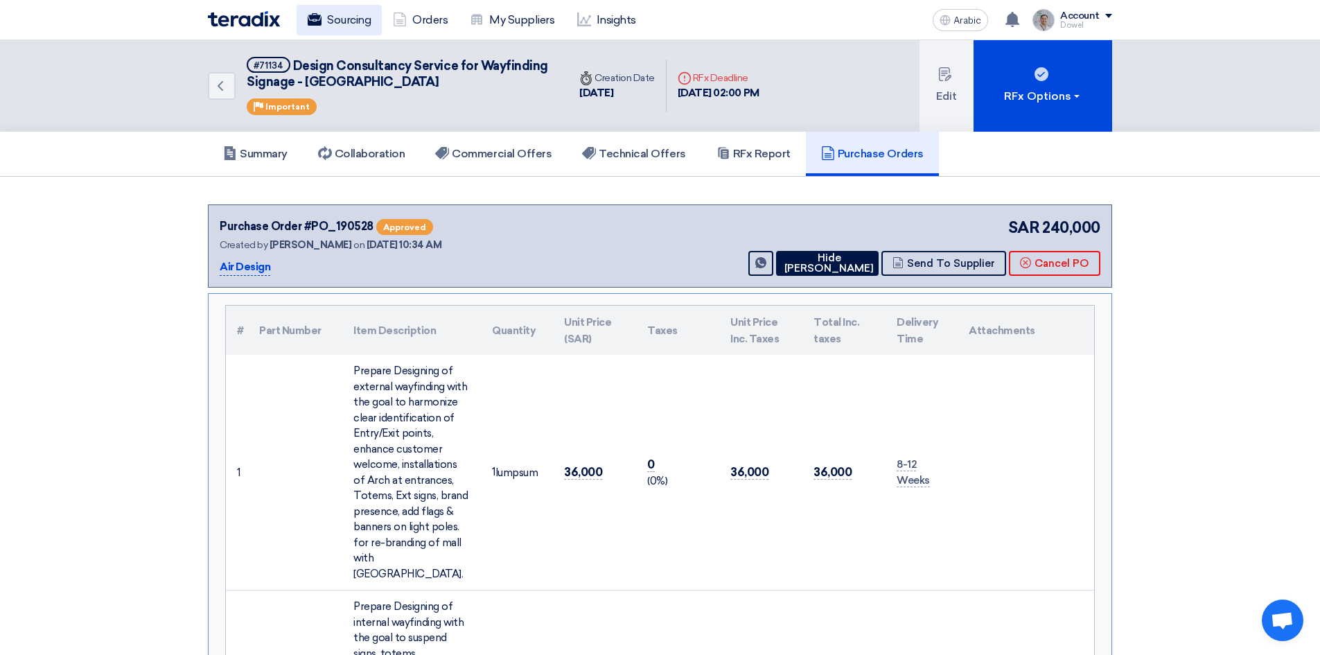
click at [336, 30] on link "Sourcing" at bounding box center [339, 20] width 85 height 30
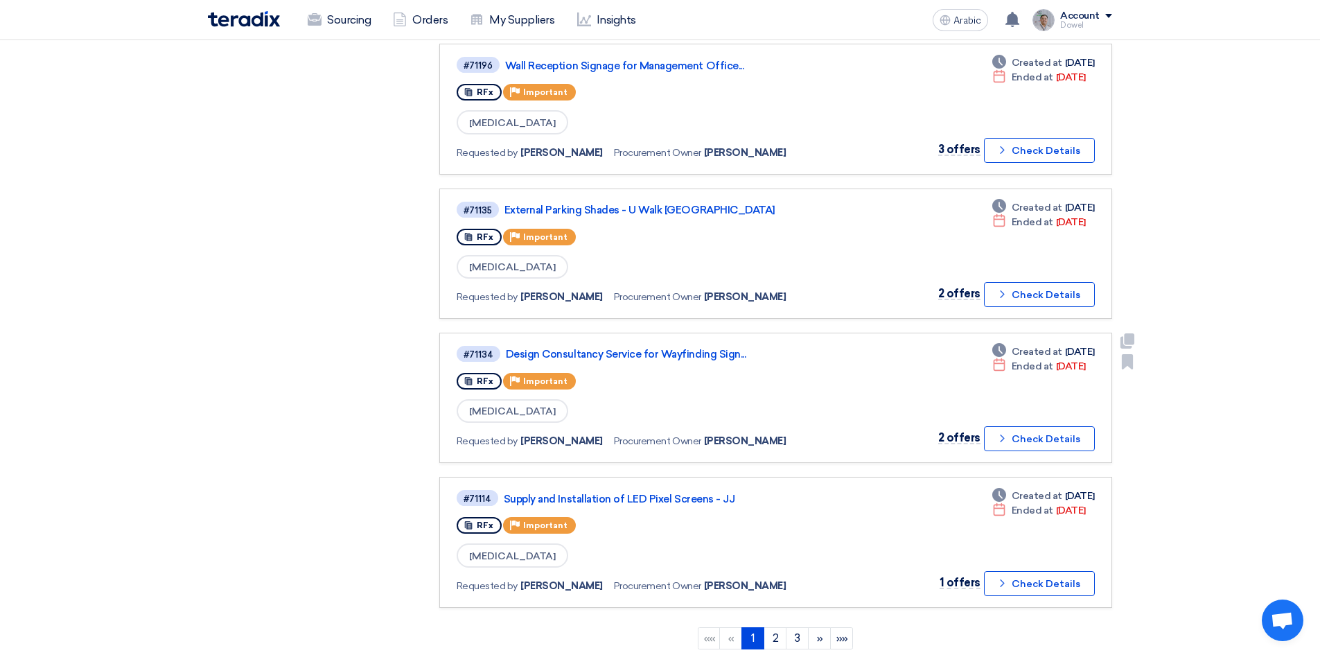
scroll to position [992, 0]
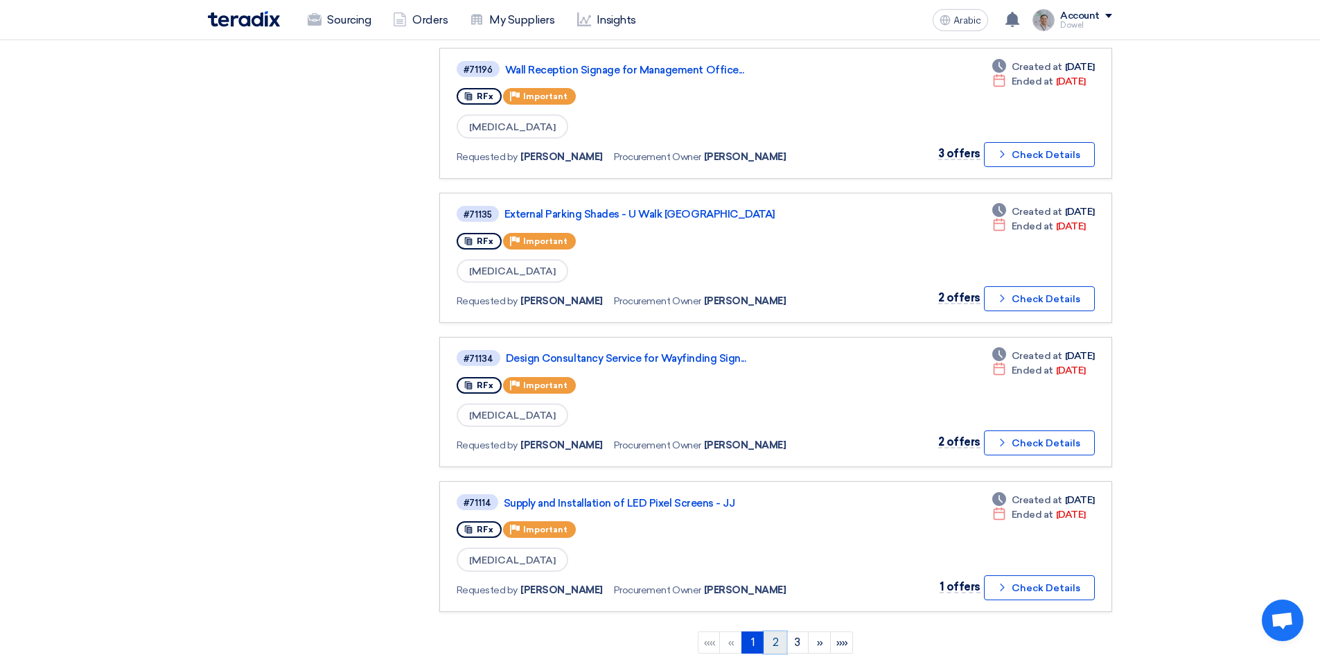
click at [778, 635] on link "2" at bounding box center [775, 642] width 23 height 22
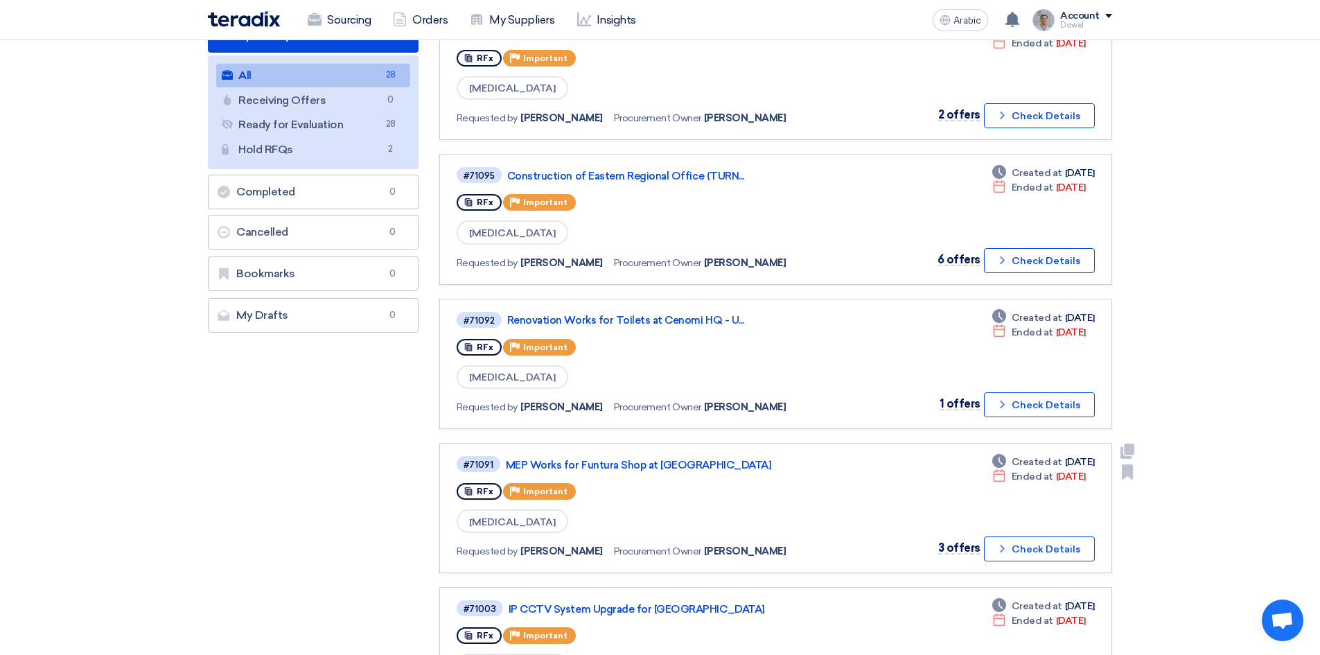
scroll to position [160, 0]
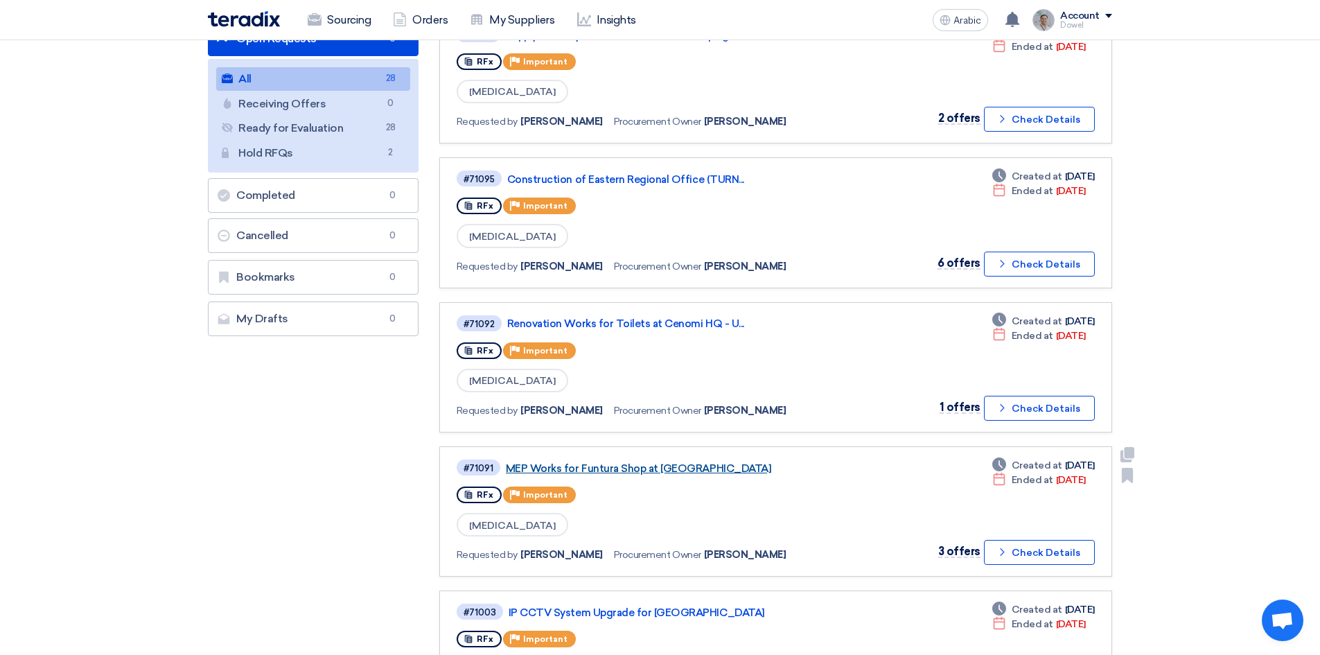
click at [619, 472] on font "MEP Works for Funtura Shop at [GEOGRAPHIC_DATA]" at bounding box center [638, 468] width 265 height 12
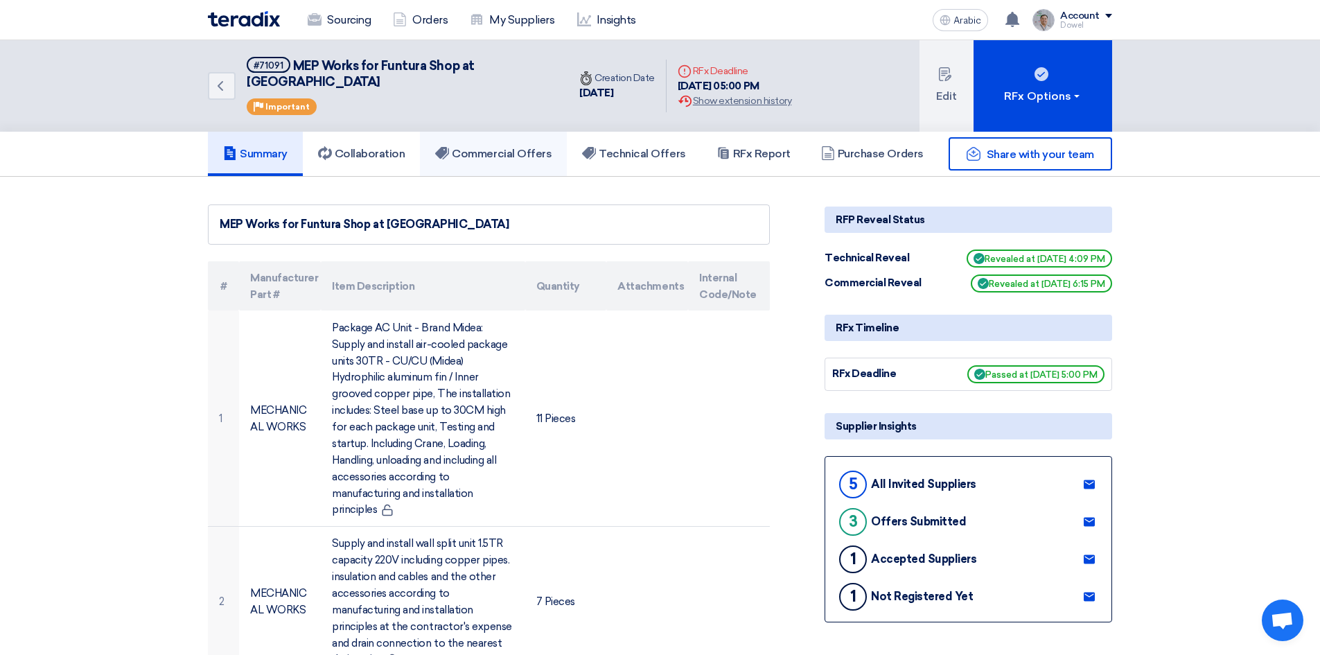
click at [482, 147] on font "Commercial Offers" at bounding box center [502, 153] width 100 height 13
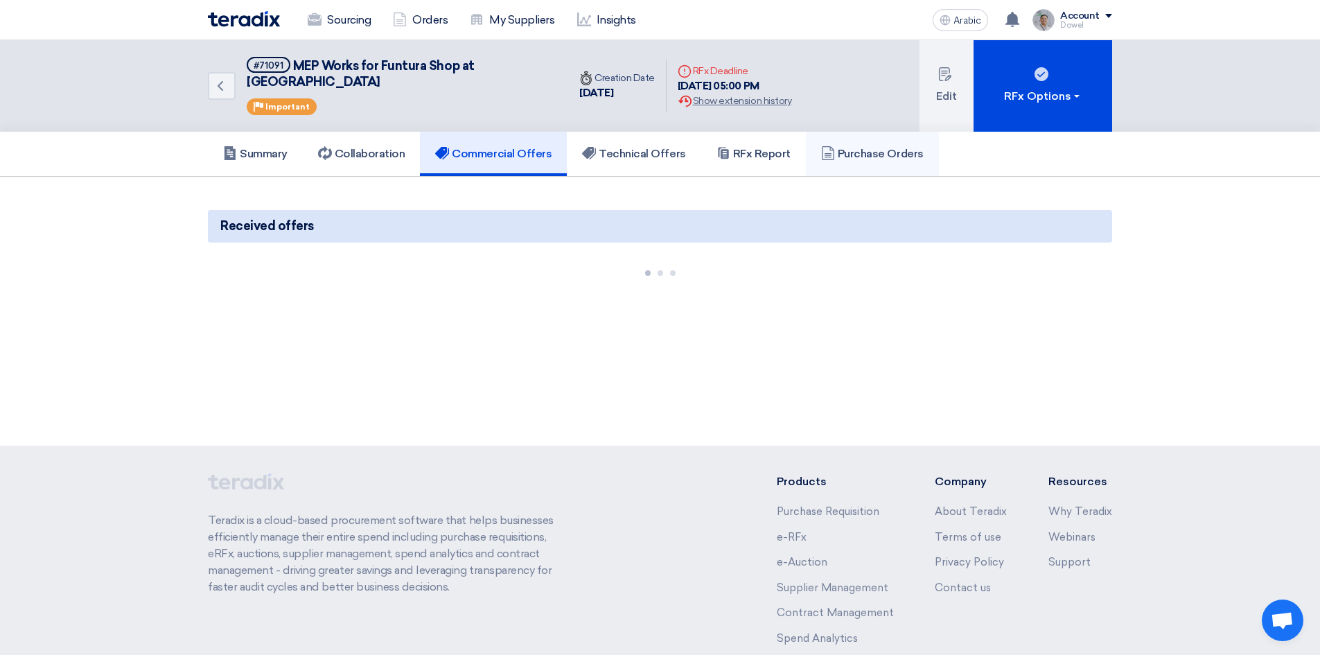
click at [897, 147] on font "Purchase Orders" at bounding box center [881, 153] width 86 height 13
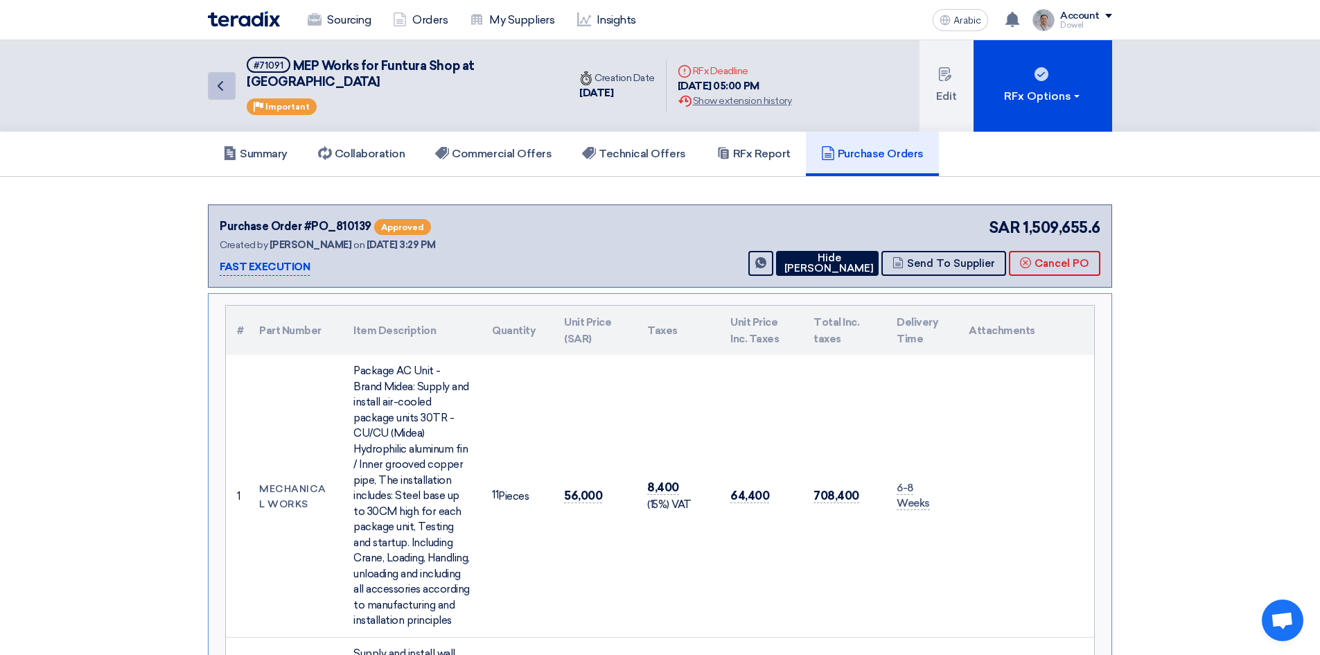
click at [218, 78] on icon "Back" at bounding box center [220, 86] width 17 height 17
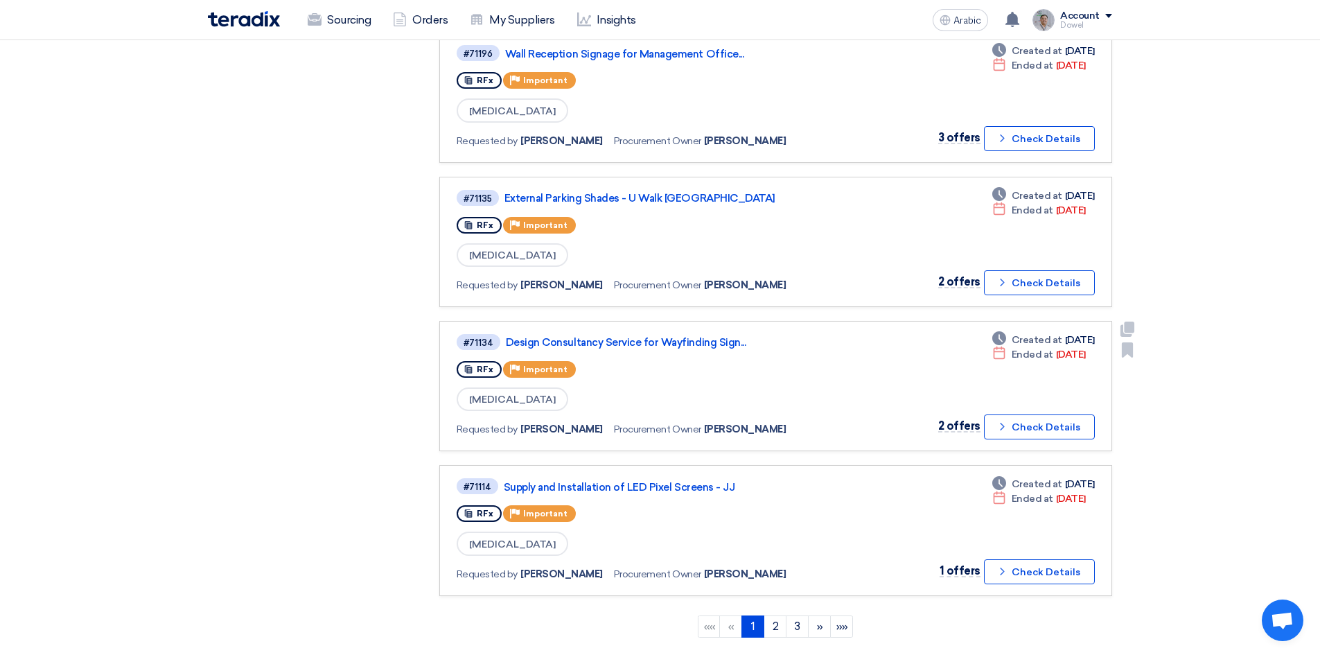
scroll to position [1130, 0]
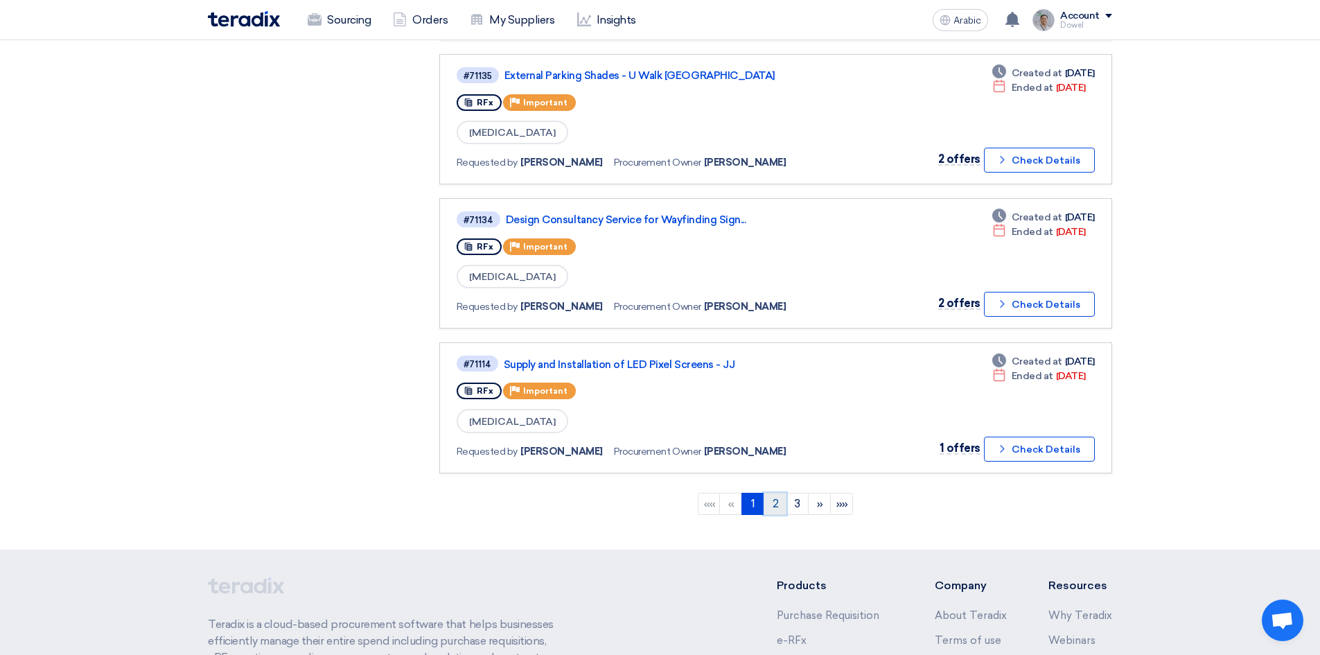
click at [777, 510] on link "2" at bounding box center [775, 504] width 23 height 22
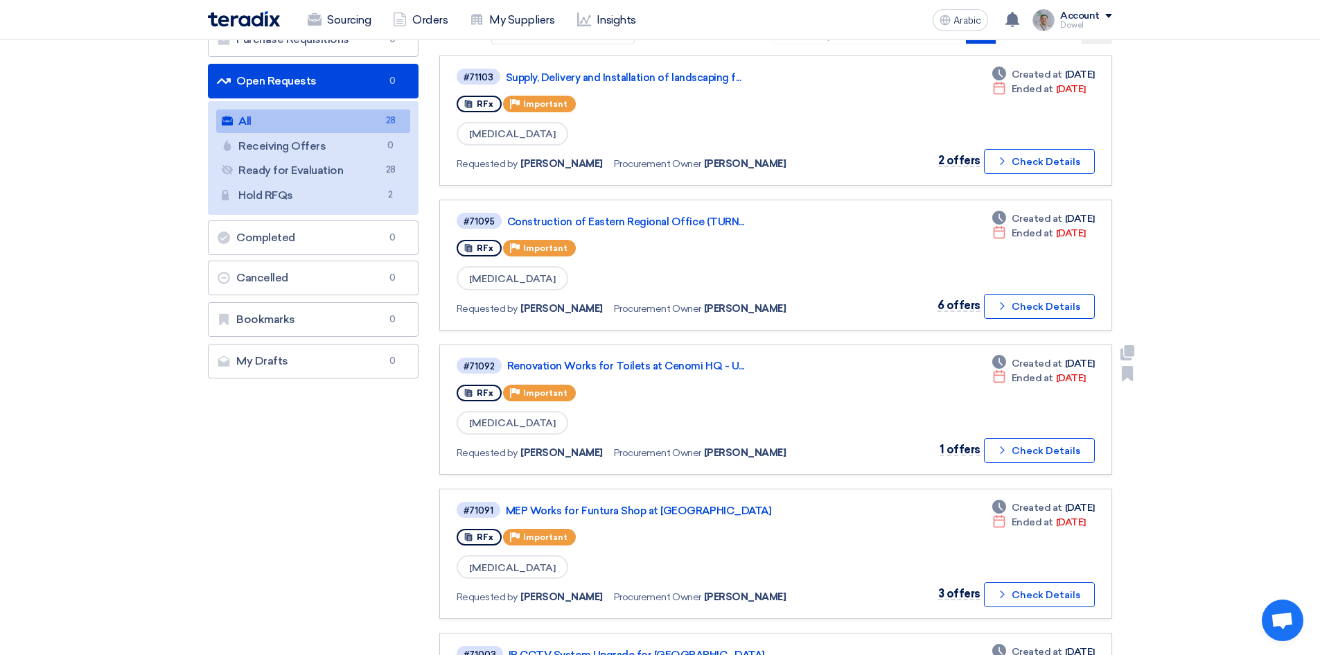
scroll to position [347, 0]
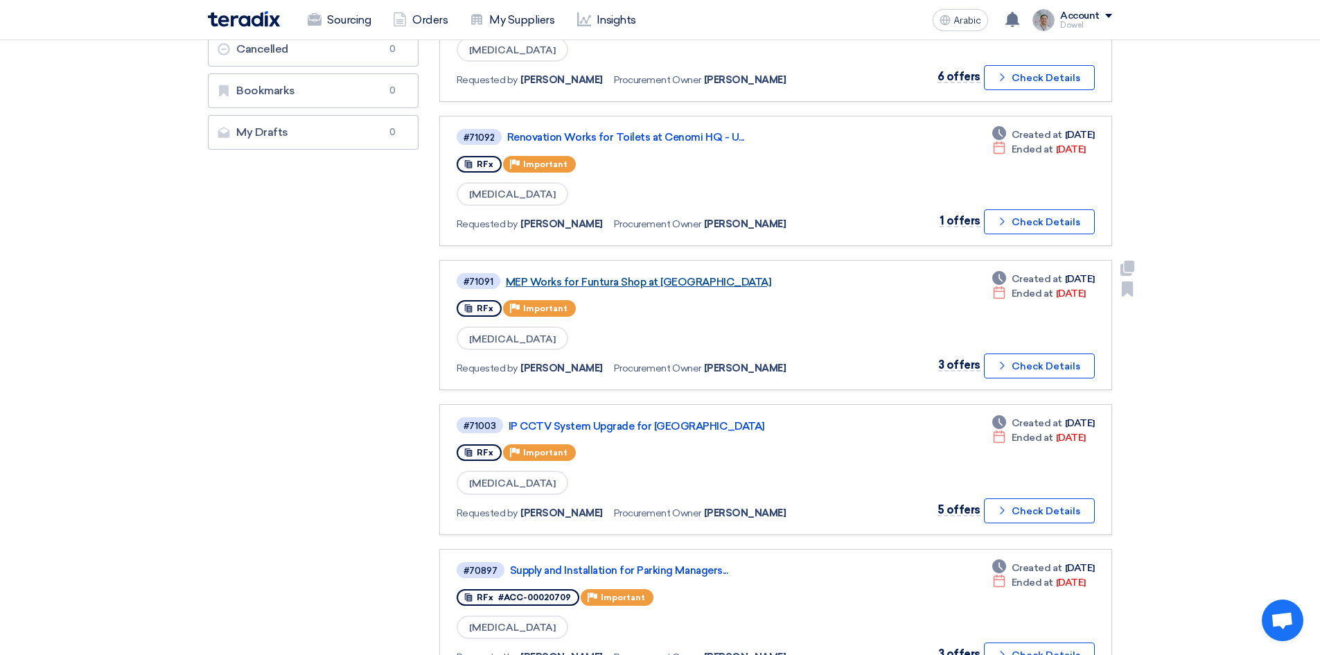
click at [644, 279] on font "MEP Works for Funtura Shop at [GEOGRAPHIC_DATA]" at bounding box center [638, 282] width 265 height 12
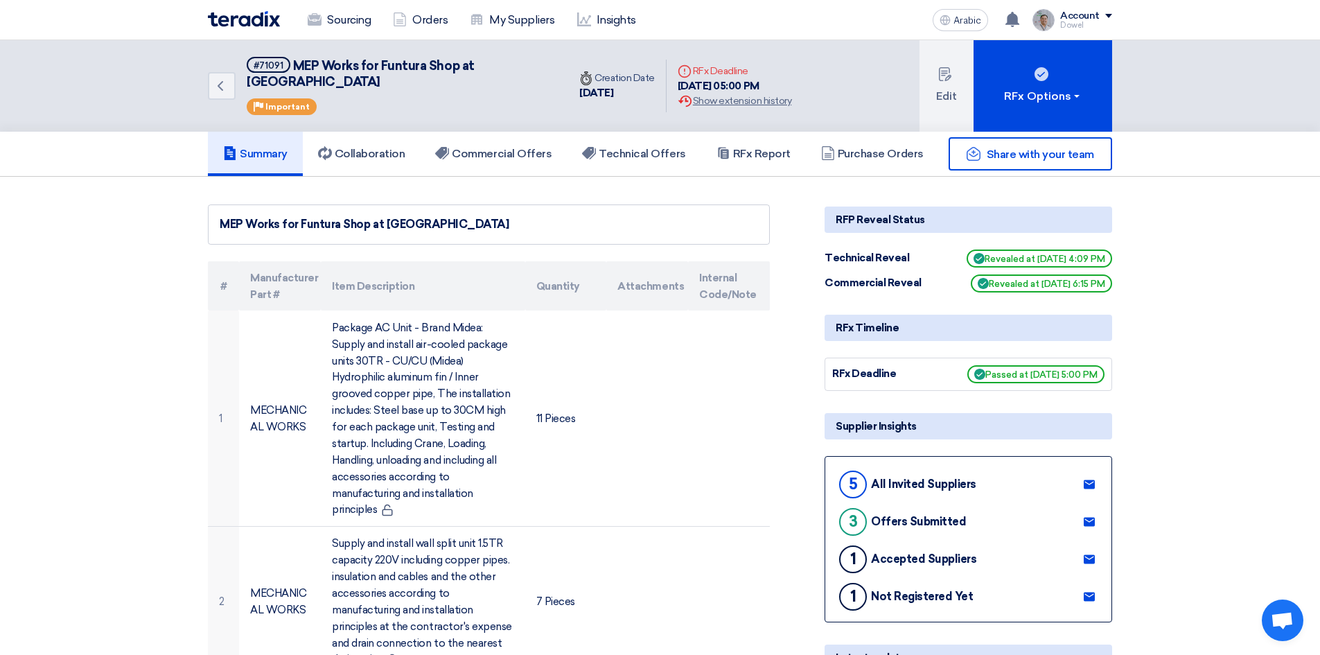
click at [883, 137] on div "Share with your team" at bounding box center [969, 153] width 288 height 33
click at [866, 137] on div "Share with your team" at bounding box center [969, 153] width 288 height 33
click at [864, 141] on div "Share with your team" at bounding box center [969, 153] width 288 height 33
click at [475, 147] on font "Commercial Offers" at bounding box center [502, 153] width 100 height 13
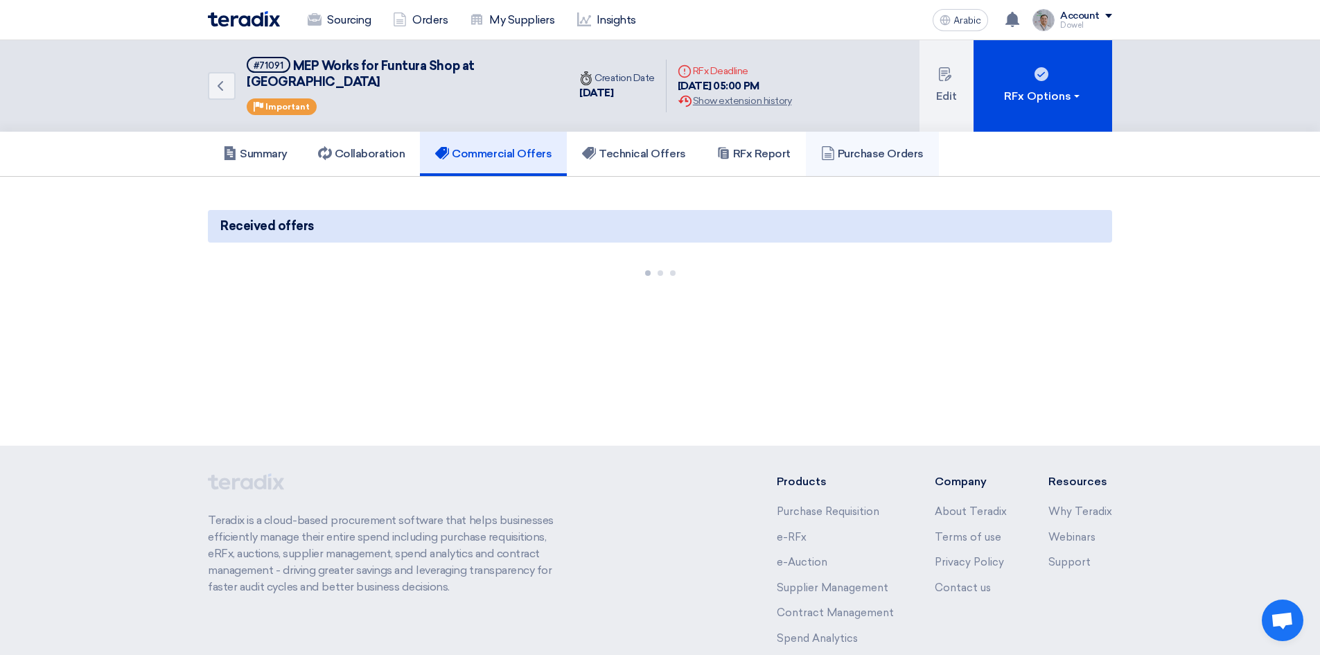
click at [868, 147] on font "Purchase Orders" at bounding box center [881, 153] width 86 height 13
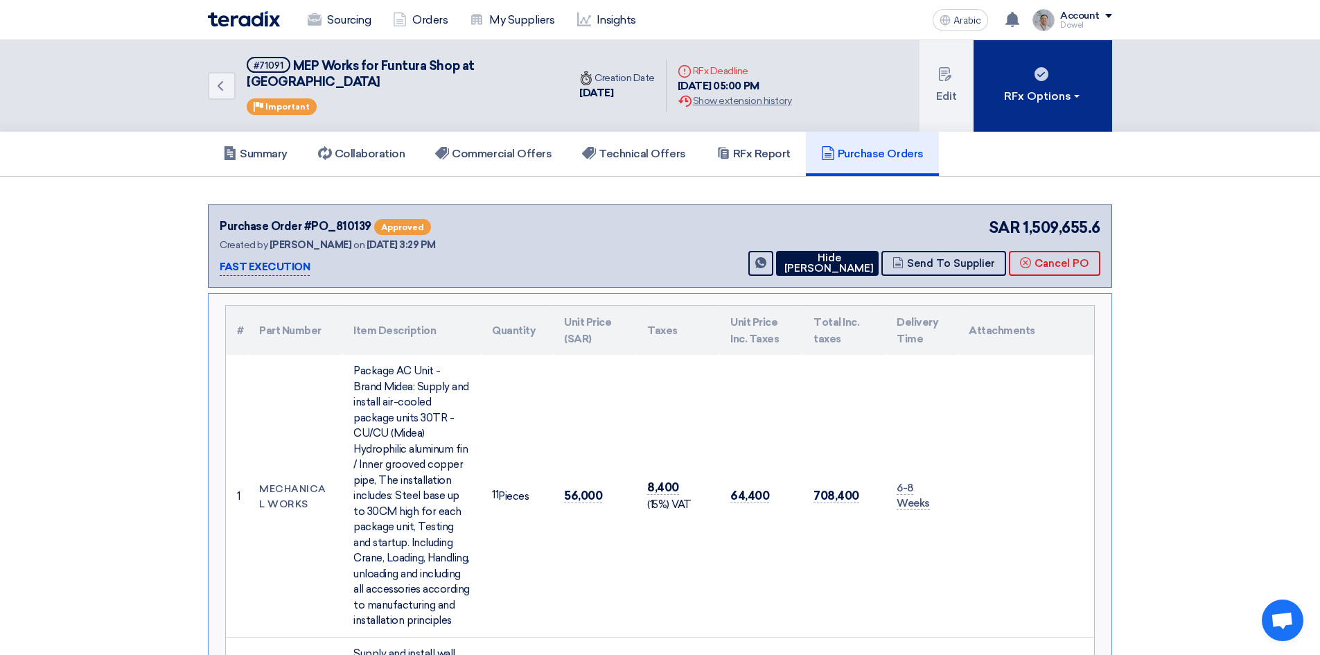
click at [1059, 89] on font "RFx Options" at bounding box center [1037, 95] width 67 height 13
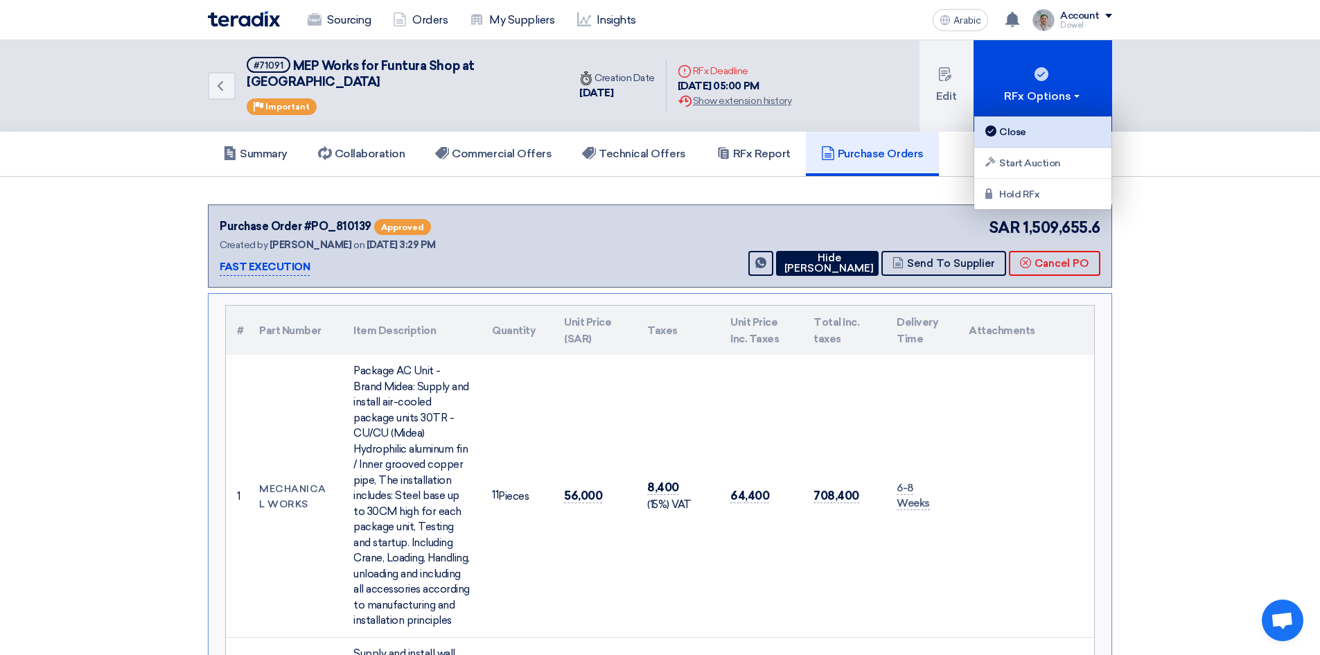
click at [1019, 135] on font "Close" at bounding box center [1012, 132] width 27 height 12
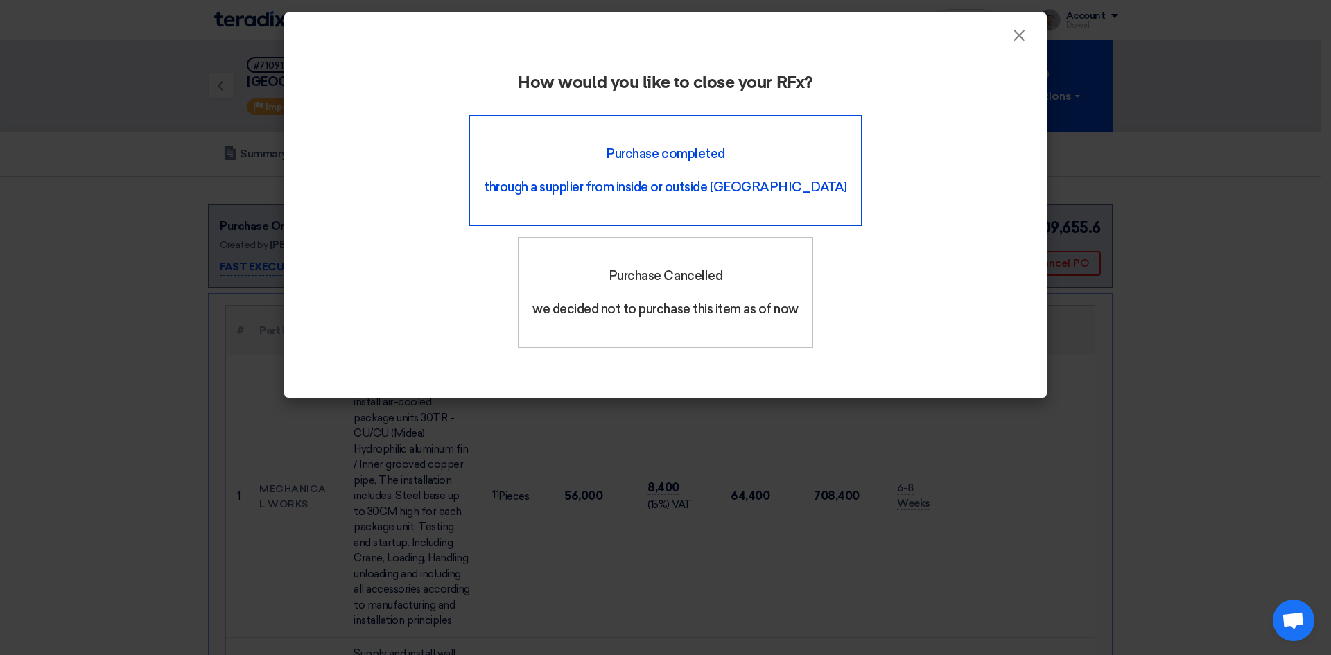
click at [606, 156] on font "Purchase completed" at bounding box center [665, 153] width 119 height 15
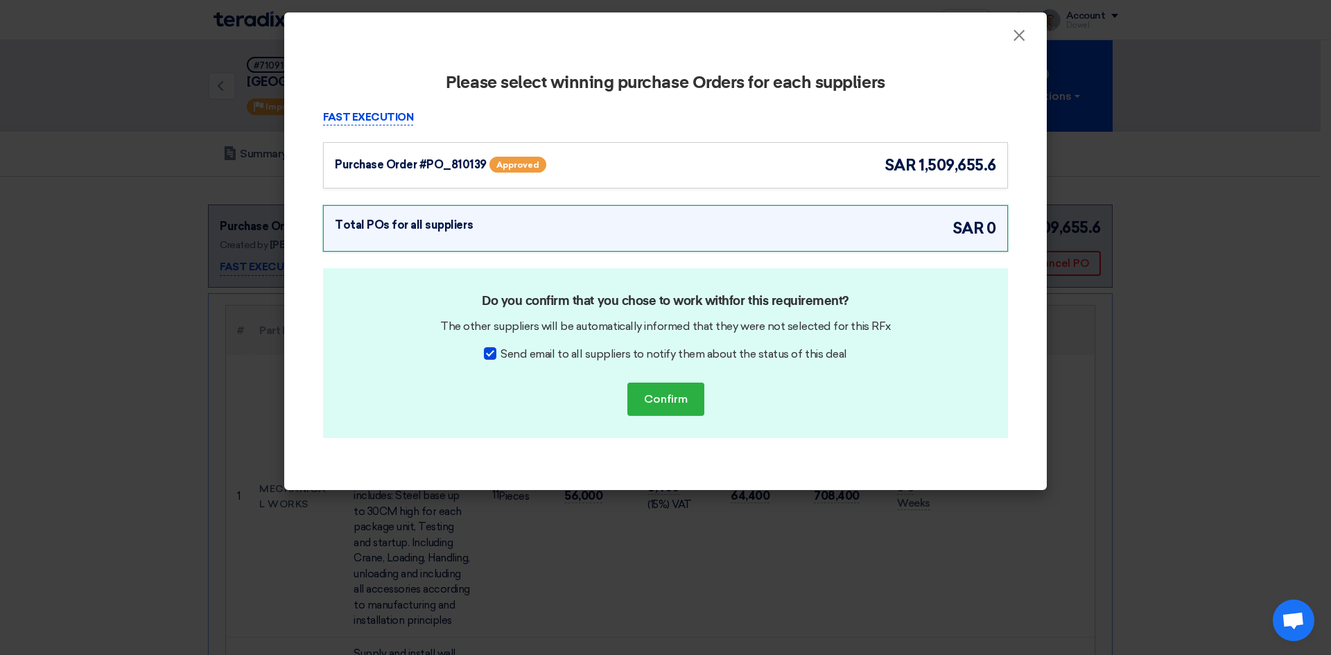
click at [492, 353] on div at bounding box center [490, 353] width 12 height 12
click at [500, 353] on input "Send email to all suppliers to notify them about the status of this deal" at bounding box center [504, 350] width 9 height 9
checkbox input "false"
click at [462, 162] on font "Purchase Order #PO_810139" at bounding box center [411, 164] width 152 height 13
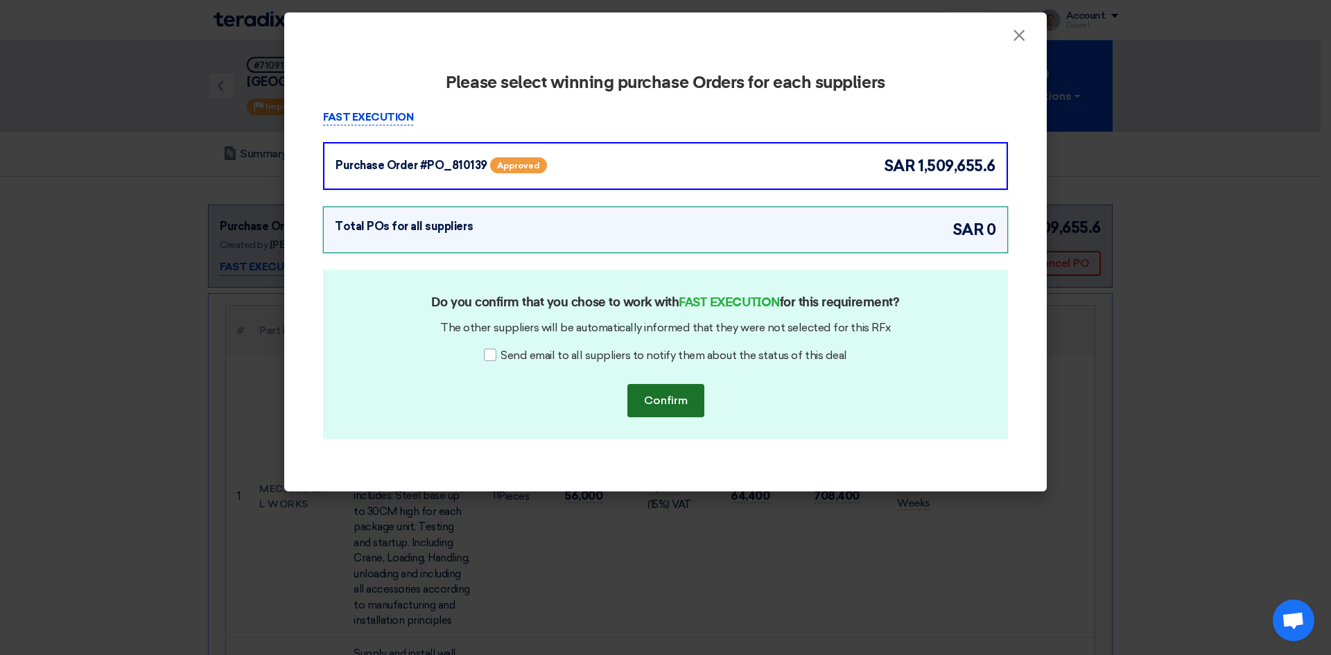
click at [665, 403] on font "Confirm" at bounding box center [666, 400] width 44 height 13
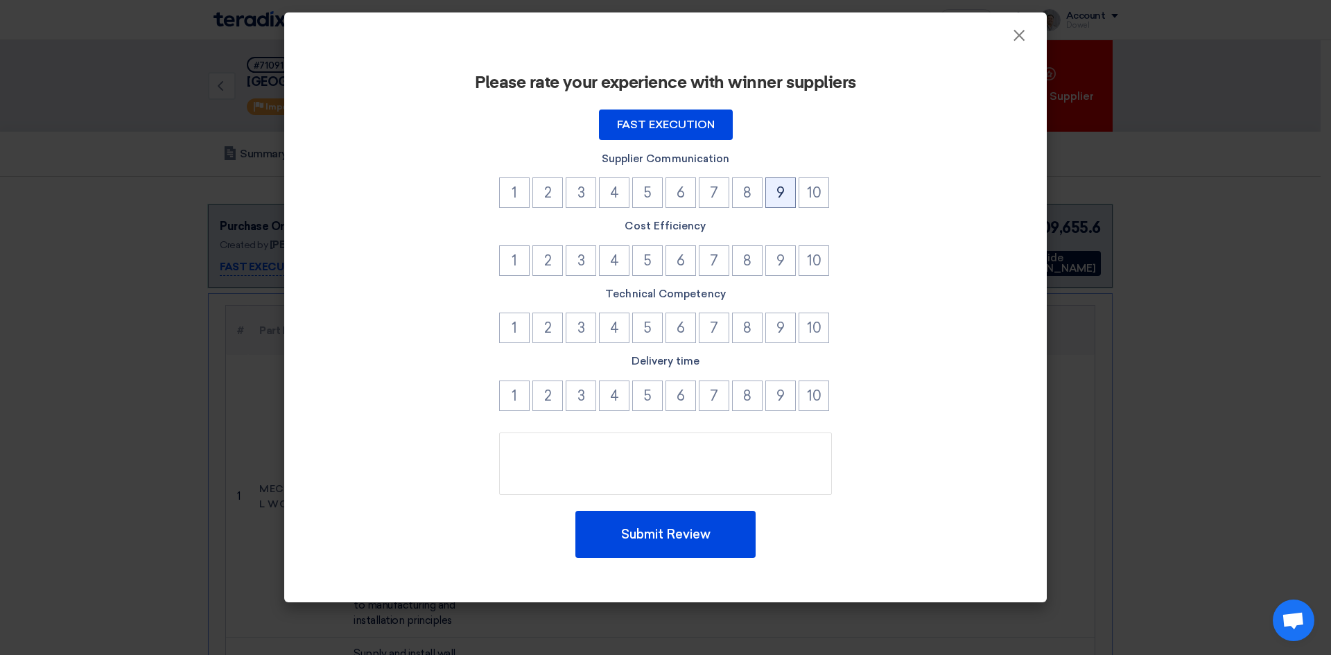
click at [773, 193] on button "9" at bounding box center [780, 192] width 30 height 30
click at [772, 265] on button "9" at bounding box center [780, 260] width 30 height 30
click at [784, 321] on font "9" at bounding box center [780, 327] width 8 height 17
click at [1019, 41] on font "×" at bounding box center [1019, 39] width 14 height 28
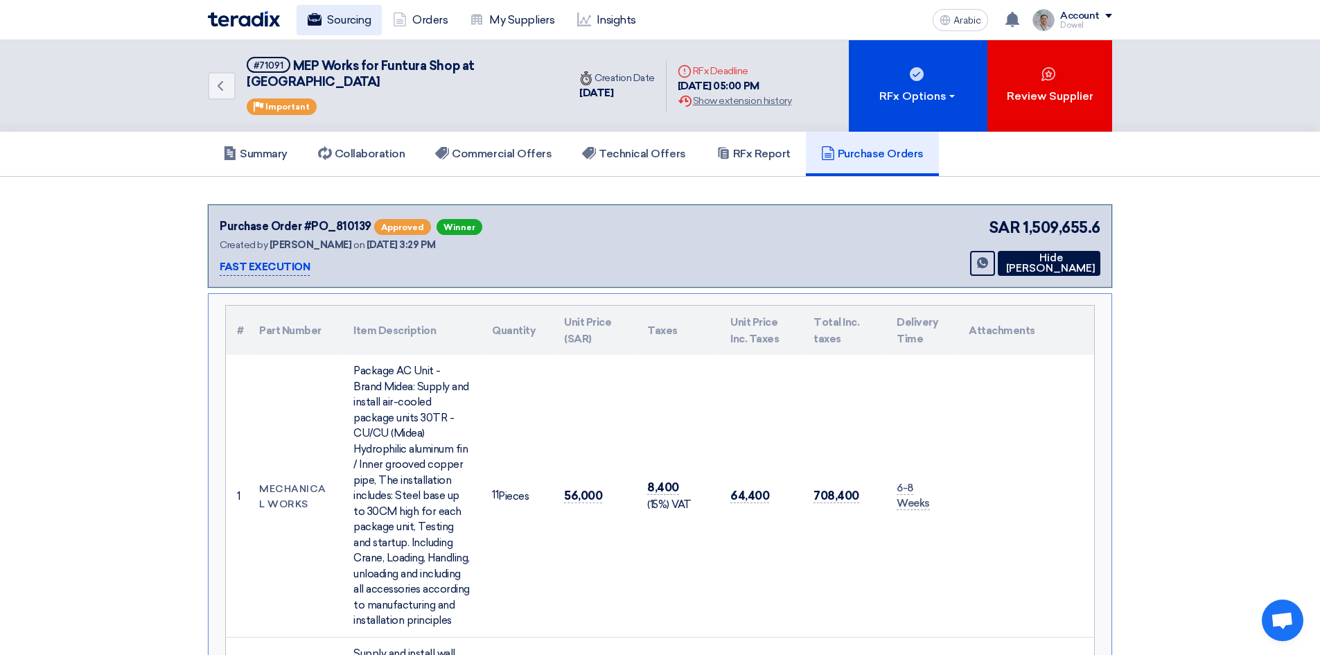
click at [337, 27] on font "Sourcing" at bounding box center [349, 20] width 44 height 17
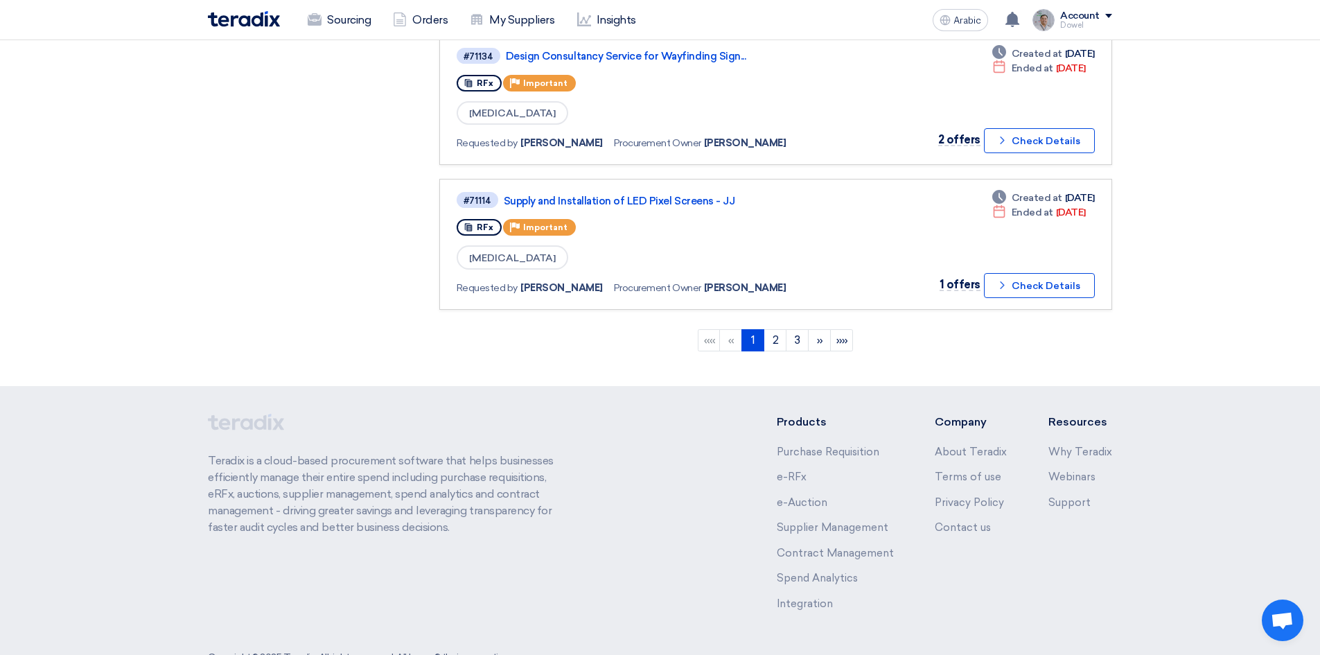
scroll to position [1338, 0]
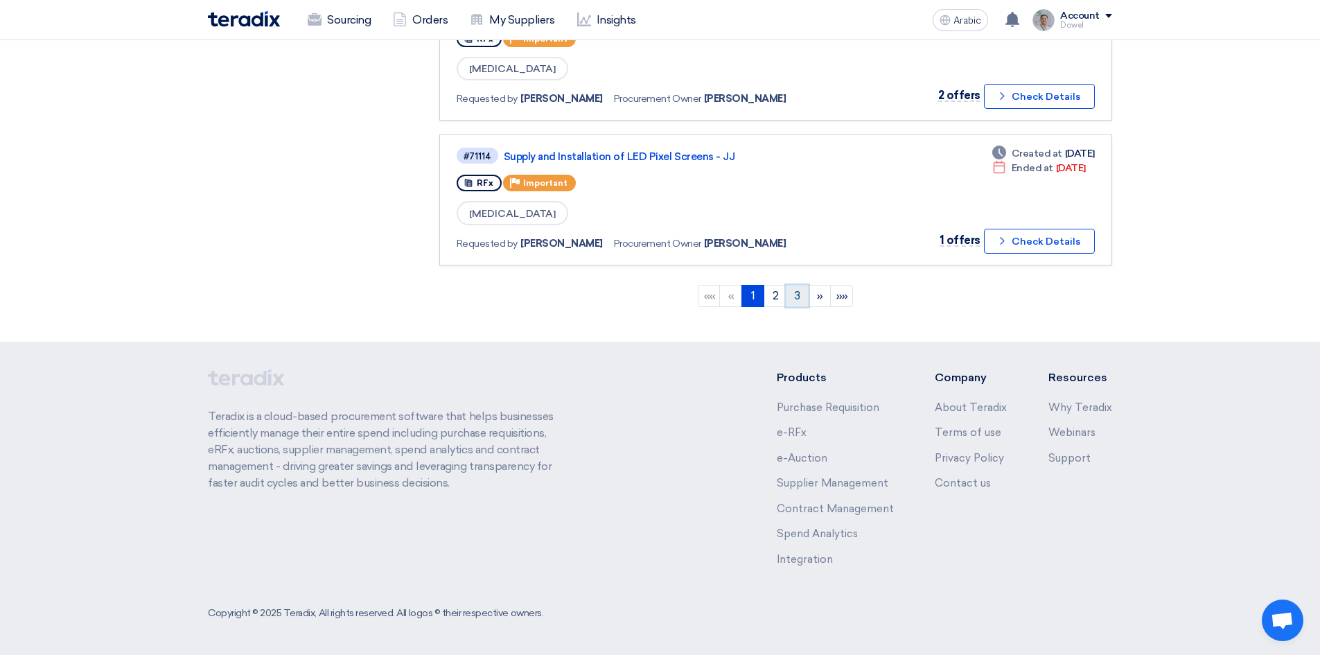
click at [796, 296] on font "3" at bounding box center [798, 295] width 6 height 13
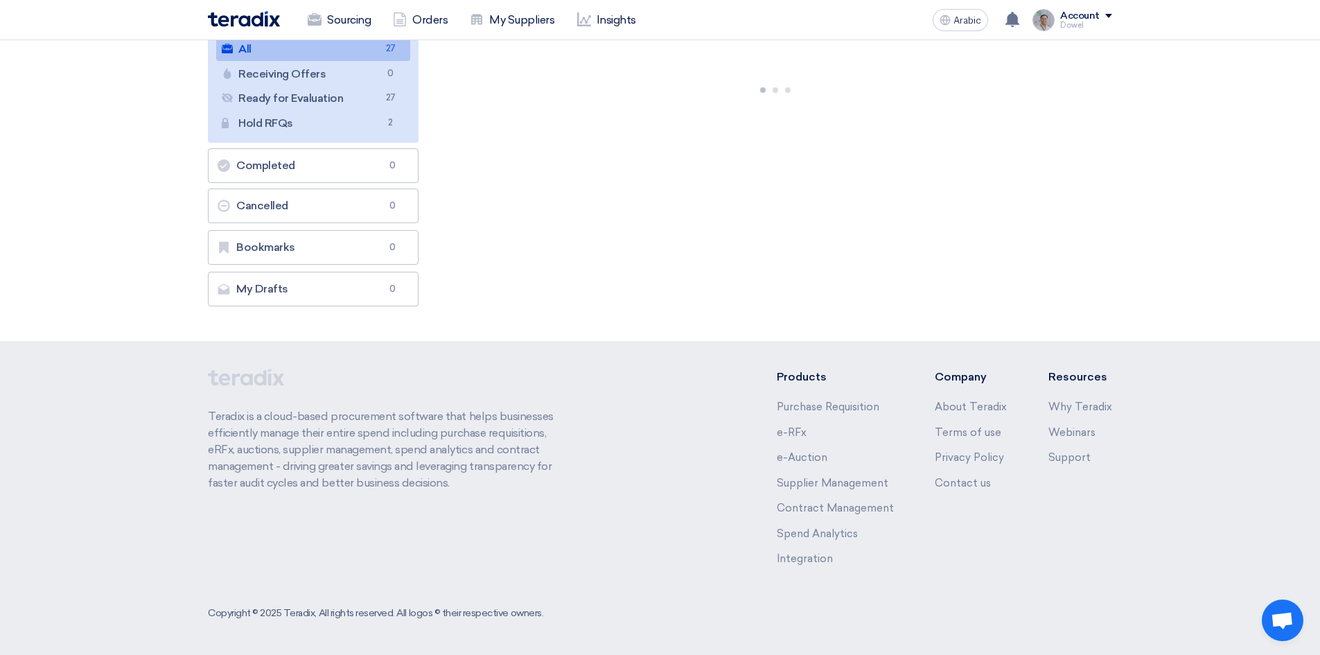
scroll to position [0, 0]
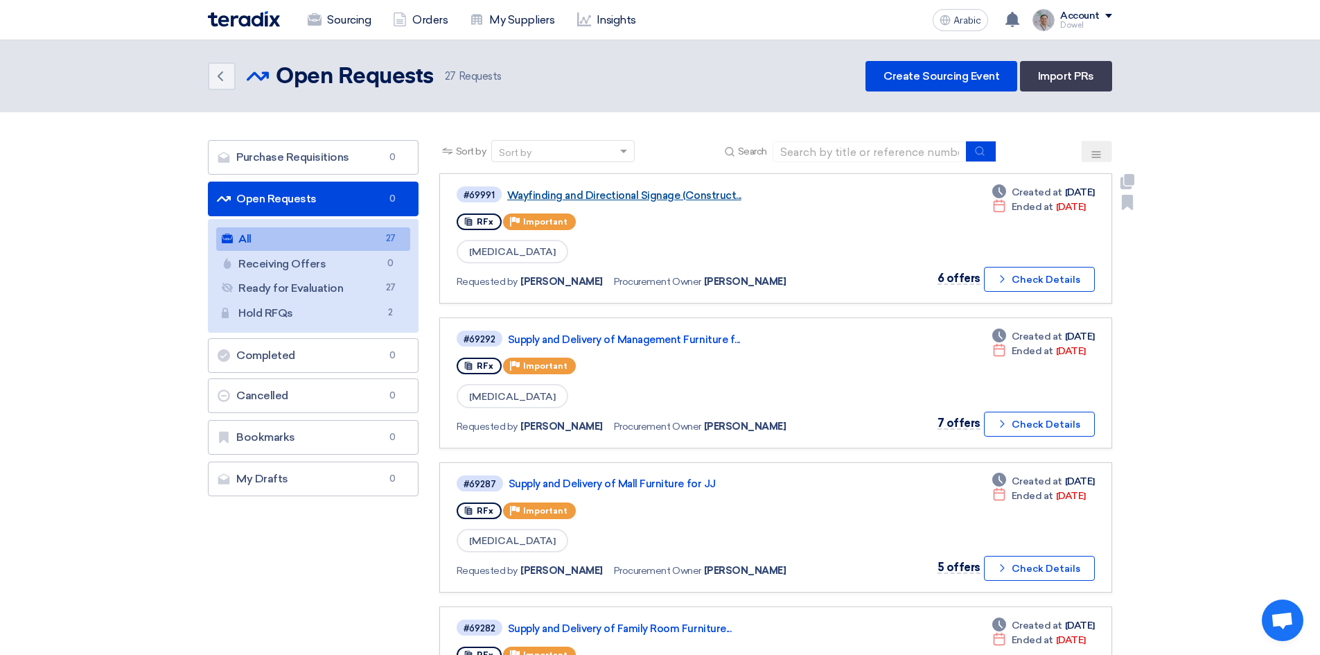
click at [653, 191] on font "Wayfinding and Directional Signage (Construct..." at bounding box center [624, 195] width 234 height 12
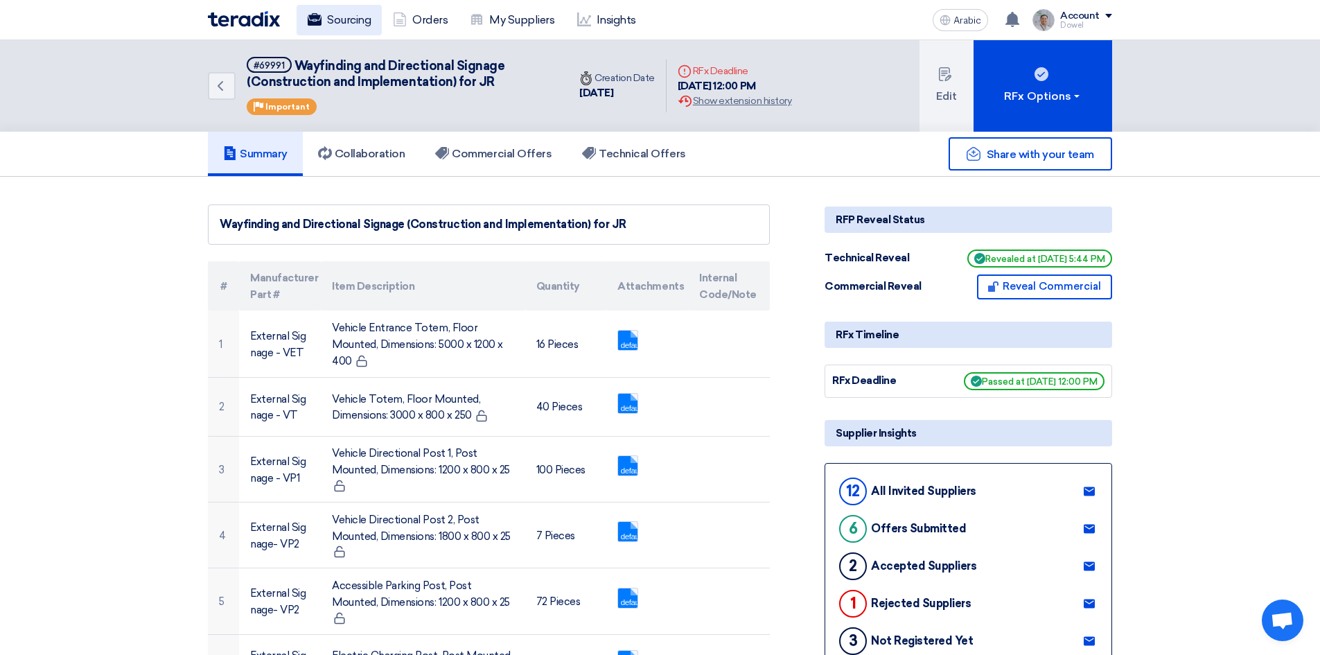
click at [342, 25] on font "Sourcing" at bounding box center [349, 19] width 44 height 13
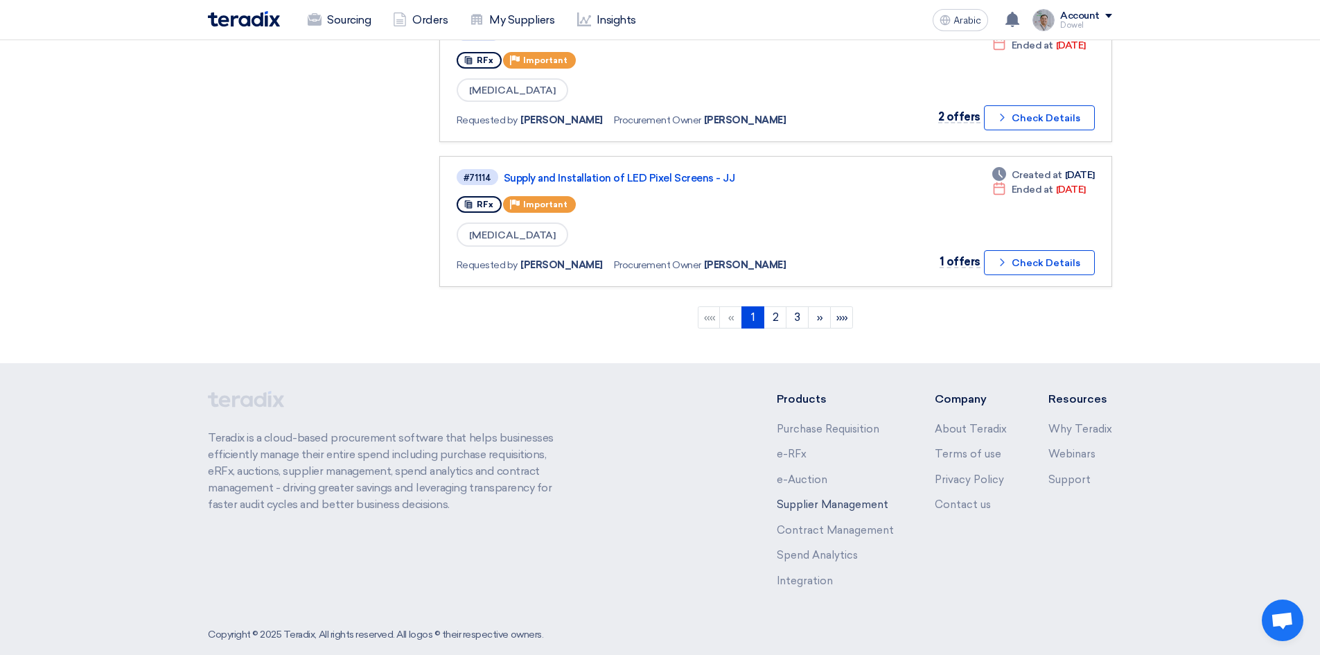
scroll to position [1338, 0]
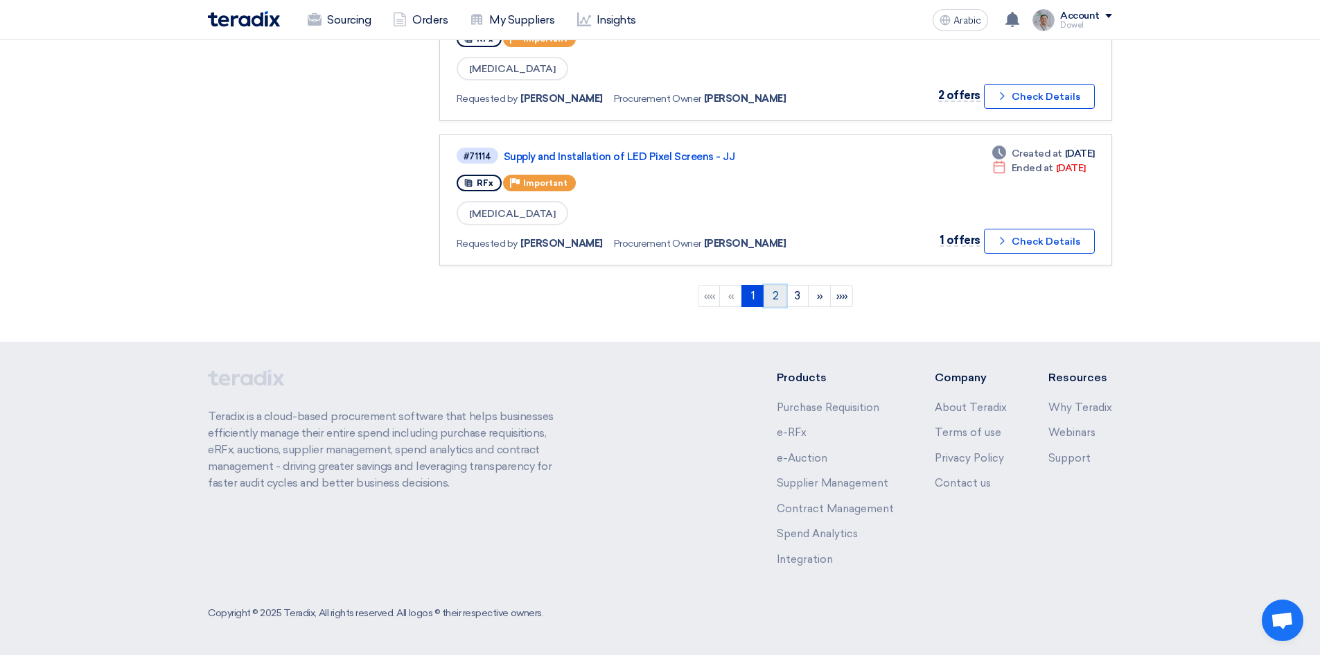
click at [781, 297] on link "2" at bounding box center [775, 296] width 23 height 22
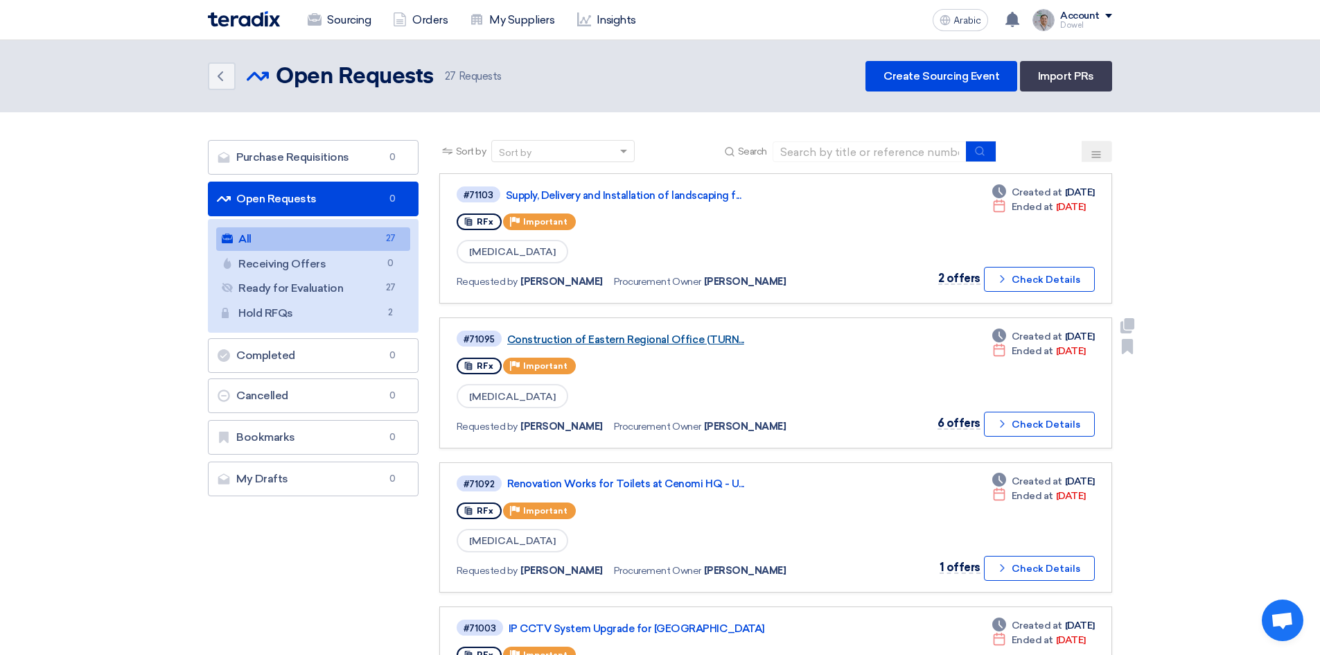
click at [663, 336] on font "Construction of Eastern Regional Office (TURN..." at bounding box center [625, 339] width 237 height 12
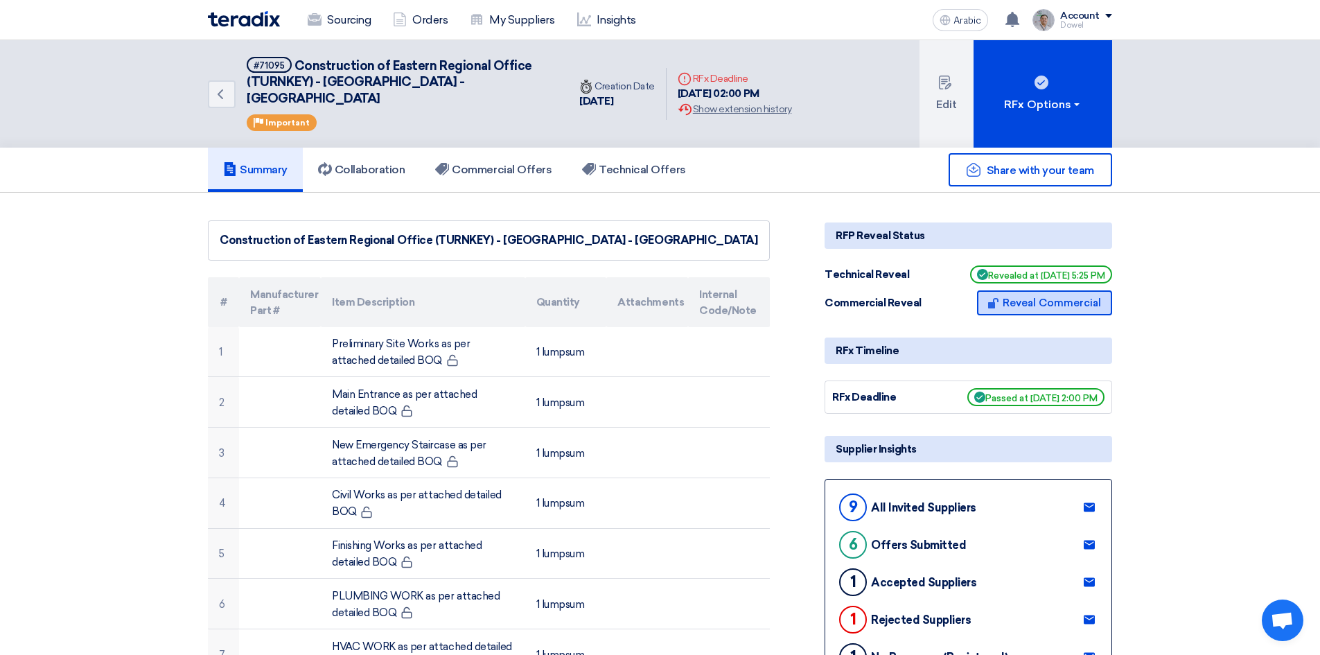
click at [1041, 297] on font "Reveal Commercial" at bounding box center [1052, 303] width 98 height 12
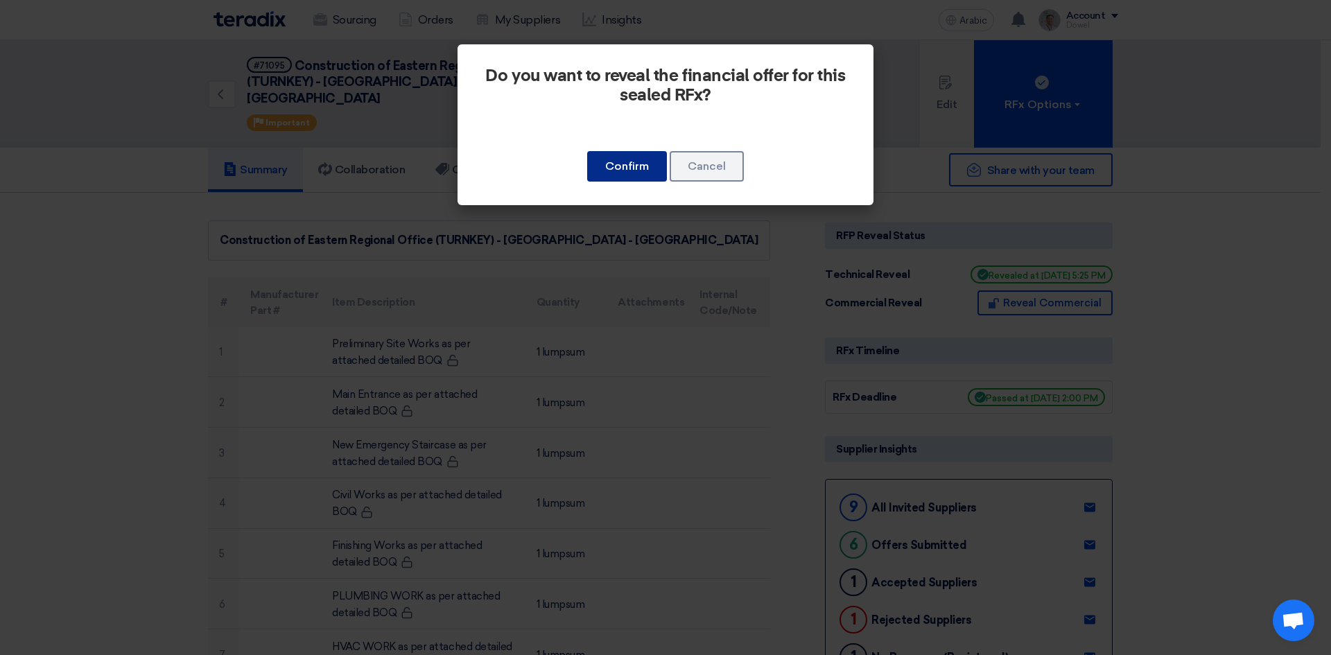
click at [629, 175] on button "Confirm" at bounding box center [627, 166] width 80 height 30
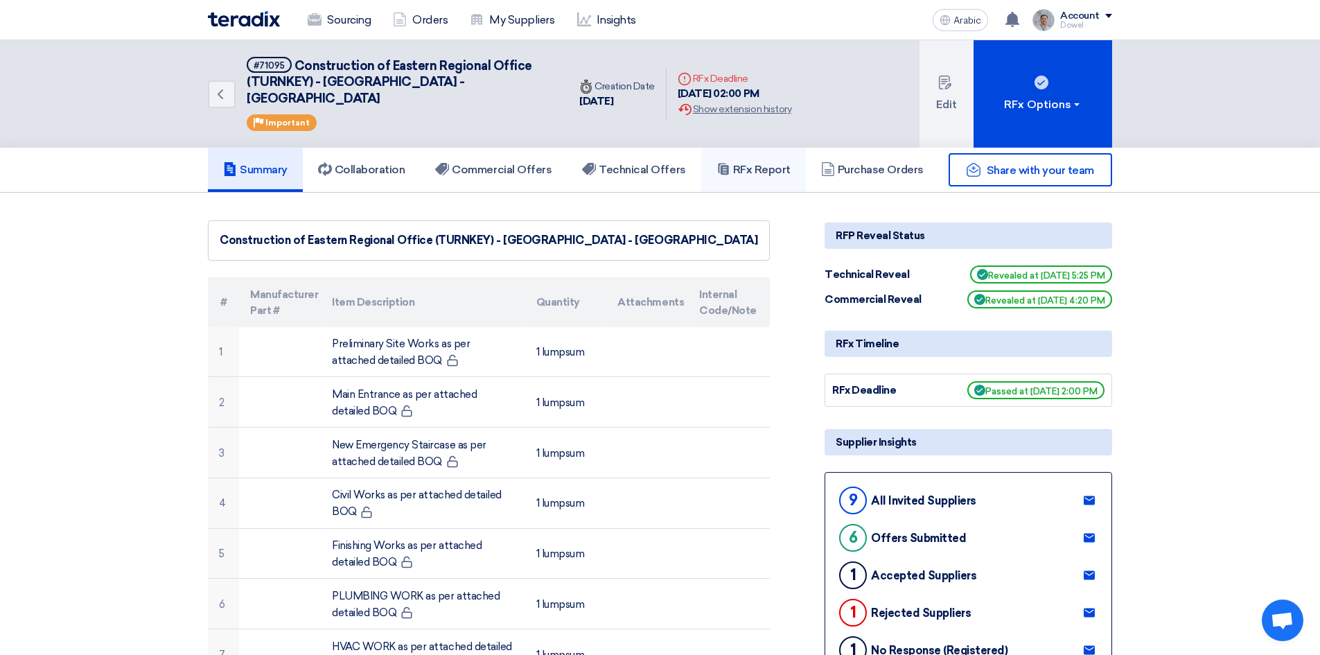
click at [766, 163] on font "RFx Report" at bounding box center [762, 169] width 58 height 13
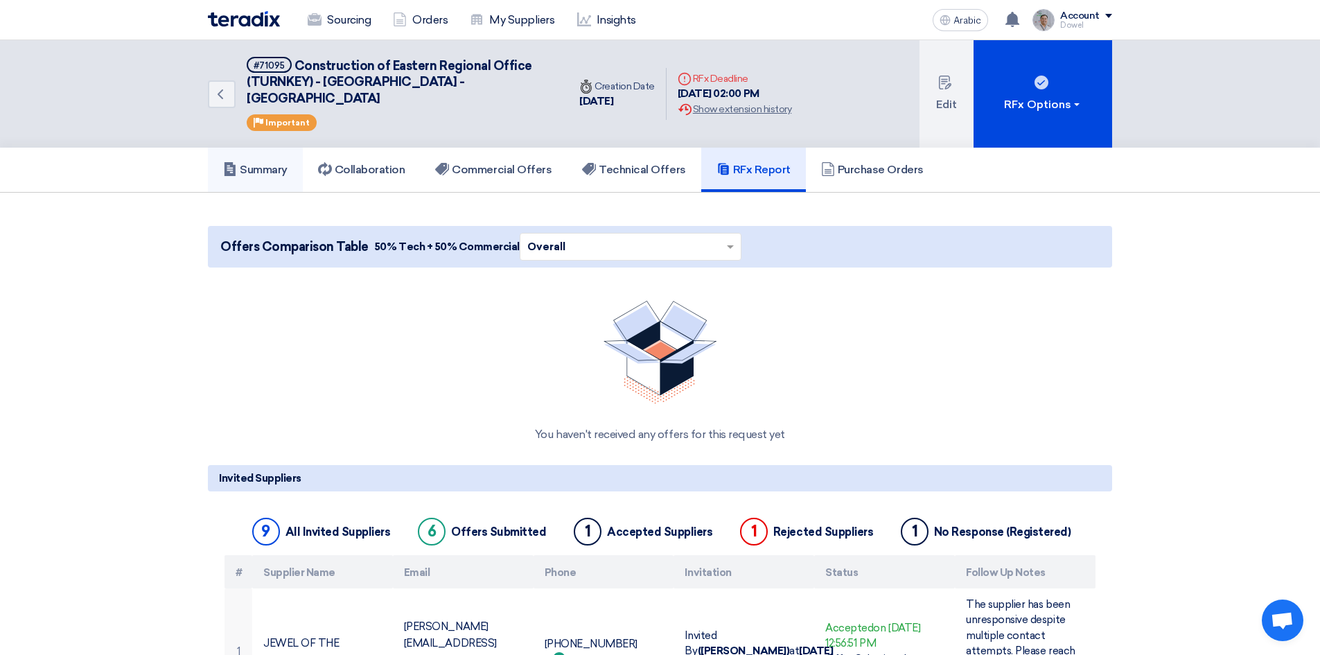
click at [266, 163] on font "Summary" at bounding box center [264, 169] width 48 height 13
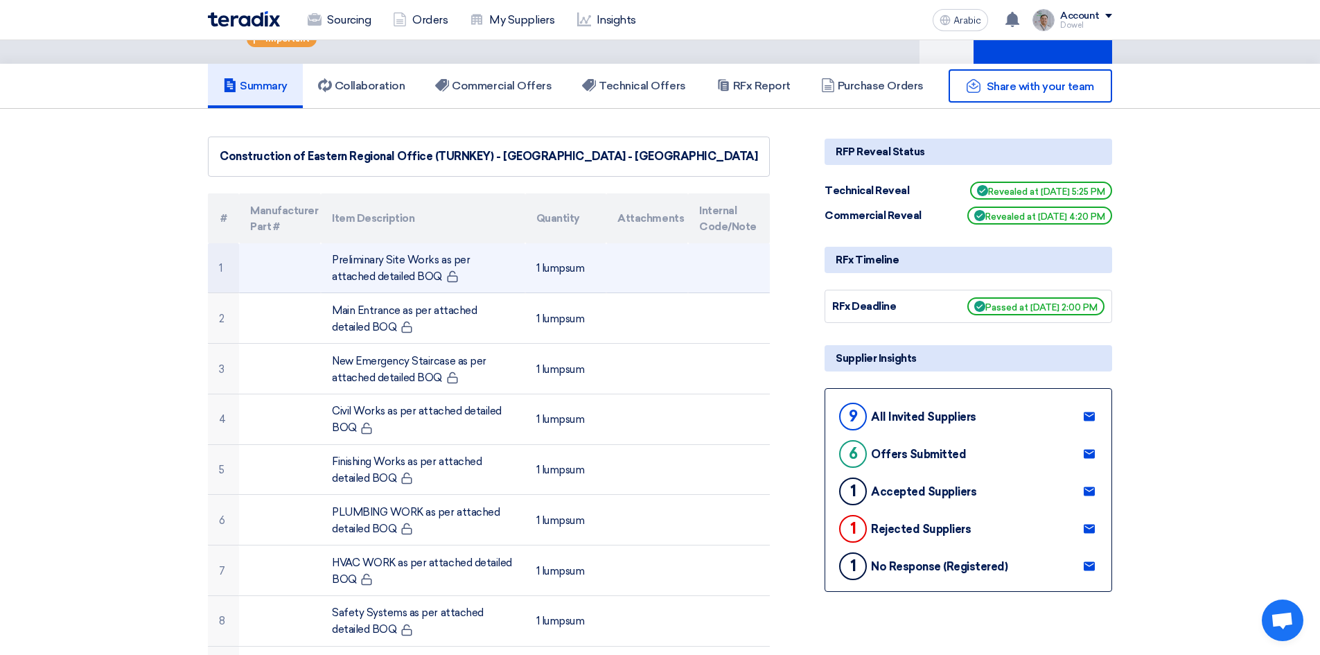
scroll to position [69, 0]
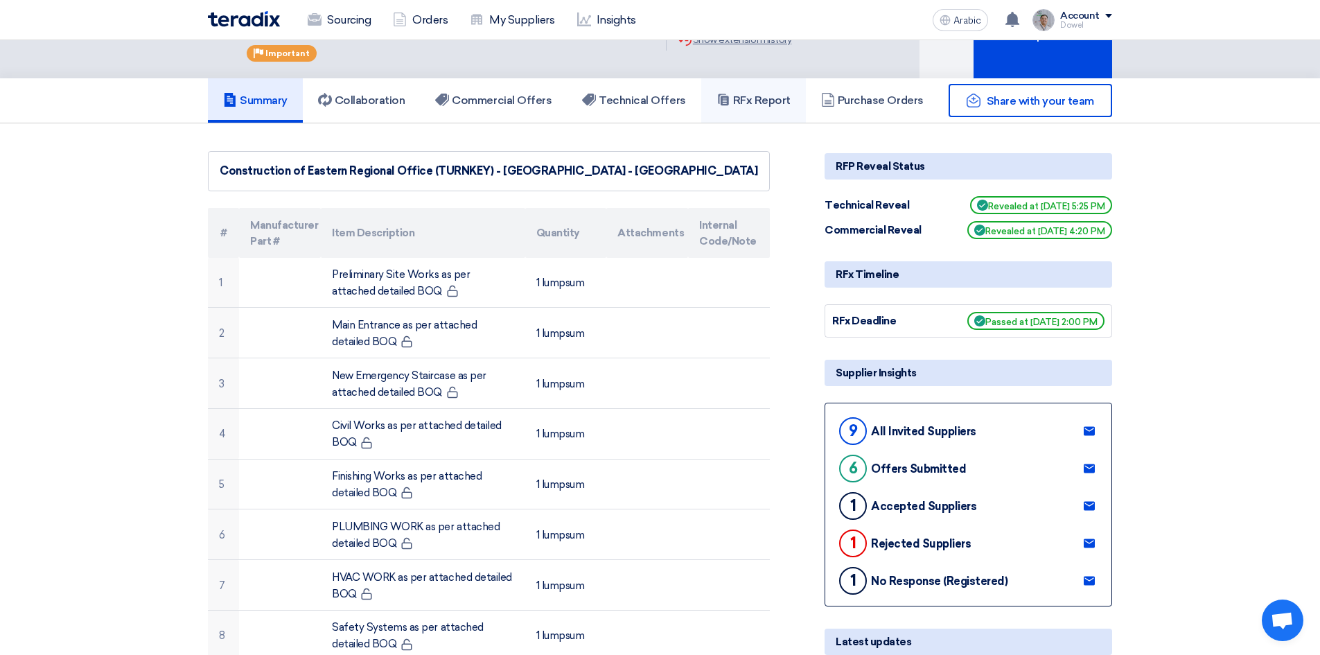
click at [760, 91] on link "RFx Report" at bounding box center [753, 100] width 105 height 44
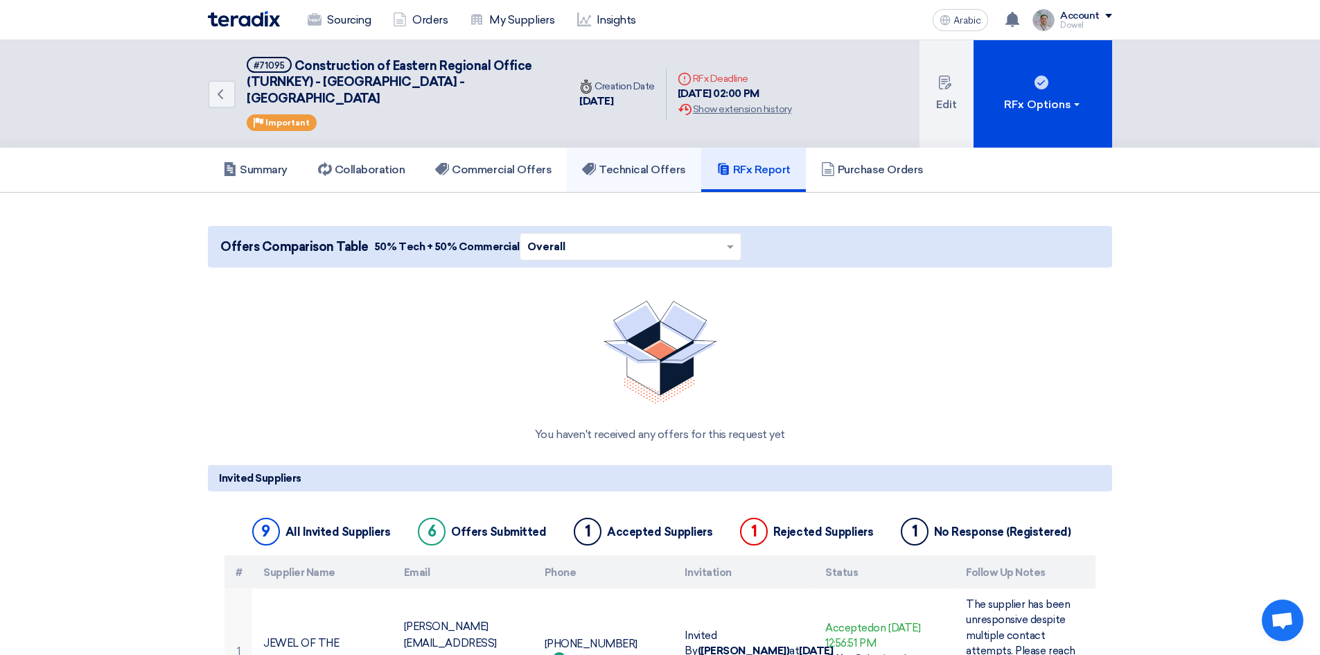
click at [645, 163] on font "Technical Offers" at bounding box center [642, 169] width 87 height 13
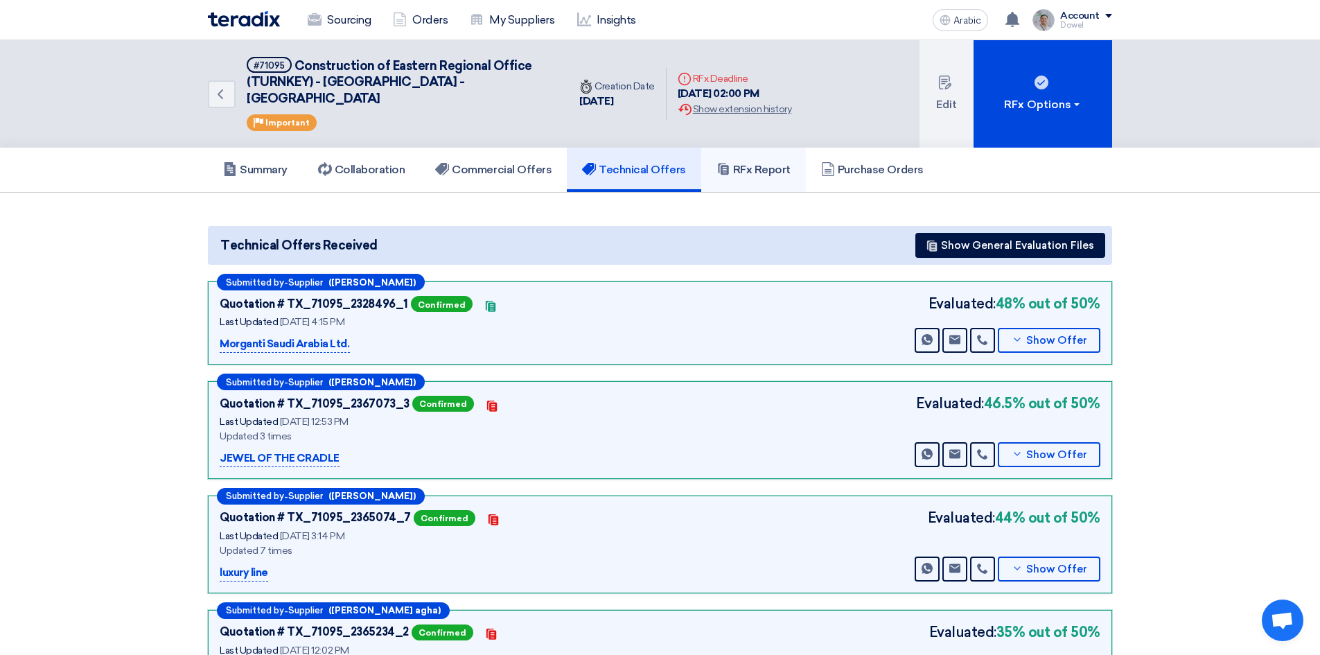
click at [764, 163] on font "RFx Report" at bounding box center [762, 169] width 58 height 13
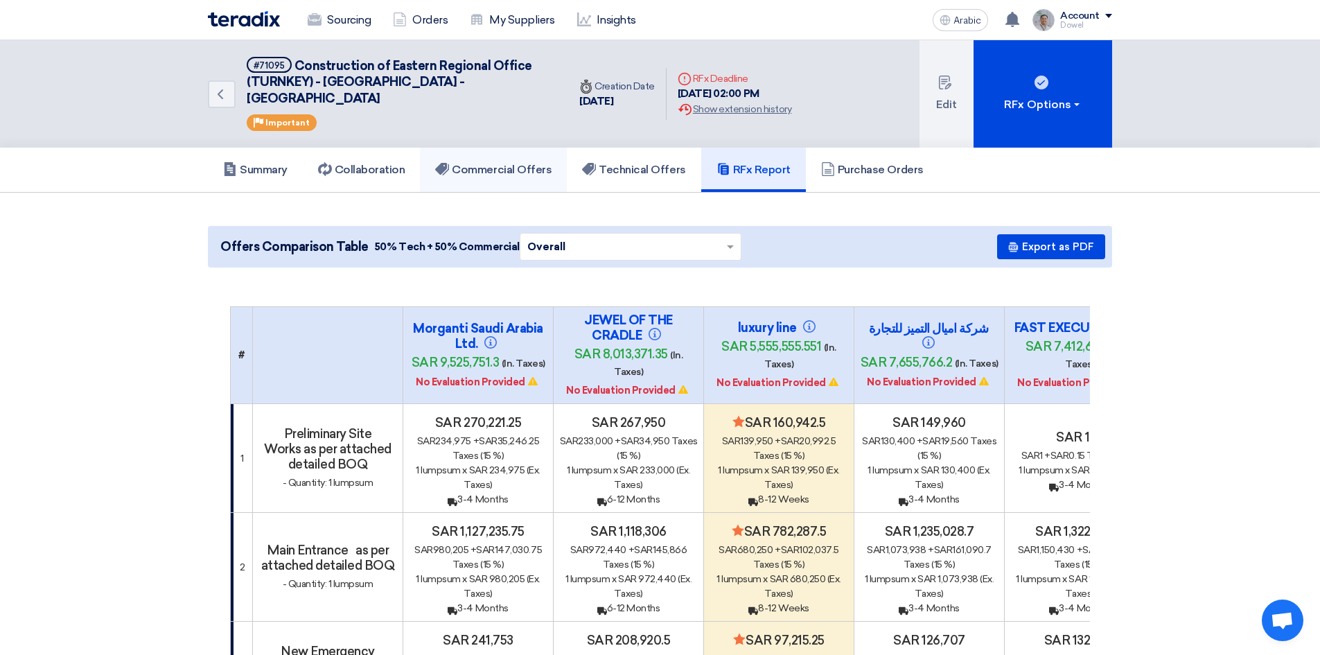
click at [489, 163] on font "Commercial Offers" at bounding box center [502, 169] width 100 height 13
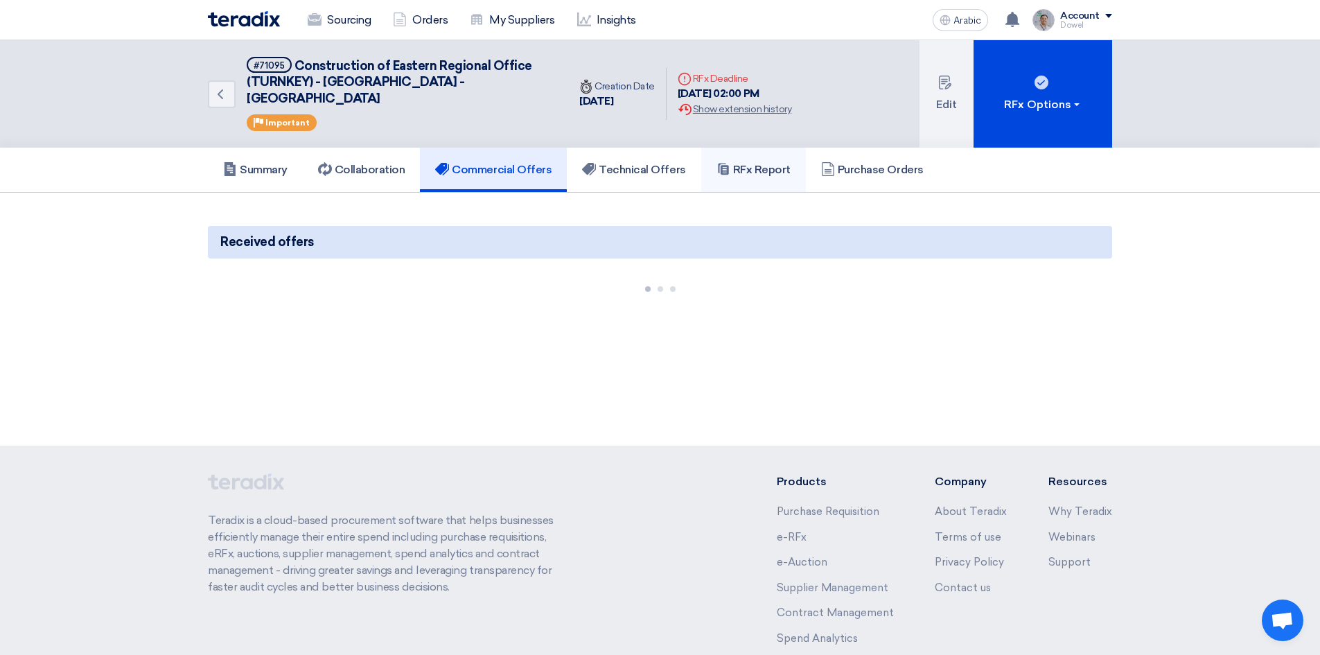
click at [752, 163] on font "RFx Report" at bounding box center [762, 169] width 58 height 13
